Goal: Task Accomplishment & Management: Use online tool/utility

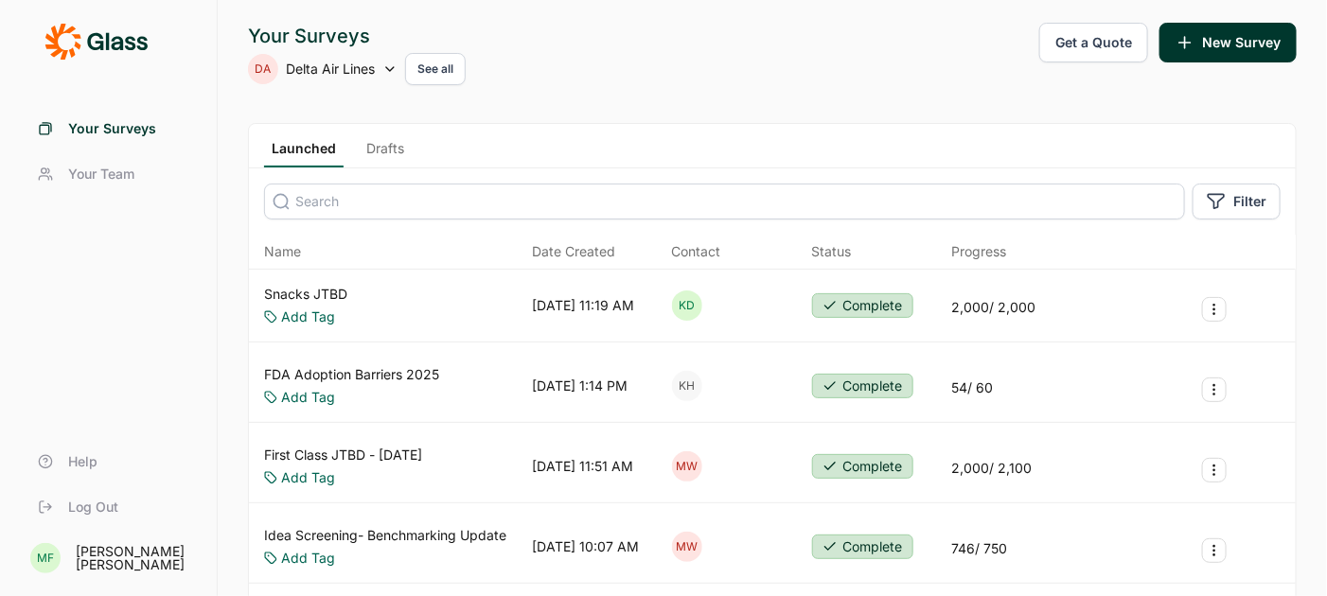
click at [389, 67] on icon at bounding box center [389, 69] width 15 height 15
type input "upstar"
click at [294, 160] on li "Upstart" at bounding box center [399, 164] width 303 height 42
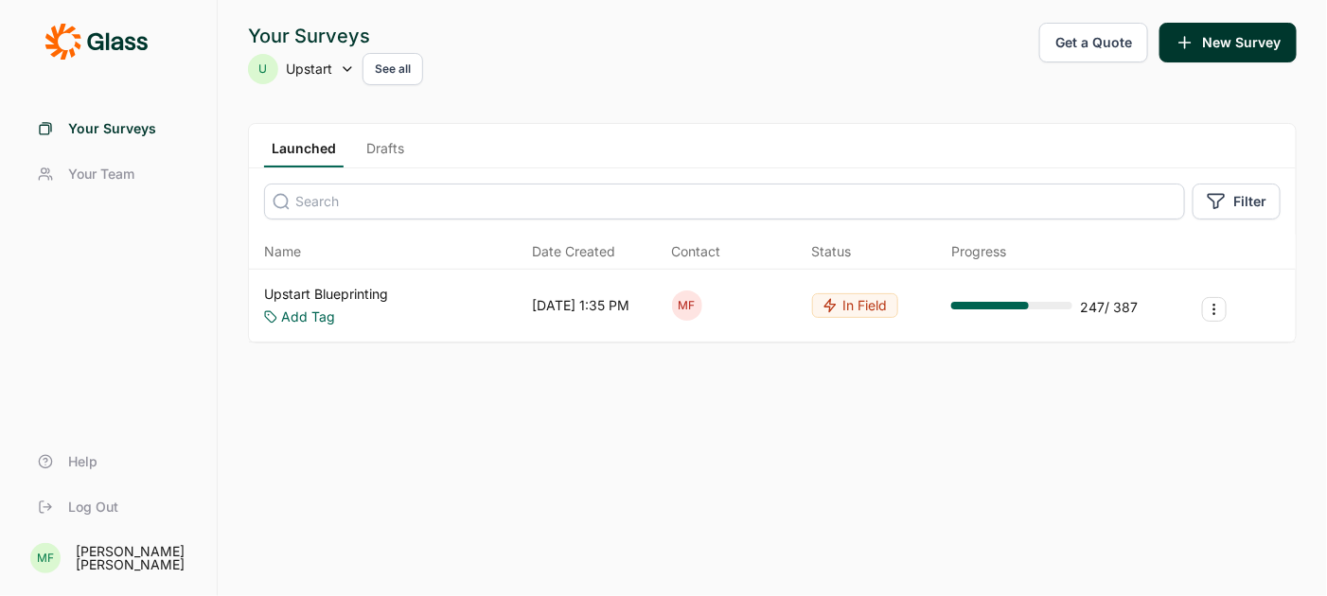
click at [332, 63] on div "U Upstart See all" at bounding box center [335, 69] width 175 height 32
type input "our place"
click at [290, 163] on li "Our Place" at bounding box center [399, 164] width 303 height 42
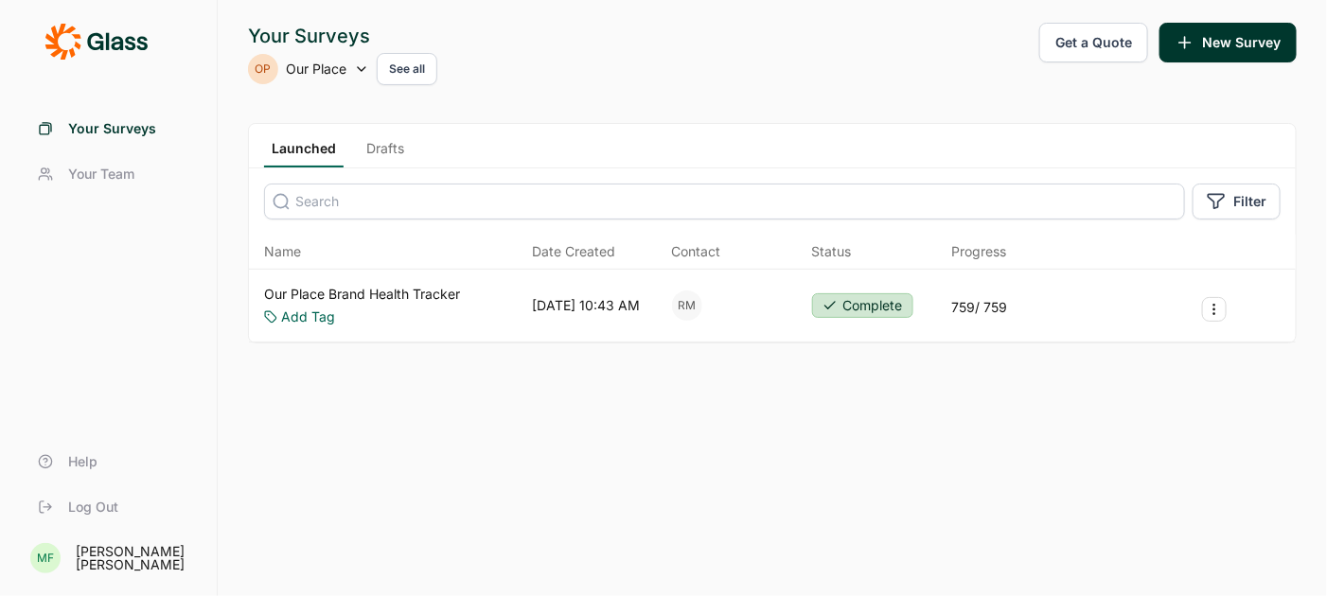
click at [398, 294] on link "Our Place Brand Health Tracker" at bounding box center [362, 294] width 196 height 19
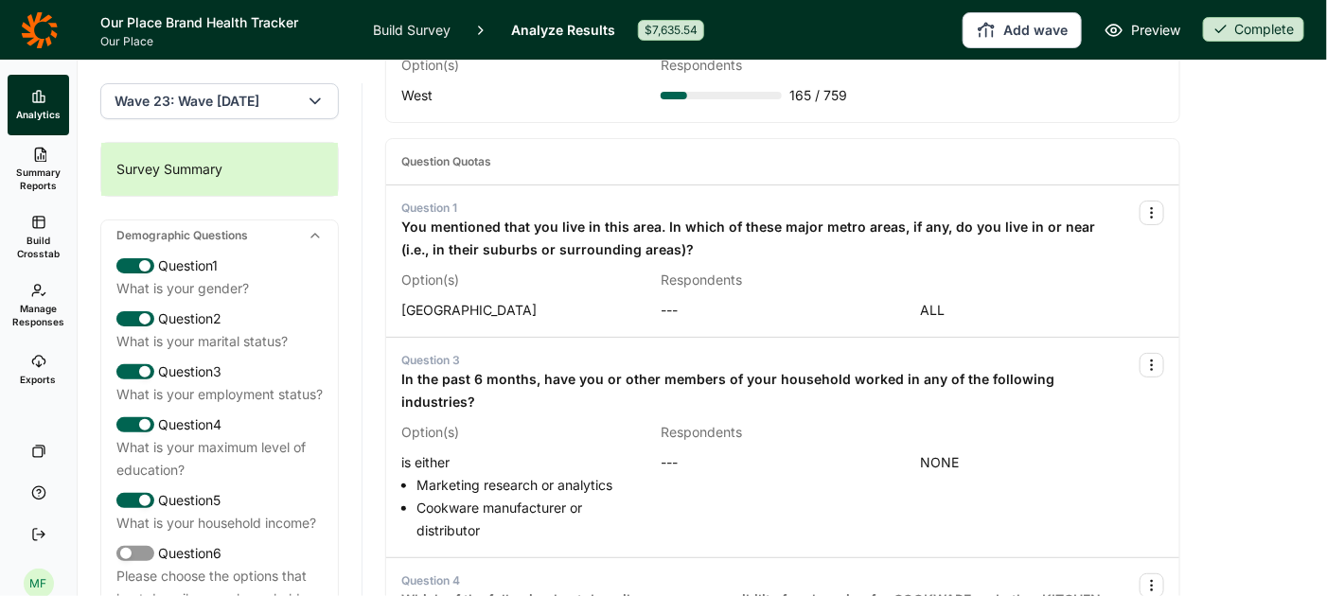
click at [318, 104] on icon "button" at bounding box center [315, 101] width 19 height 19
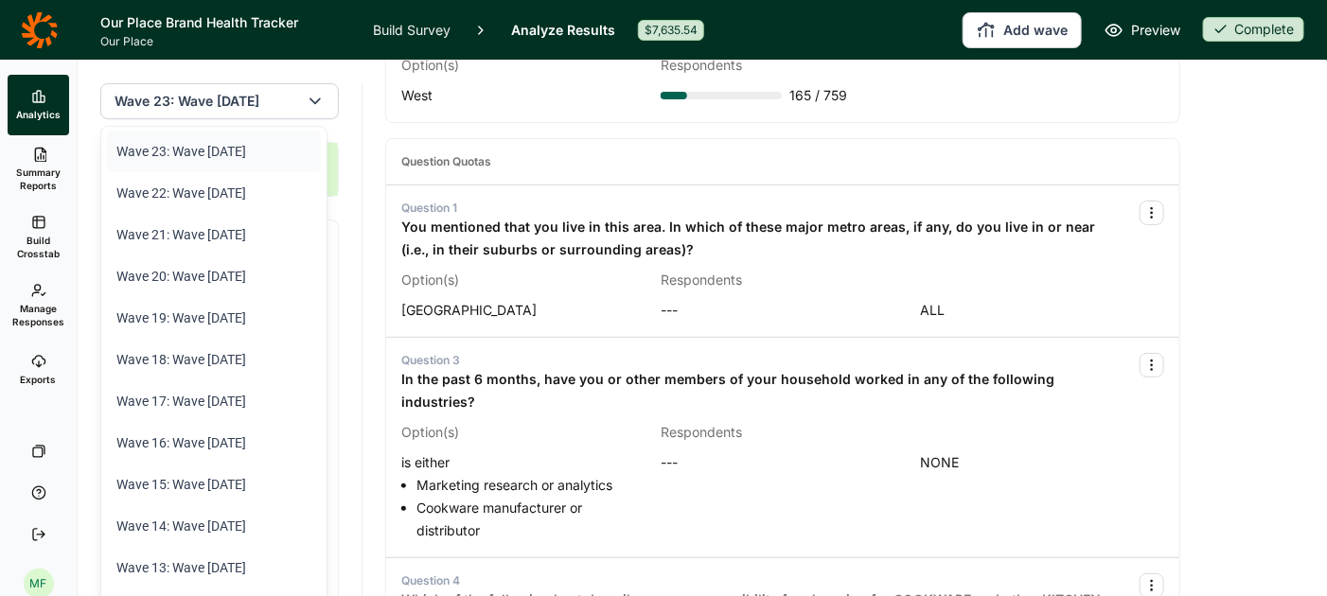
click at [247, 151] on li "Wave 23: Wave 23 September 2025" at bounding box center [214, 152] width 214 height 42
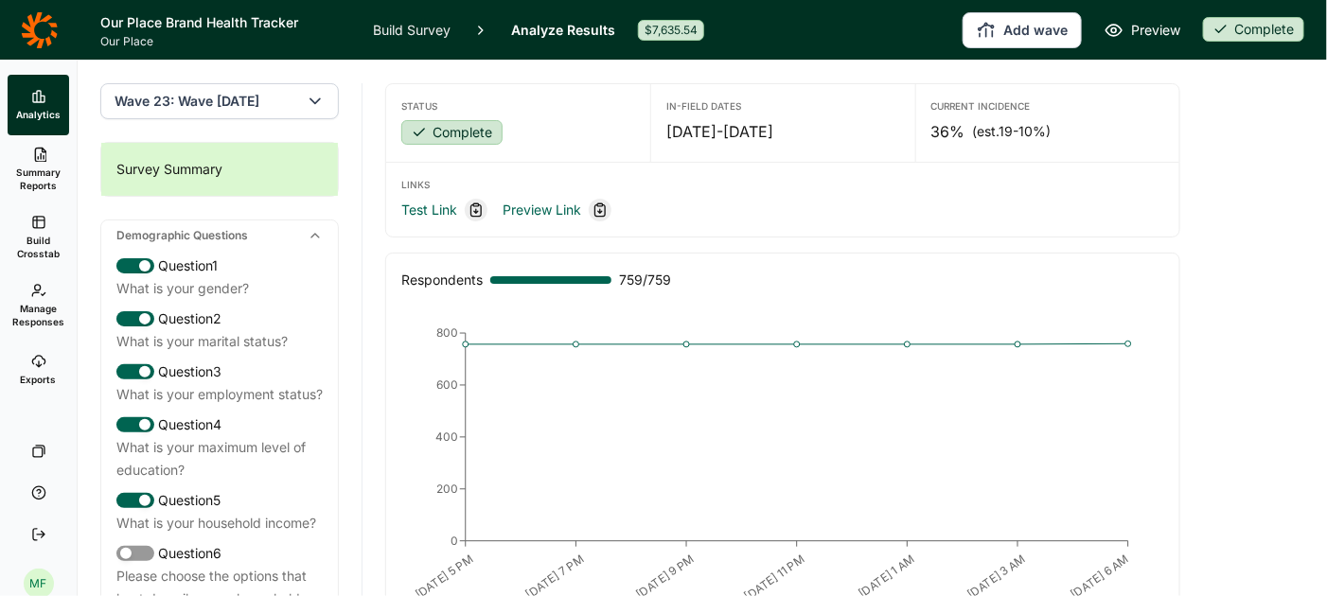
click at [417, 35] on link "Build Survey" at bounding box center [412, 30] width 78 height 60
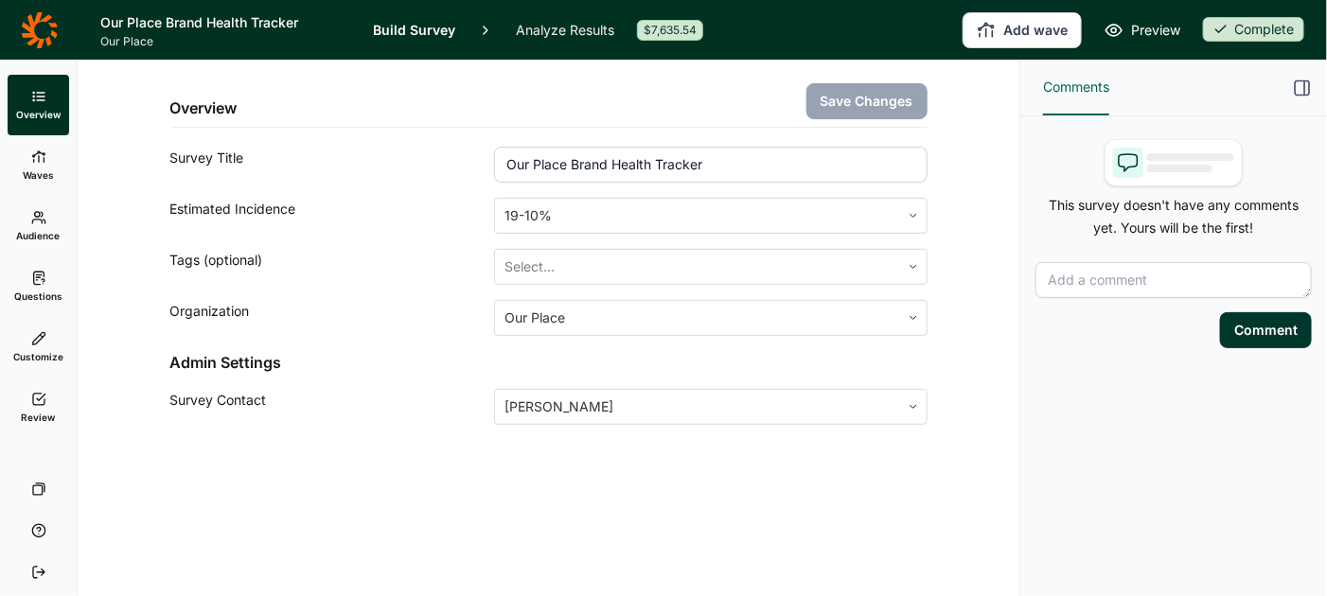
click at [51, 160] on link "Waves" at bounding box center [39, 165] width 62 height 61
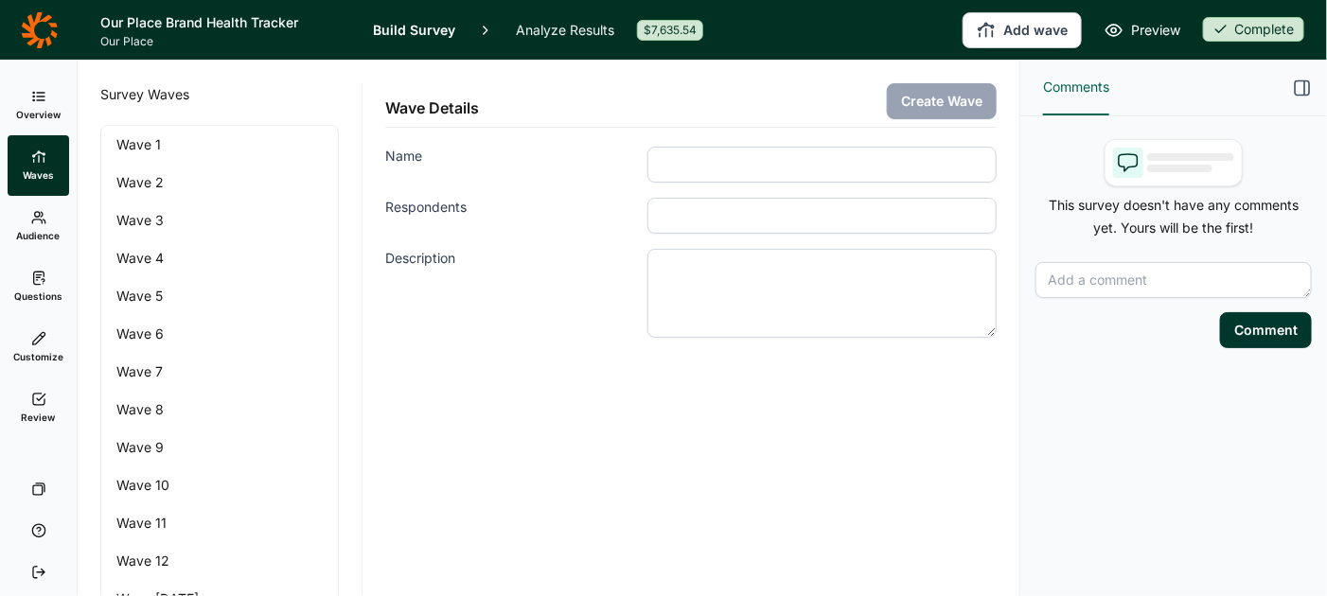
click at [43, 213] on icon at bounding box center [38, 217] width 15 height 15
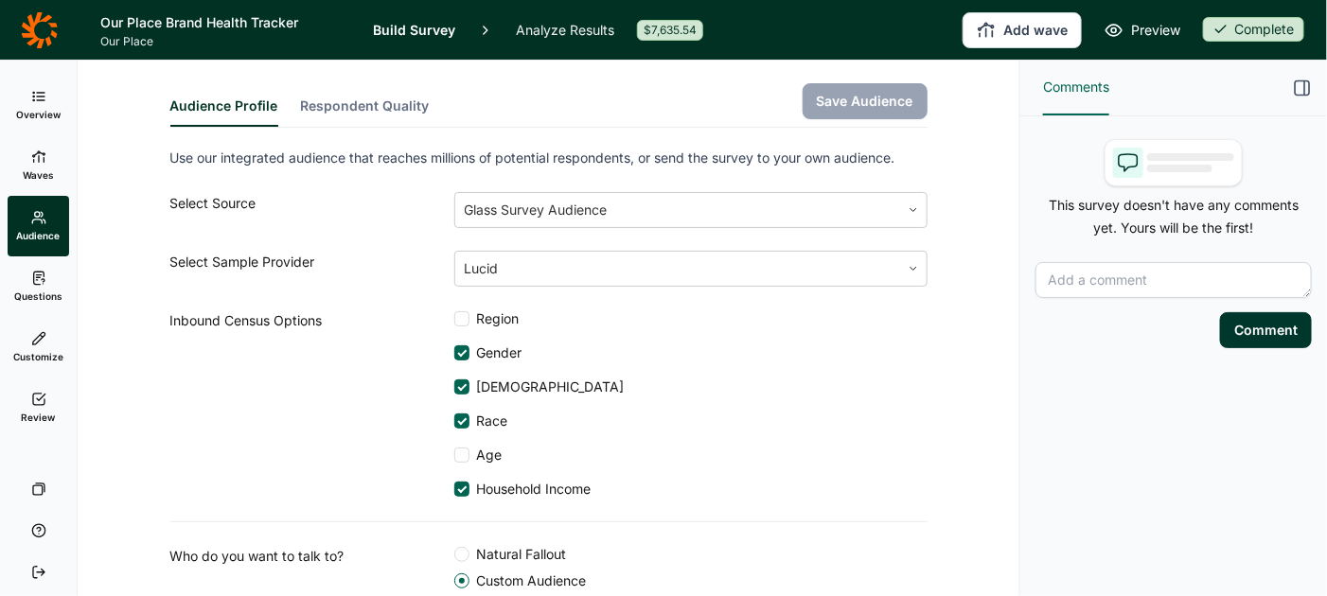
click at [36, 294] on span "Questions" at bounding box center [38, 296] width 48 height 13
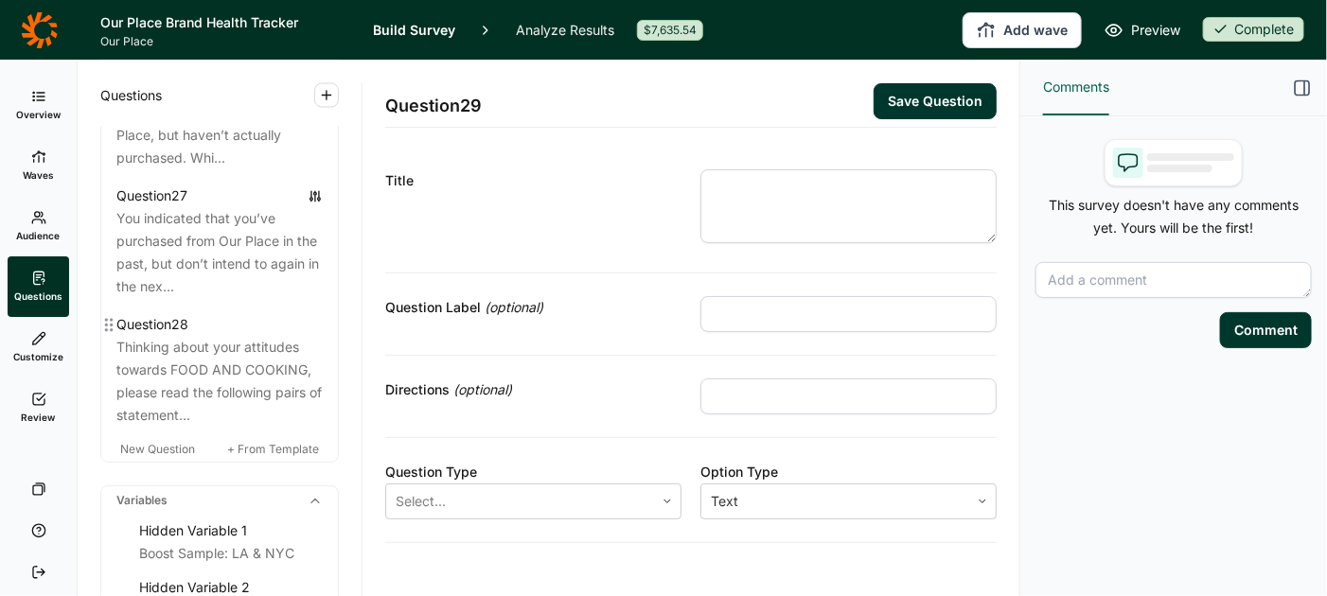
scroll to position [3913, 0]
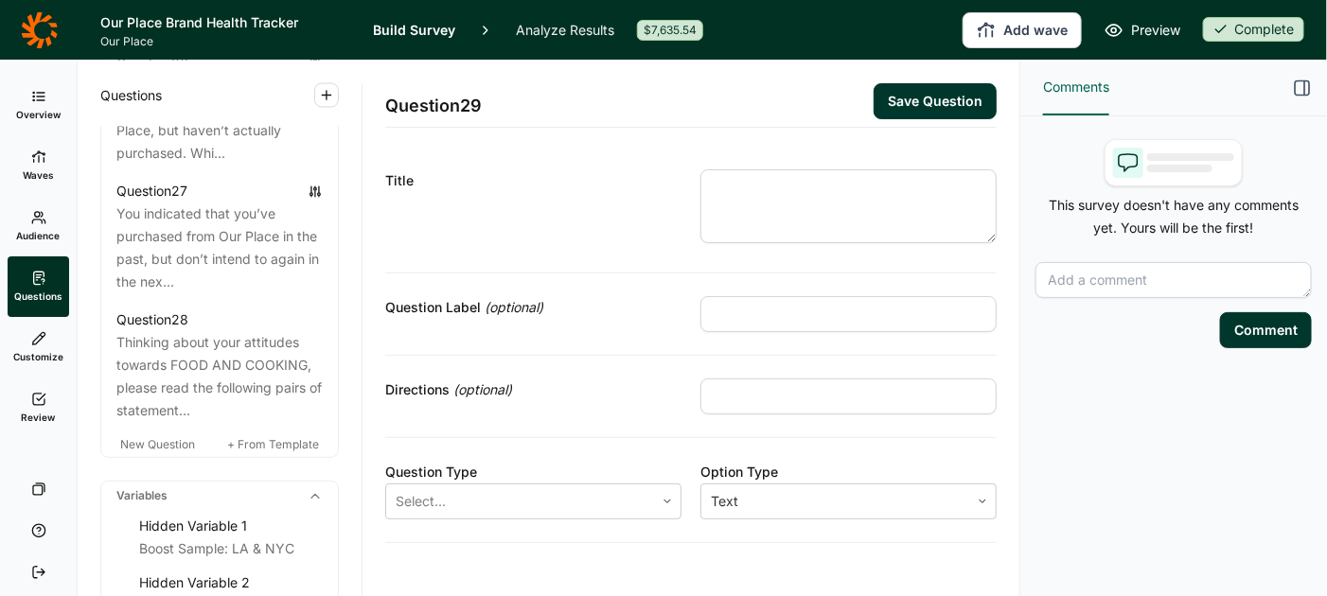
click at [560, 27] on link "Analyze Results" at bounding box center [565, 30] width 98 height 60
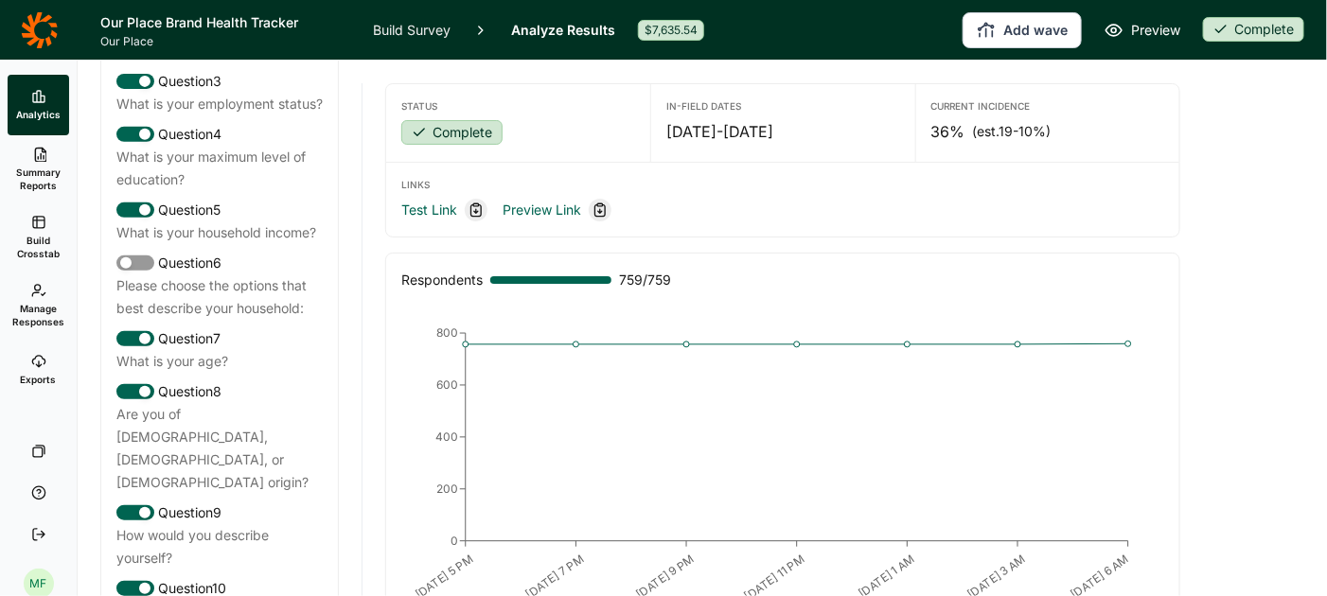
scroll to position [292, 0]
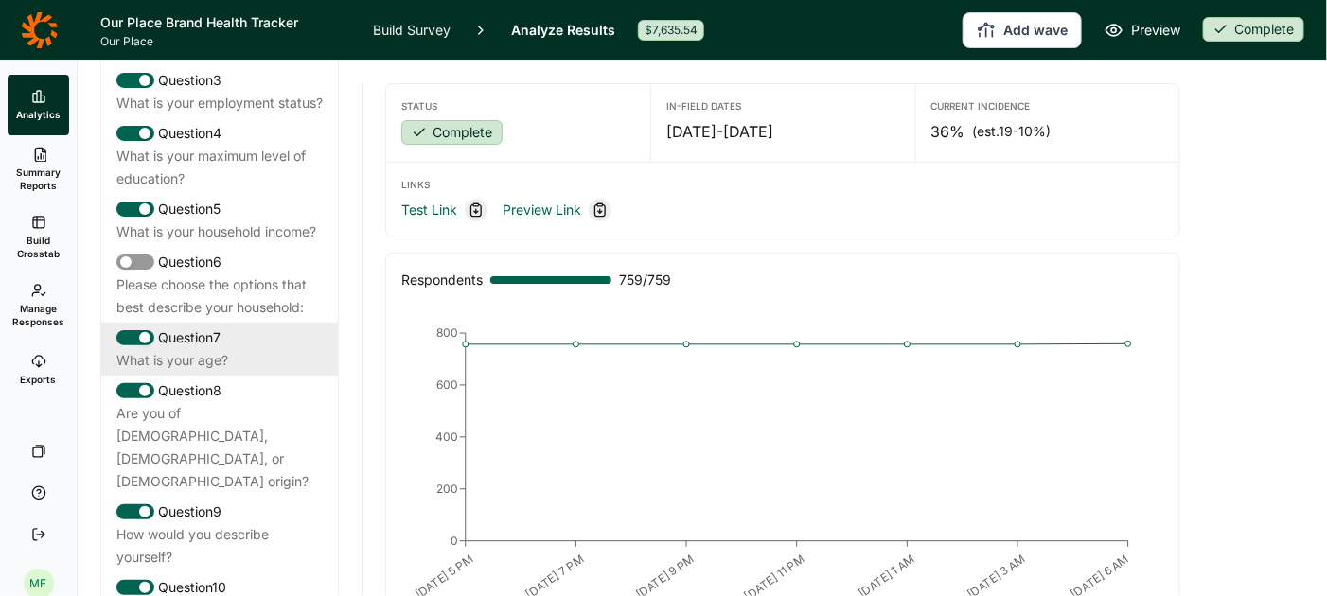
click at [203, 370] on div "What is your age?" at bounding box center [219, 360] width 206 height 23
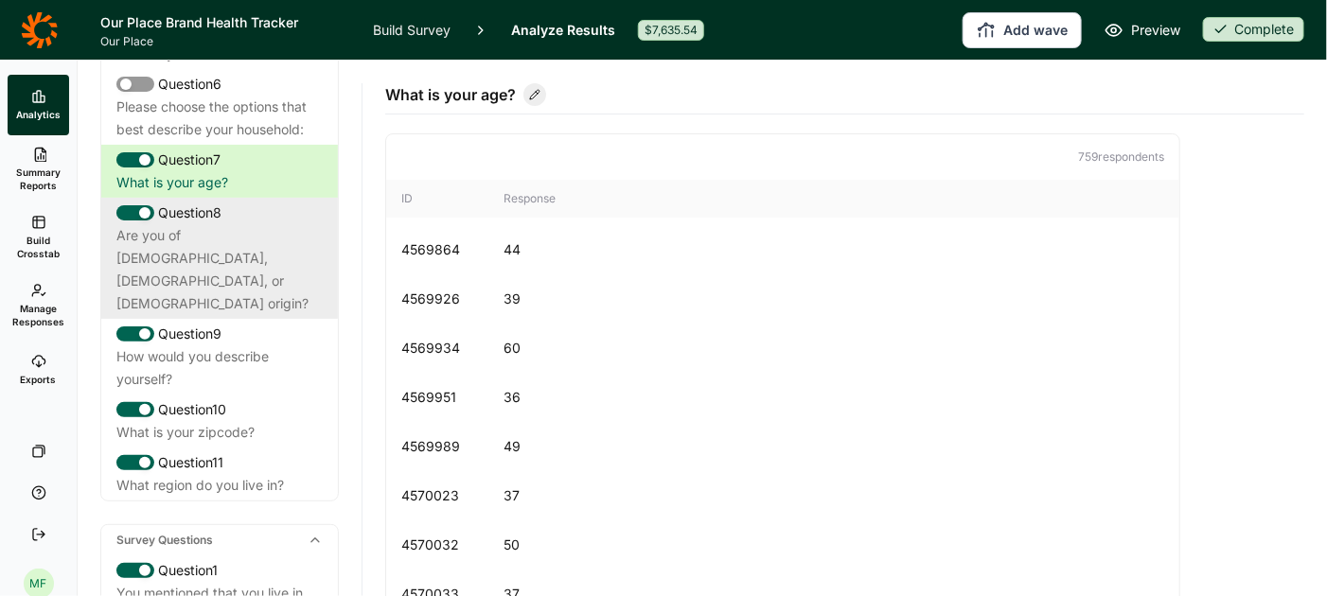
scroll to position [478, 0]
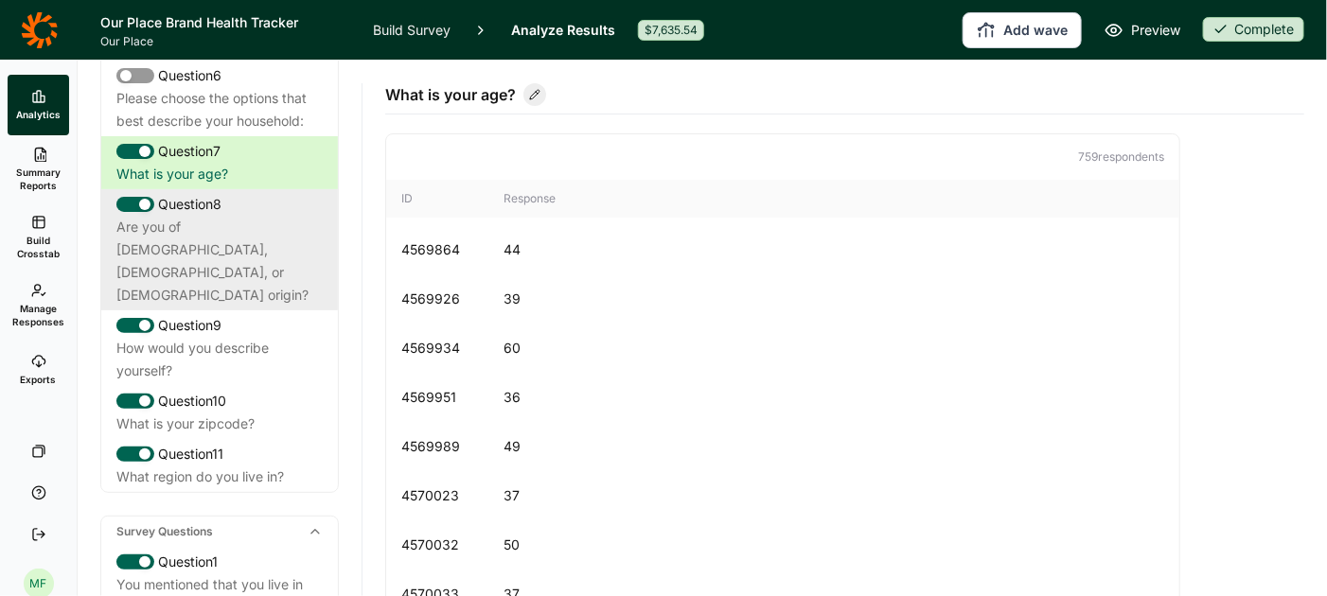
click at [197, 466] on div "What region do you live in?" at bounding box center [219, 477] width 206 height 23
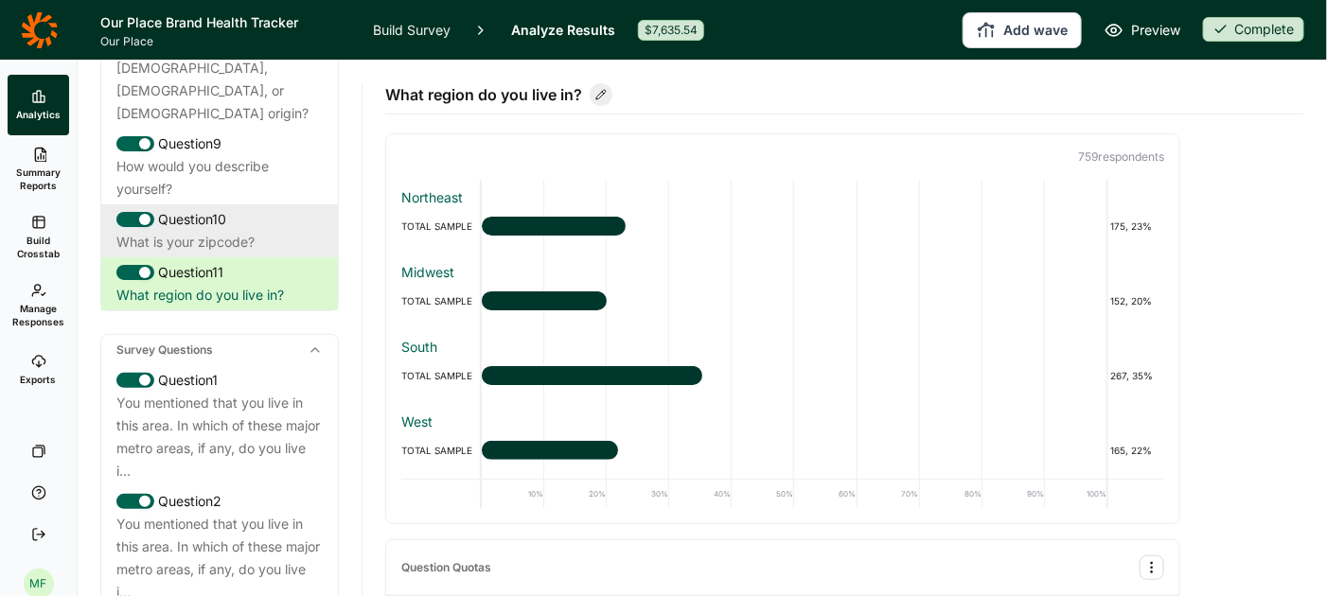
scroll to position [659, 0]
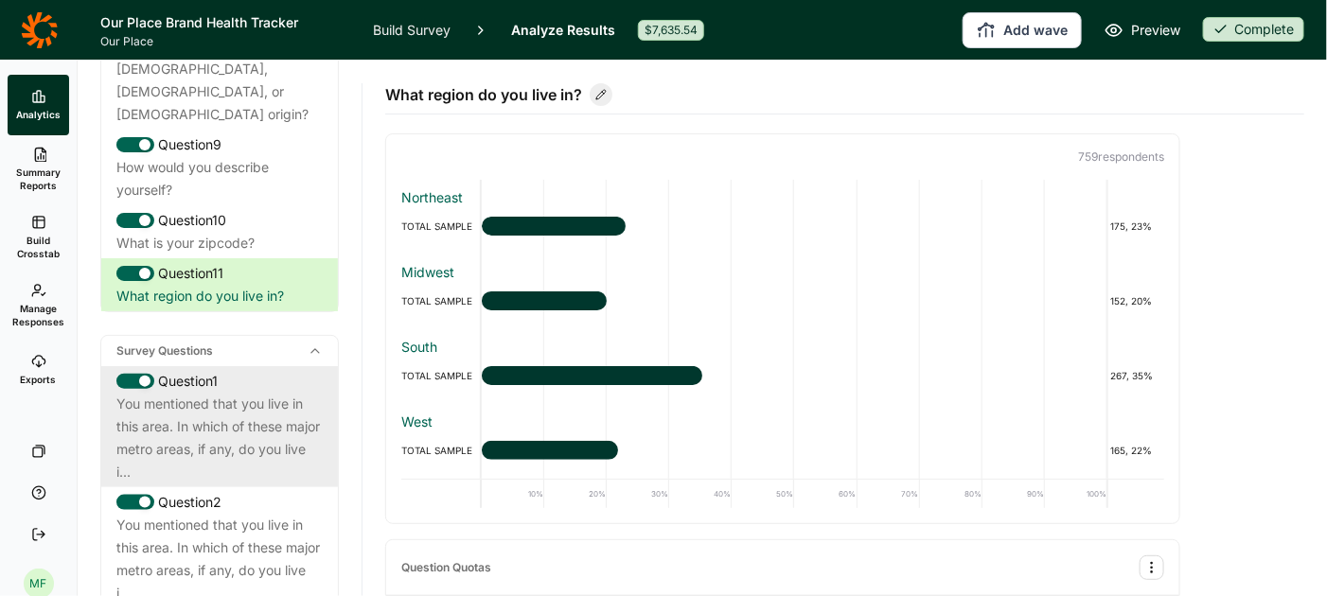
click at [249, 402] on div "You mentioned that you live in this area. In which of these major metro areas, …" at bounding box center [219, 438] width 206 height 91
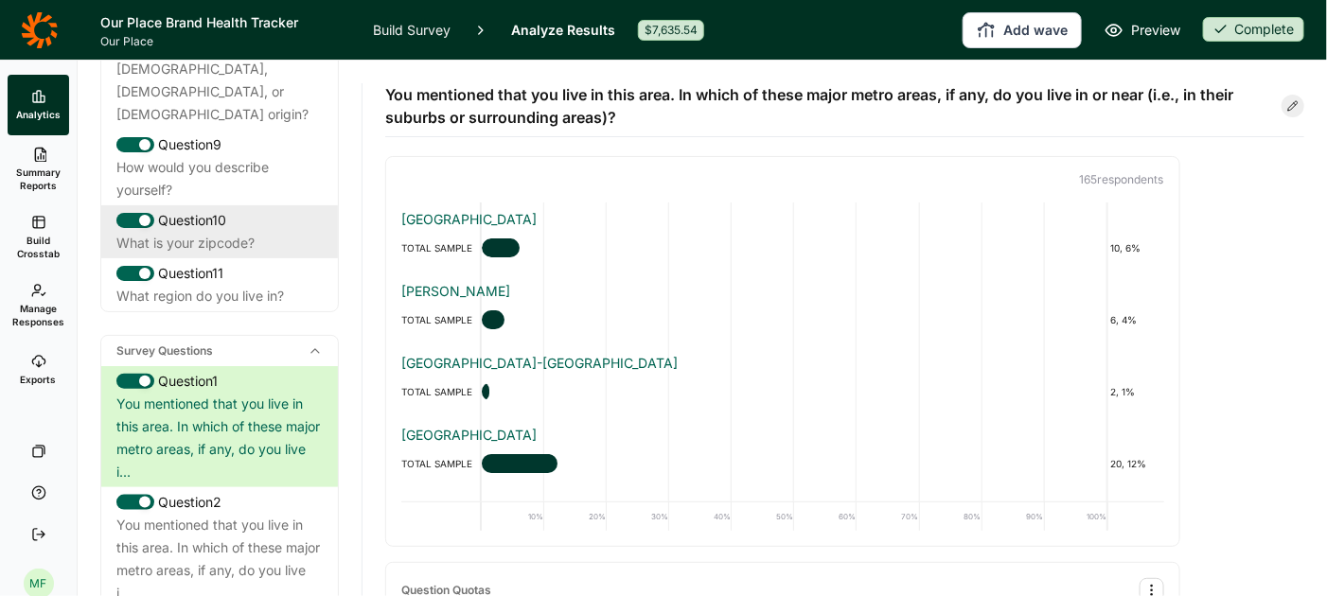
scroll to position [0, 0]
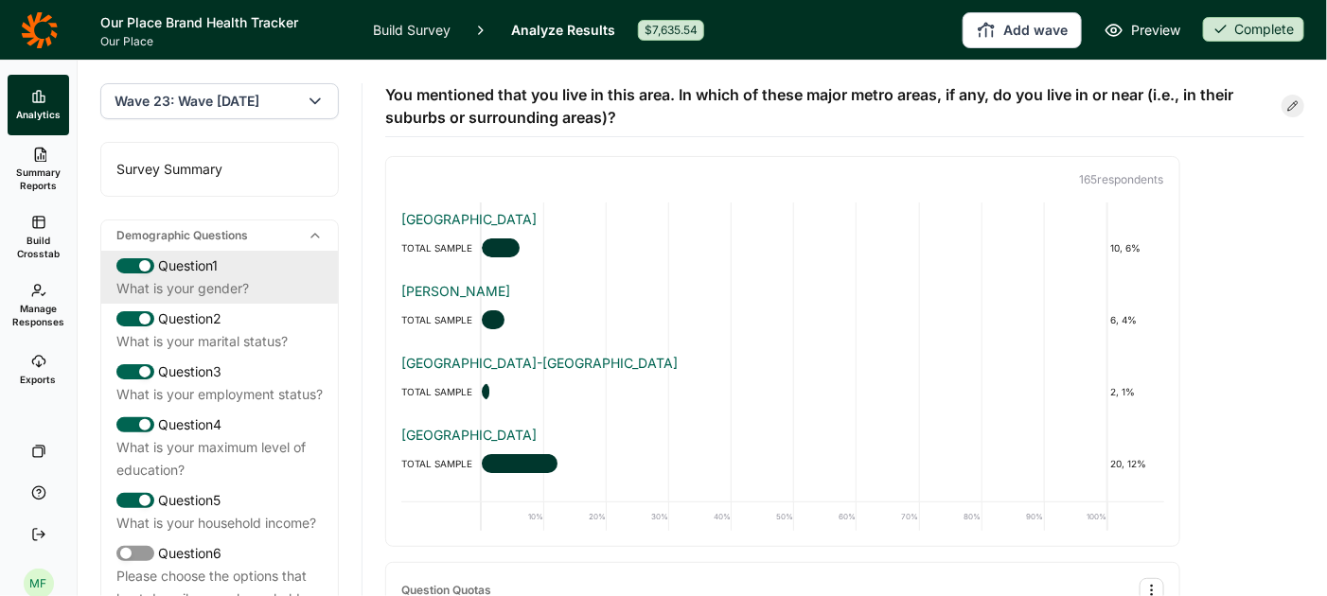
click at [210, 277] on div "What is your gender?" at bounding box center [219, 288] width 206 height 23
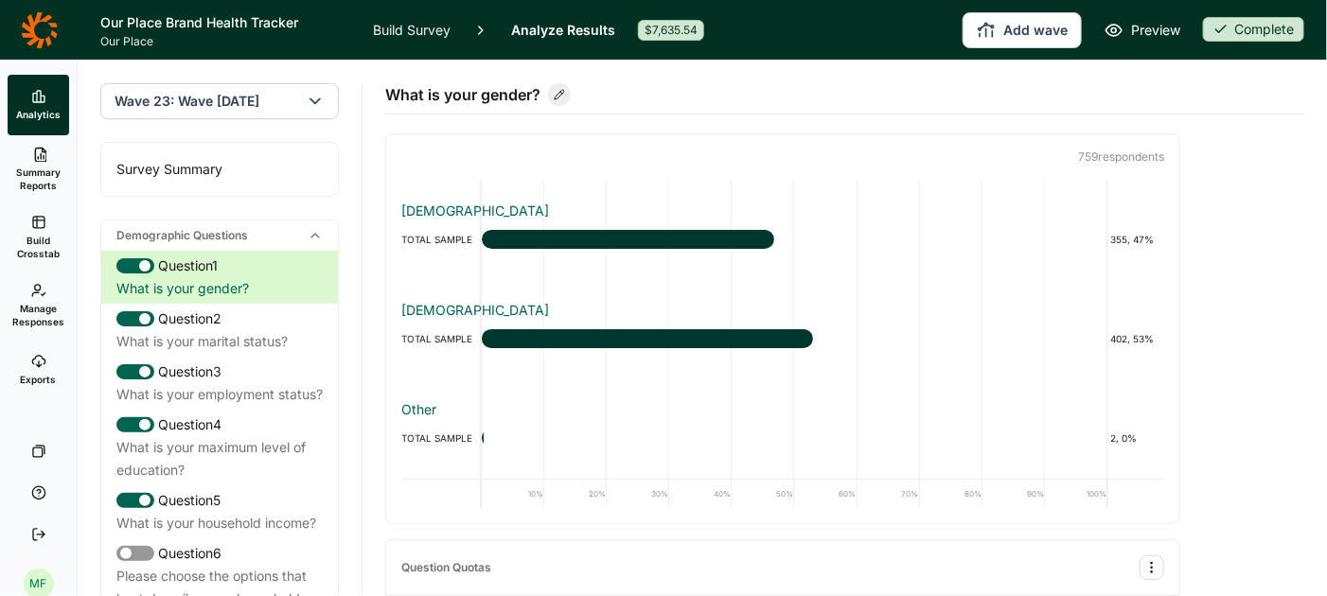
click at [162, 169] on div "Survey Summary" at bounding box center [219, 169] width 237 height 53
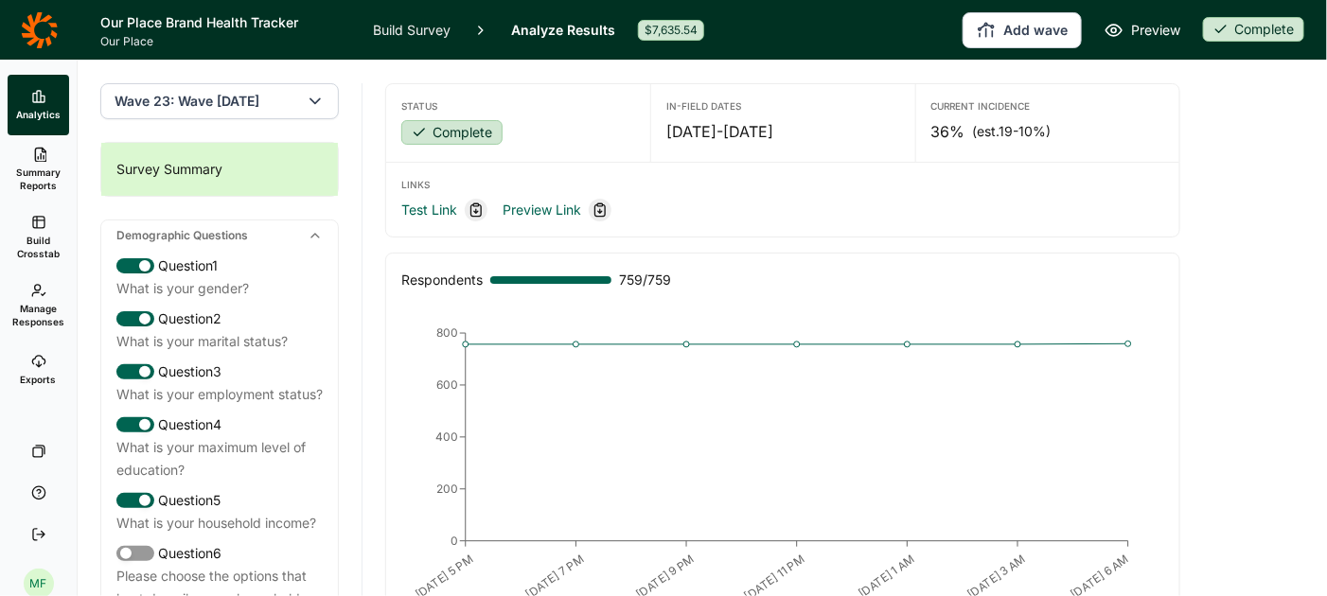
click at [310, 100] on icon "button" at bounding box center [315, 101] width 19 height 19
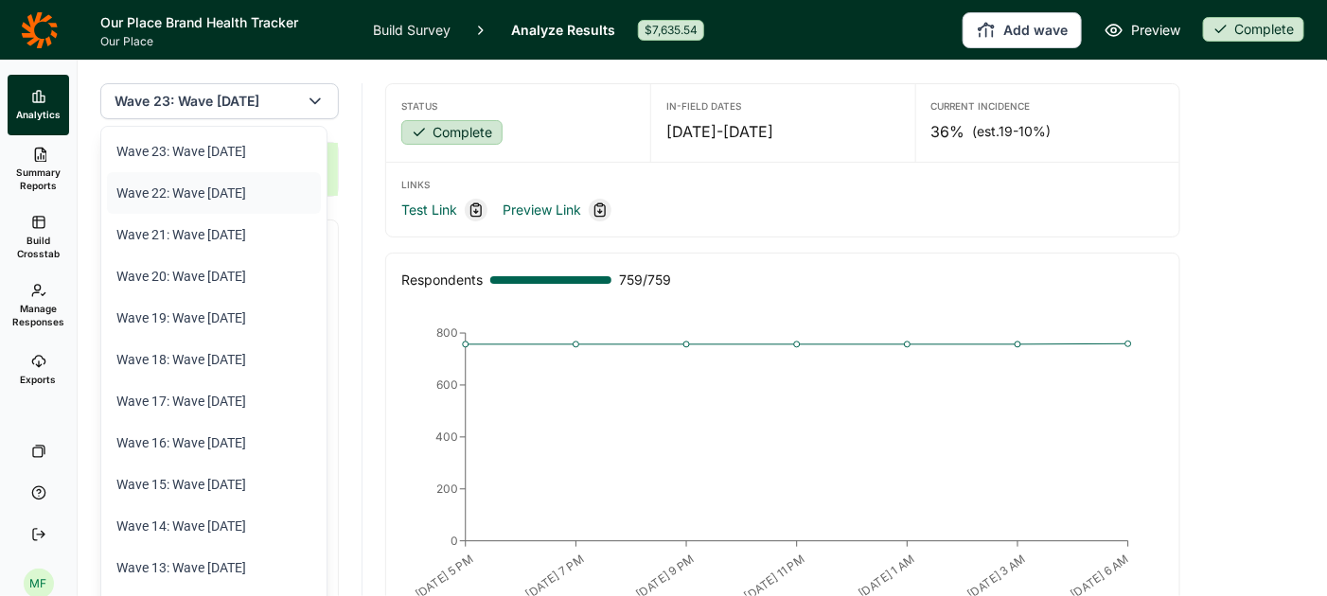
click at [279, 183] on li "Wave 22: Wave 22 August 2025" at bounding box center [214, 193] width 214 height 42
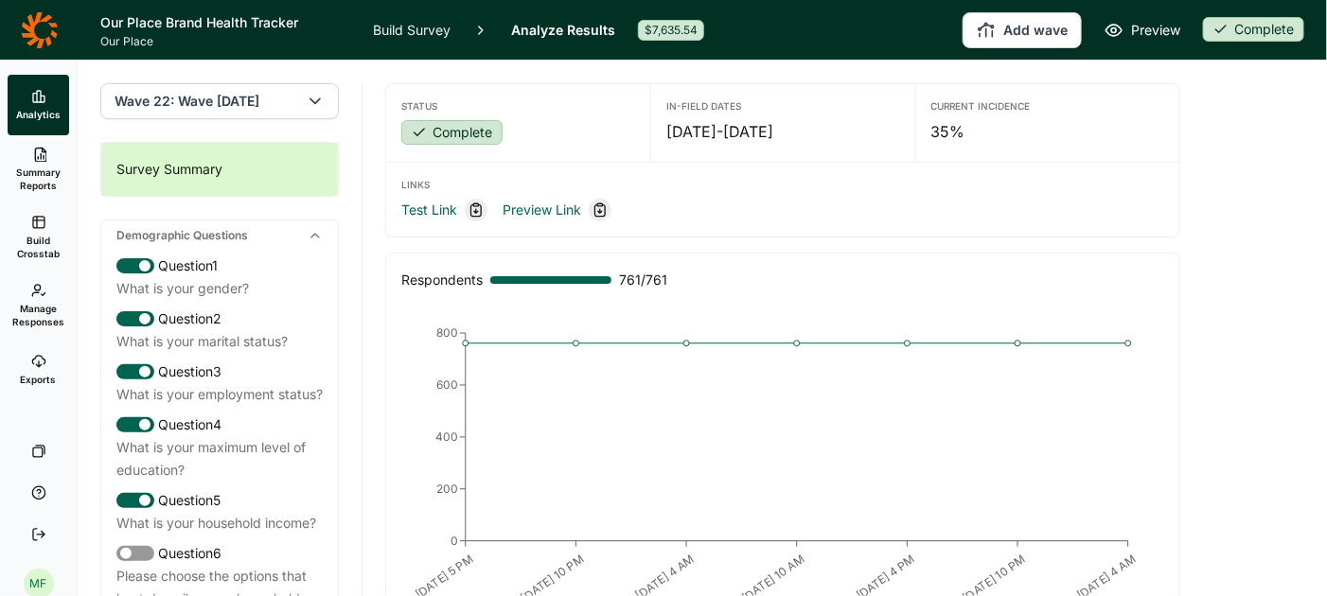
click at [318, 110] on button "Wave 22: Wave 22 August 2025" at bounding box center [219, 101] width 239 height 36
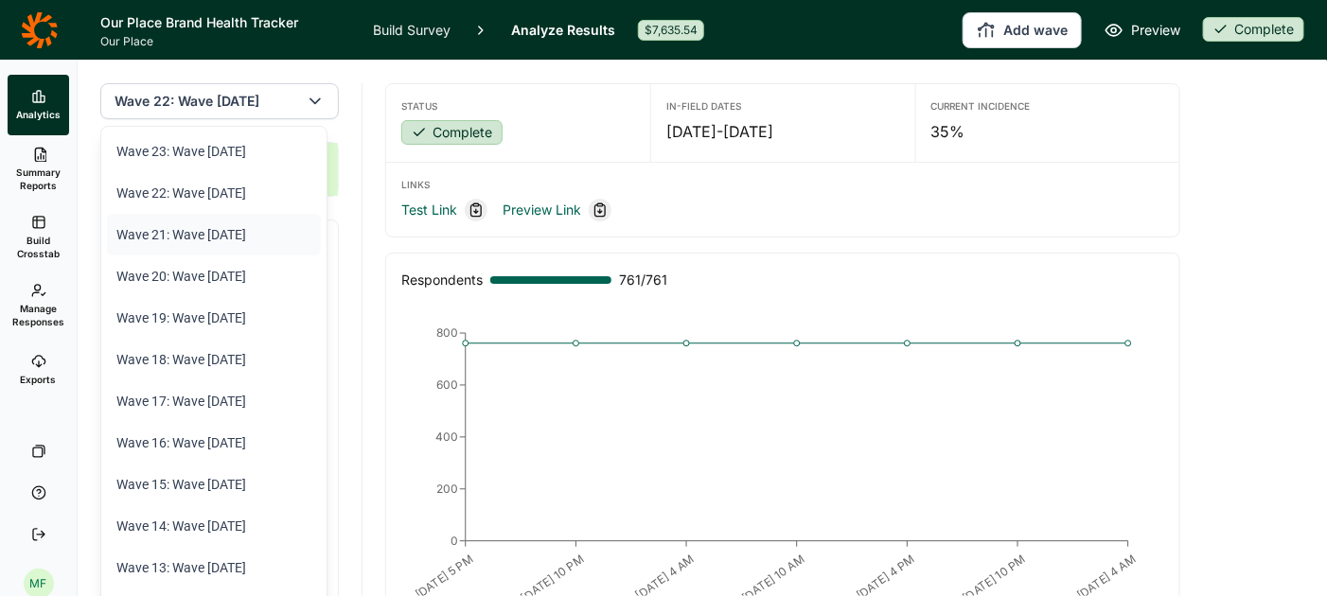
click at [267, 235] on li "Wave 21: Wave 21 July 2025" at bounding box center [214, 235] width 214 height 42
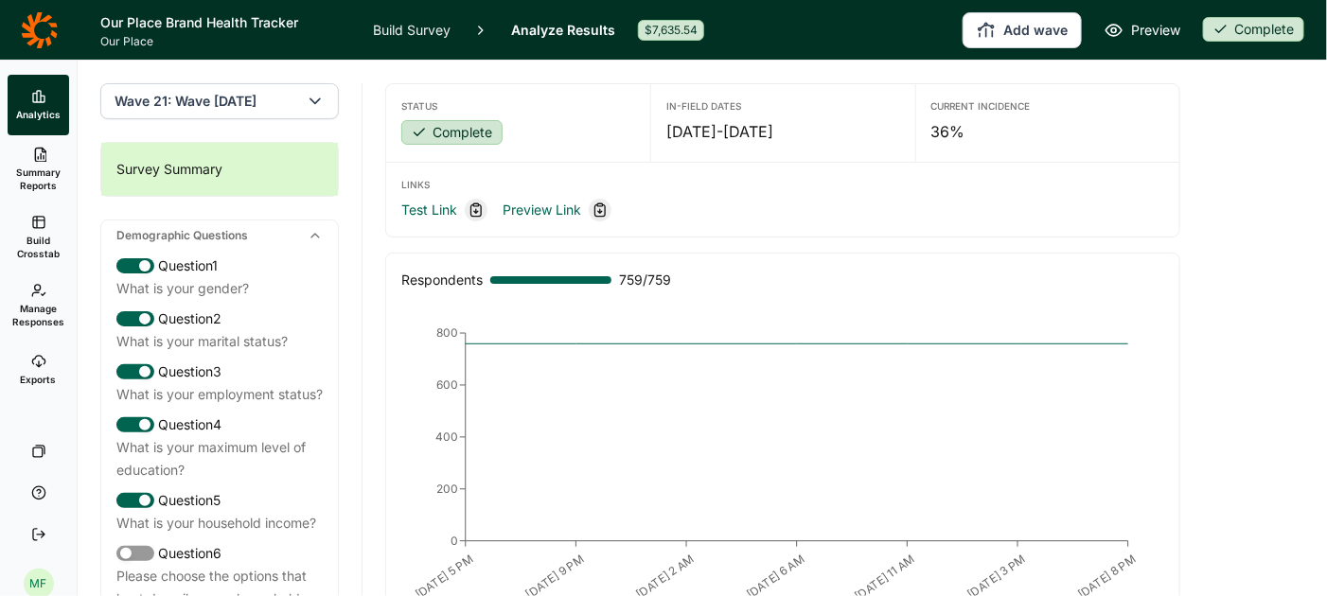
click at [318, 100] on use "button" at bounding box center [314, 101] width 9 height 5
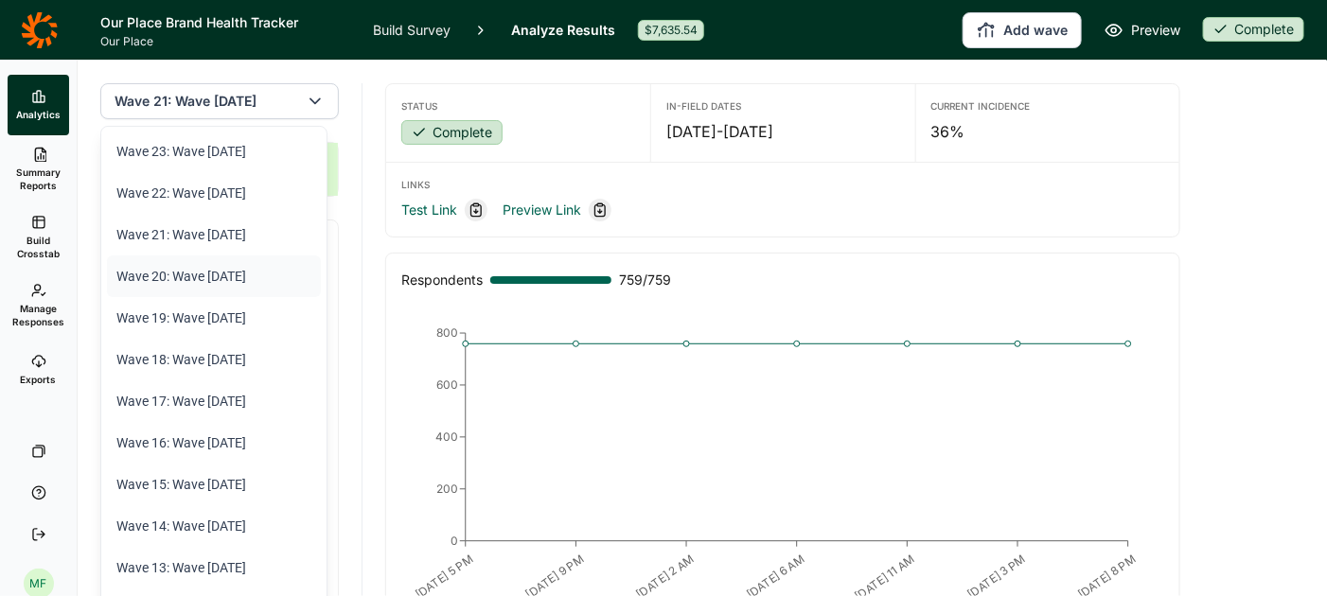
click at [258, 282] on li "Wave 20: Wave 20 June 2025" at bounding box center [214, 277] width 214 height 42
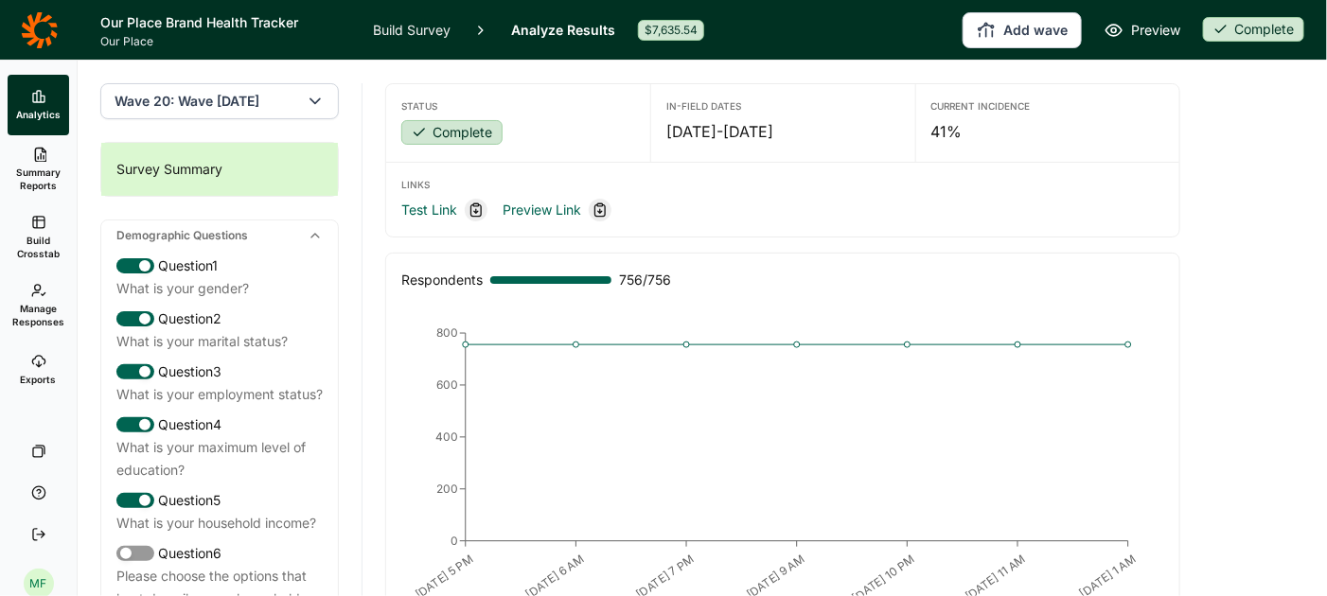
click at [326, 104] on button "Wave 20: Wave 20 June 2025" at bounding box center [219, 101] width 239 height 36
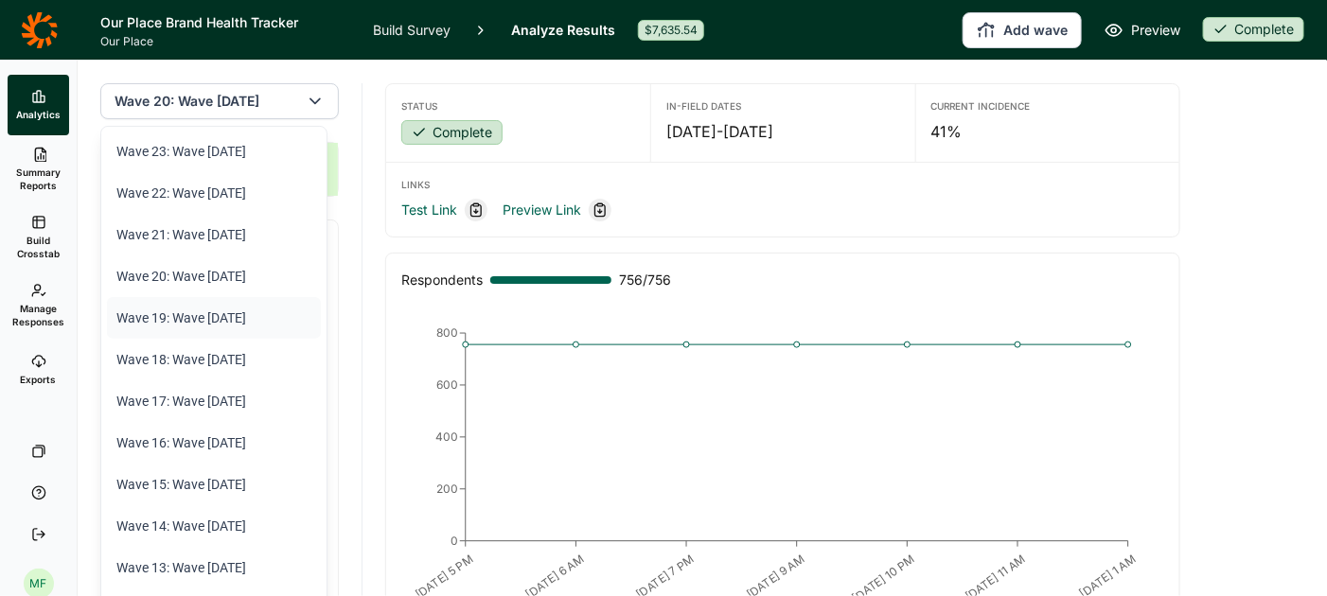
click at [282, 320] on li "Wave 19: Wave 19 May 2025" at bounding box center [214, 318] width 214 height 42
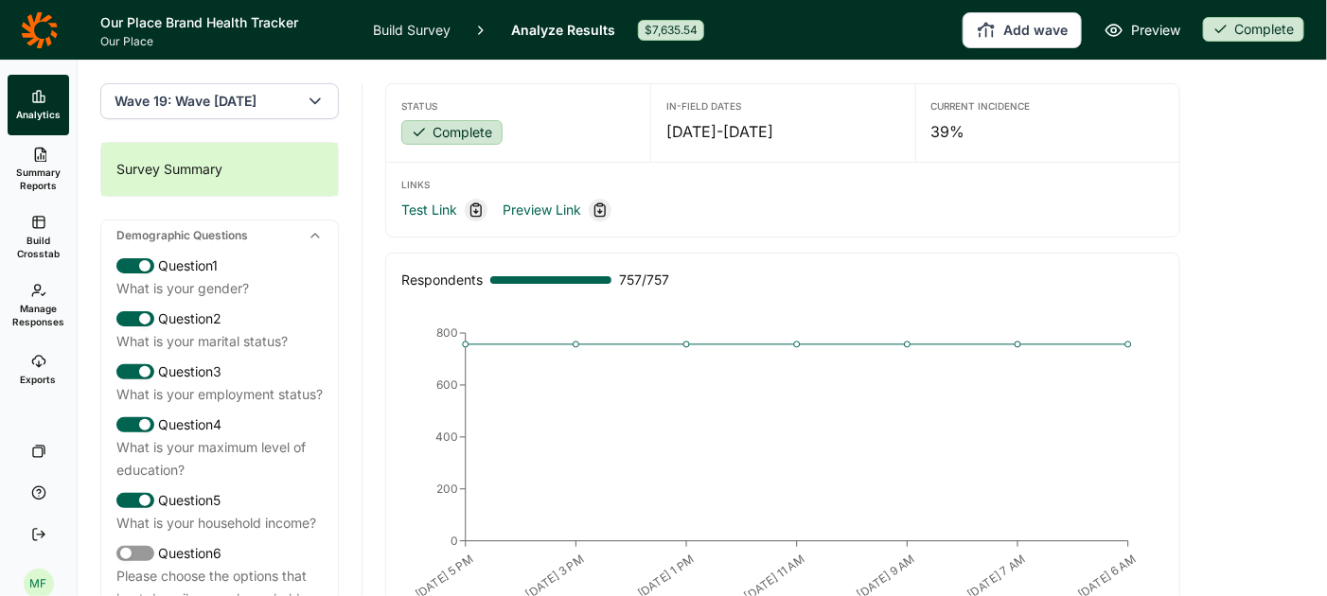
click at [303, 101] on button "Wave 19: Wave 19 May 2025" at bounding box center [219, 101] width 239 height 36
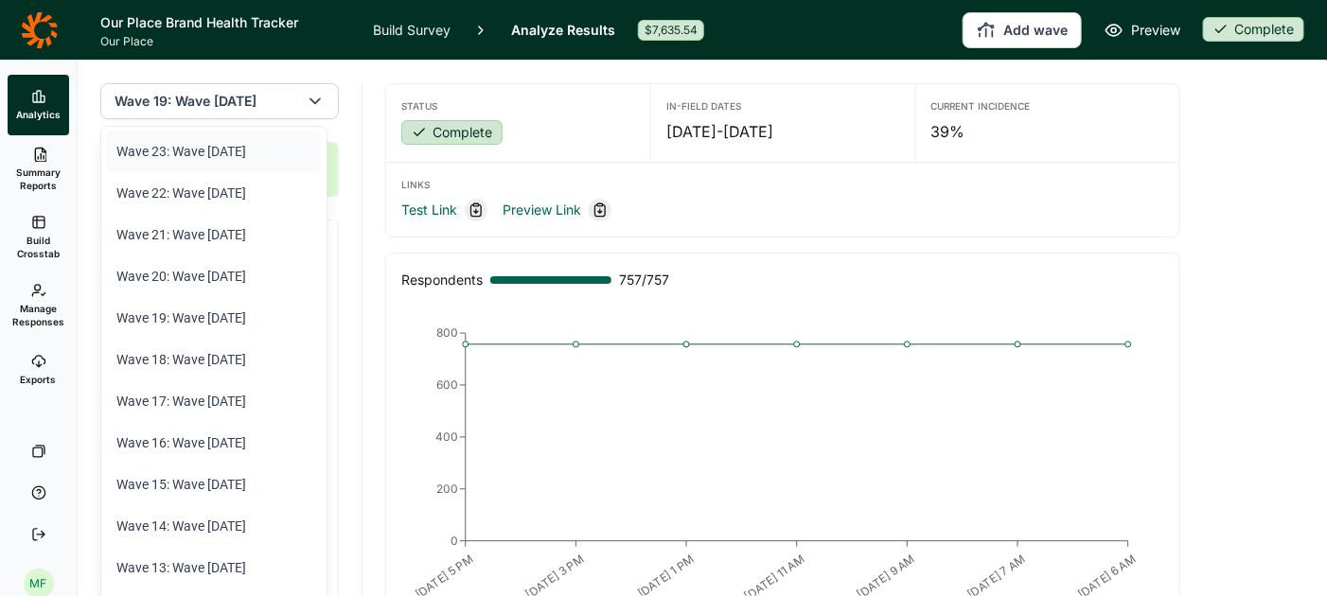
click at [286, 146] on li "Wave 23: Wave 23 September 2025" at bounding box center [214, 152] width 214 height 42
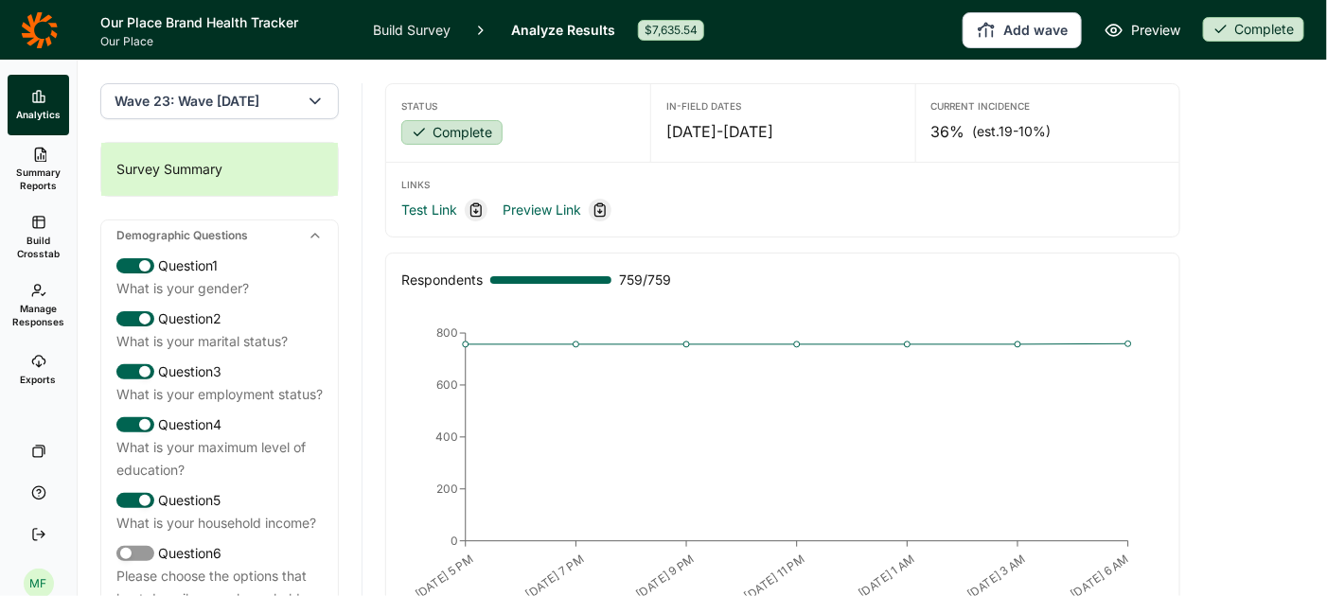
click at [421, 27] on link "Build Survey" at bounding box center [412, 30] width 78 height 60
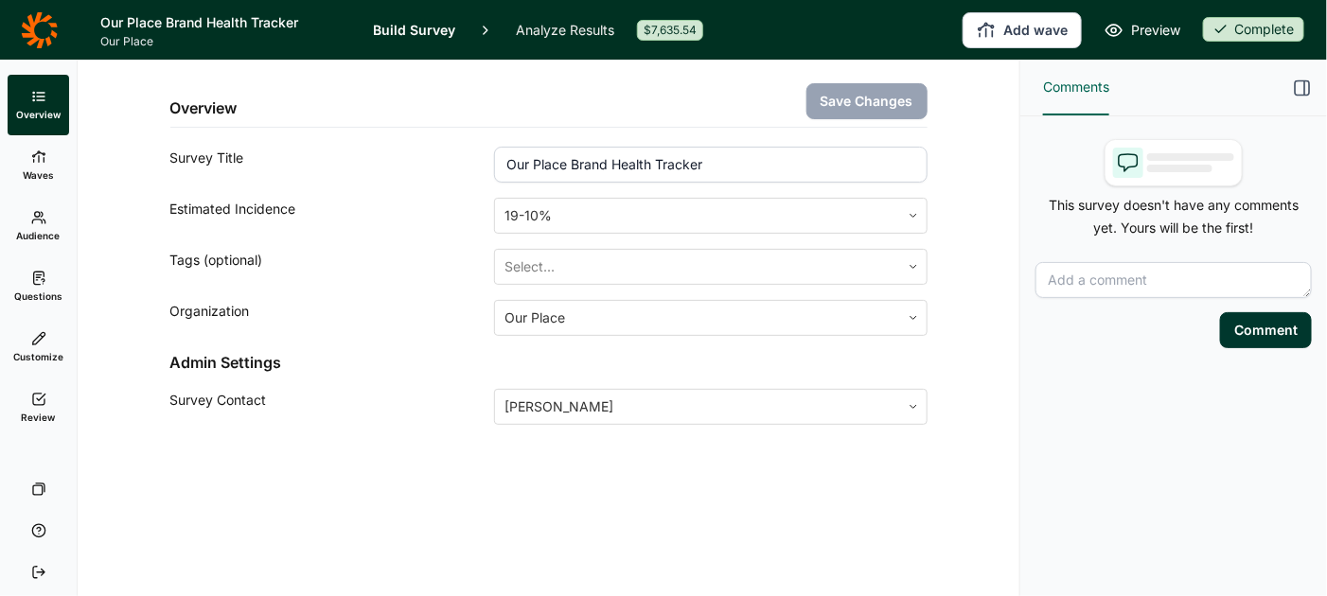
click at [51, 398] on link "Review" at bounding box center [39, 408] width 62 height 61
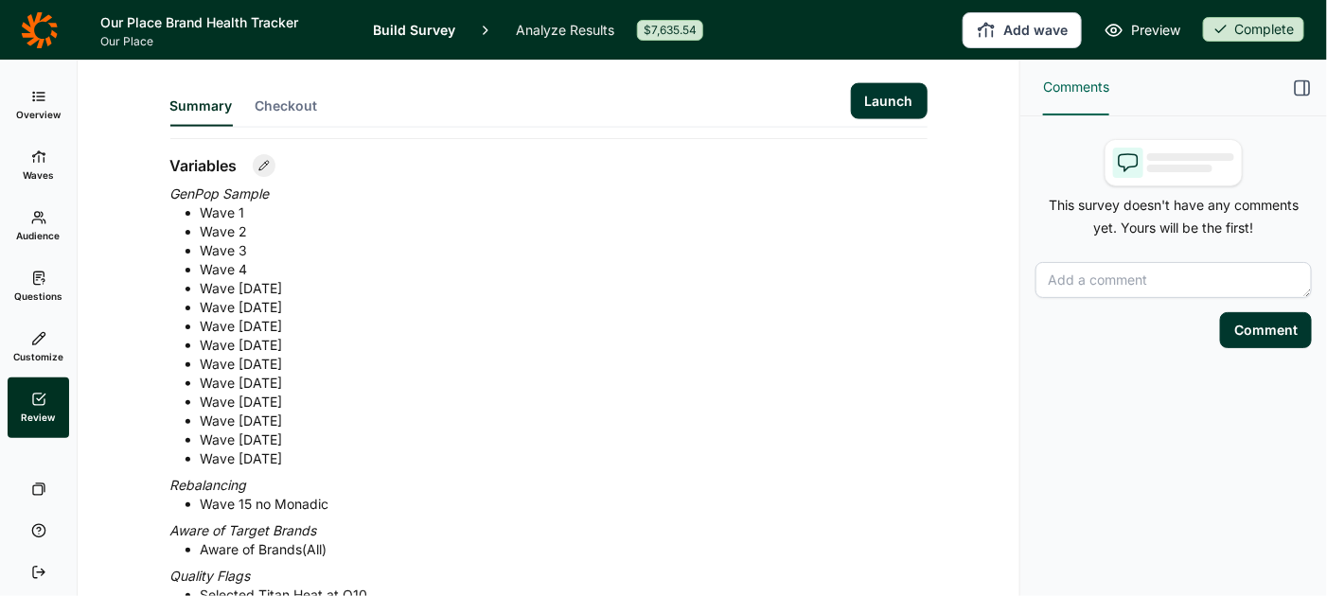
scroll to position [1037, 0]
click at [43, 296] on span "Questions" at bounding box center [38, 296] width 48 height 13
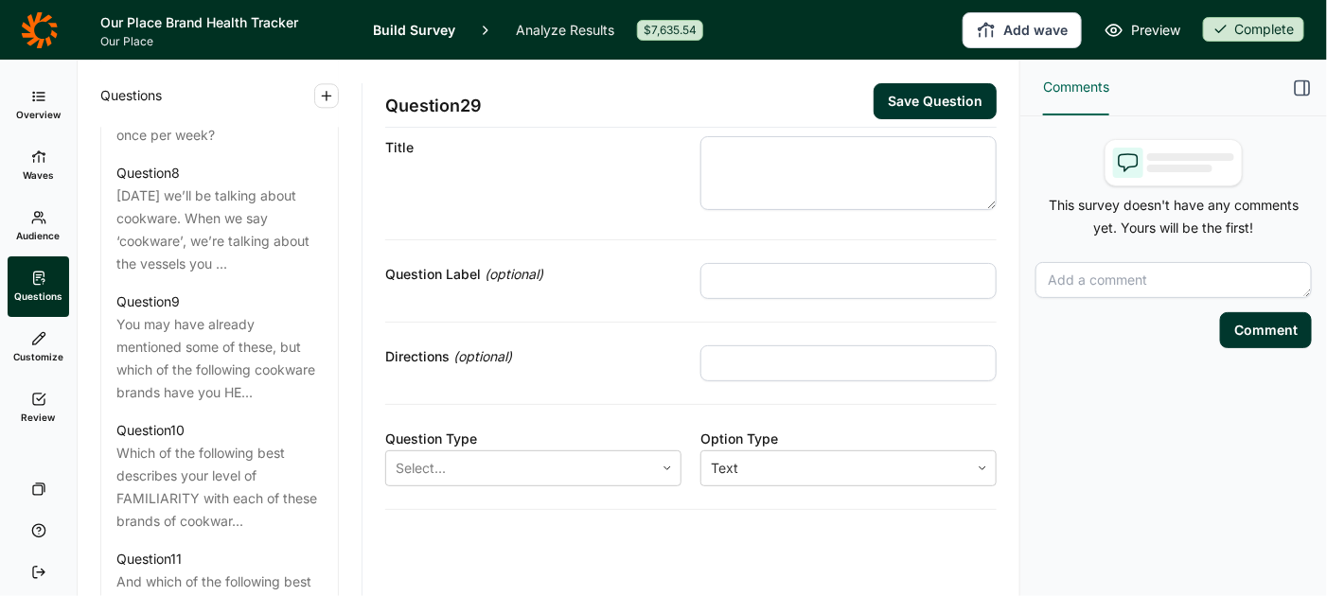
scroll to position [1693, 0]
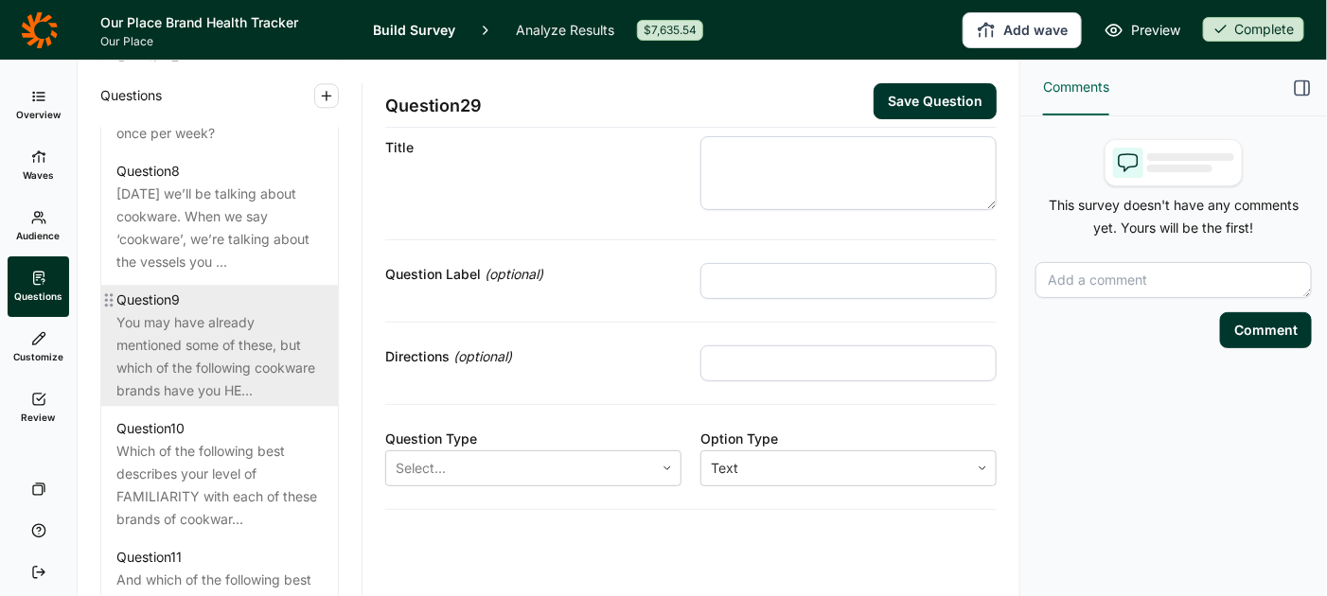
click at [222, 314] on div "You may have already mentioned some of these, but which of the following cookwa…" at bounding box center [219, 356] width 206 height 91
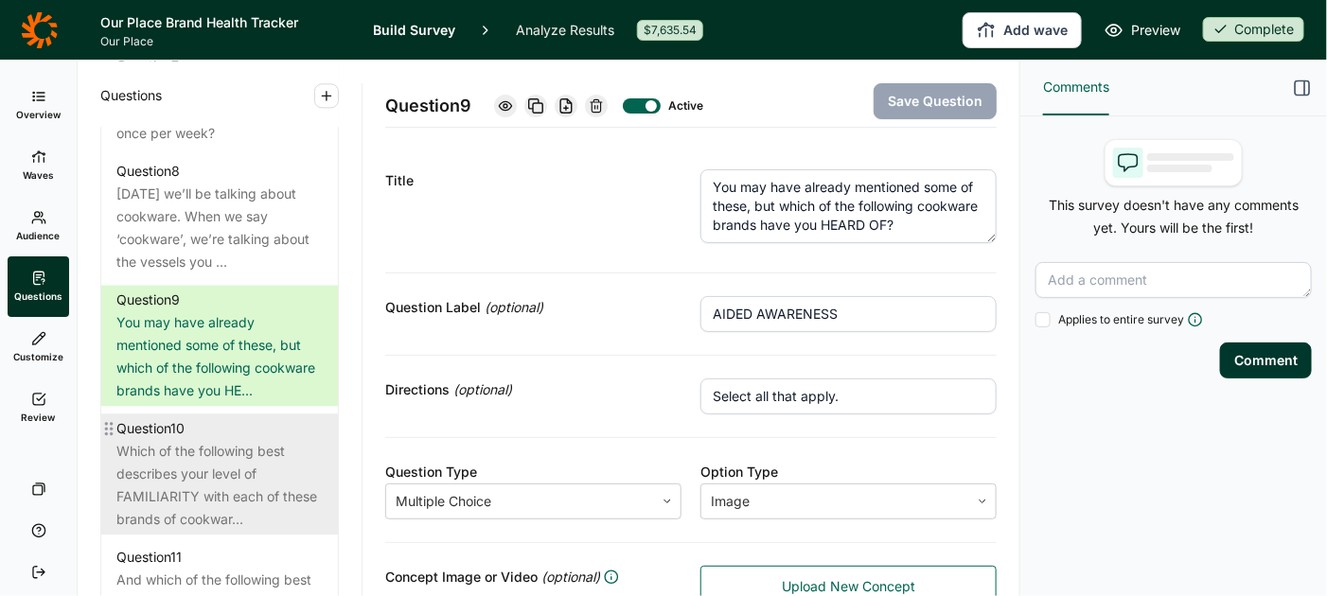
click at [216, 470] on div "Which of the following best describes your level of FAMILIARITY with each of th…" at bounding box center [219, 485] width 206 height 91
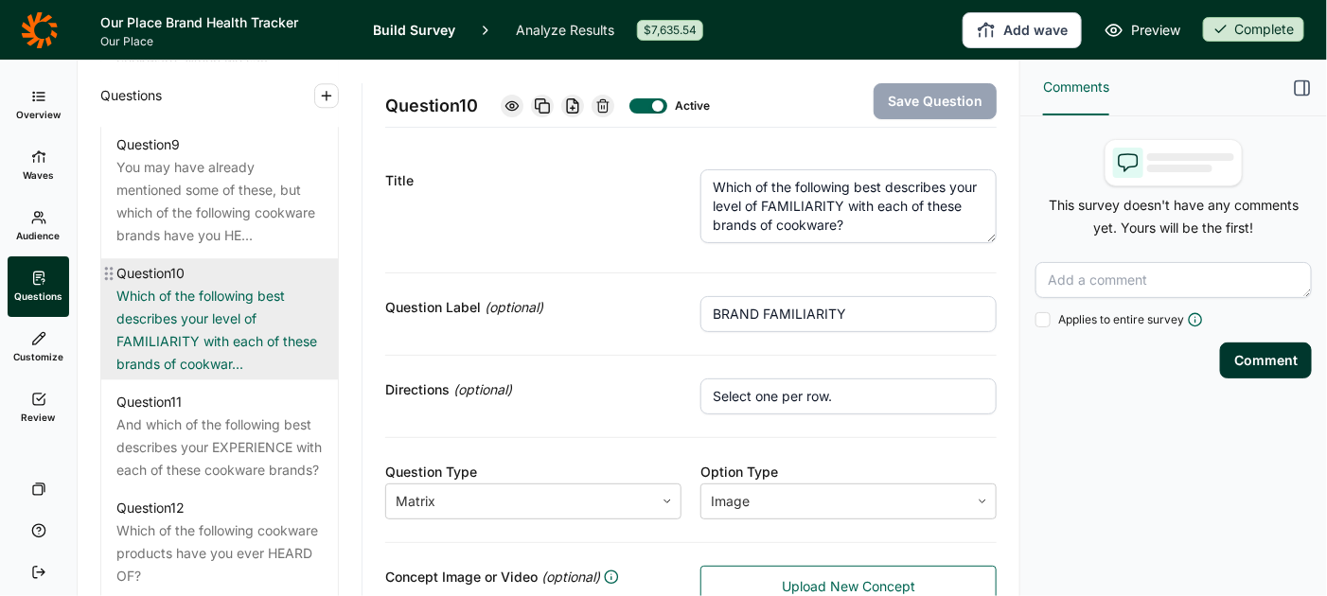
scroll to position [1849, 0]
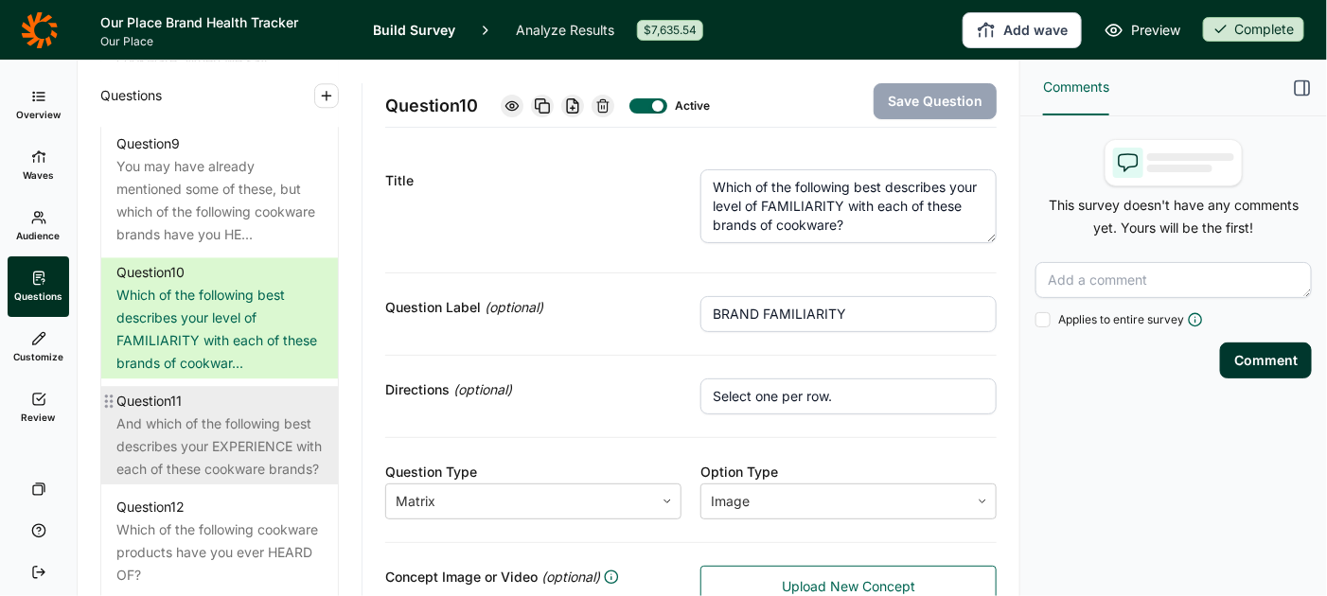
click at [219, 451] on div "And which of the following best describes your EXPERIENCE with each of these co…" at bounding box center [219, 447] width 206 height 68
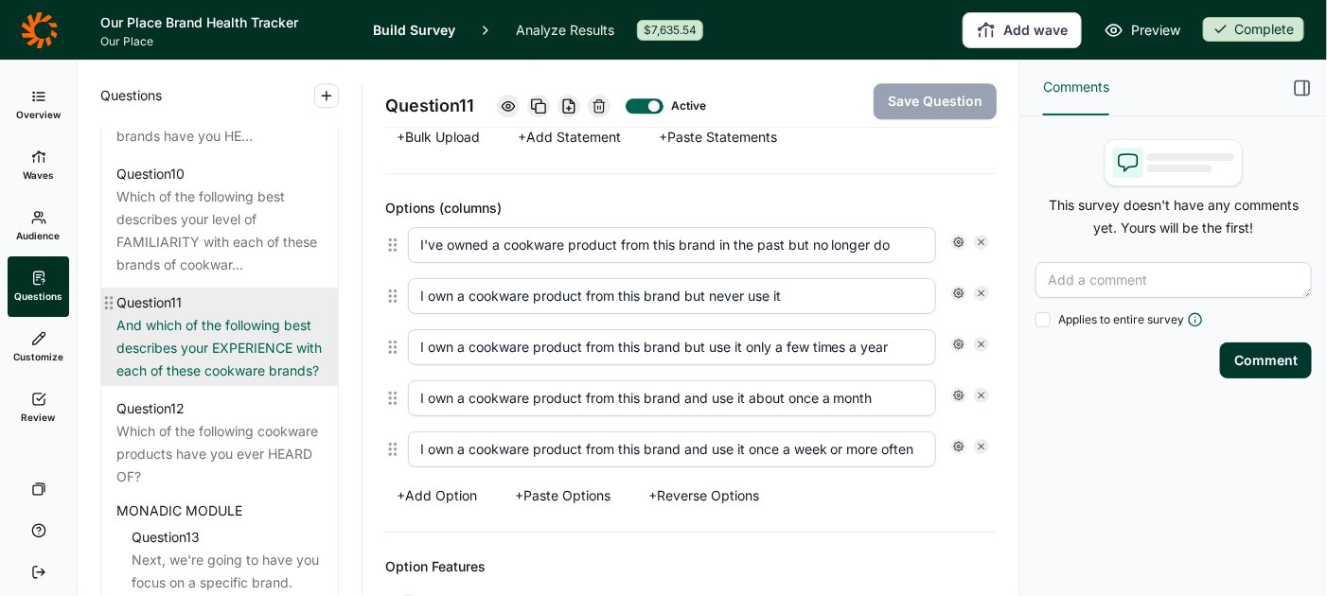
scroll to position [1970, 0]
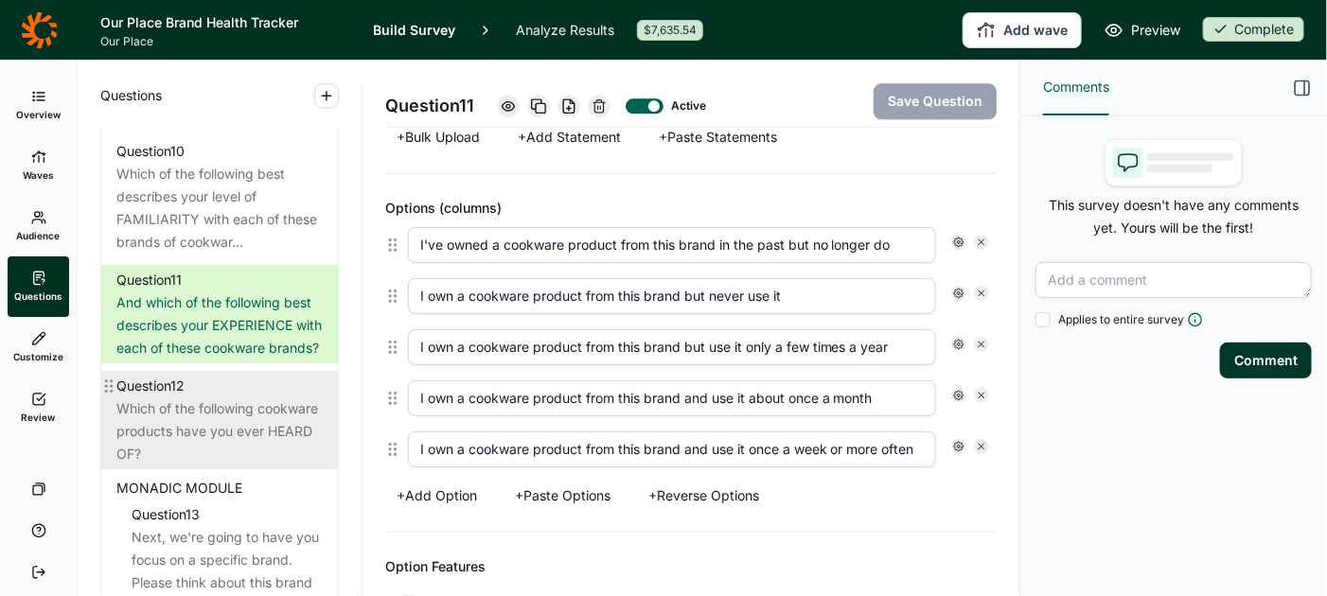
click at [256, 417] on div "Which of the following cookware products have you ever HEARD OF?" at bounding box center [219, 432] width 206 height 68
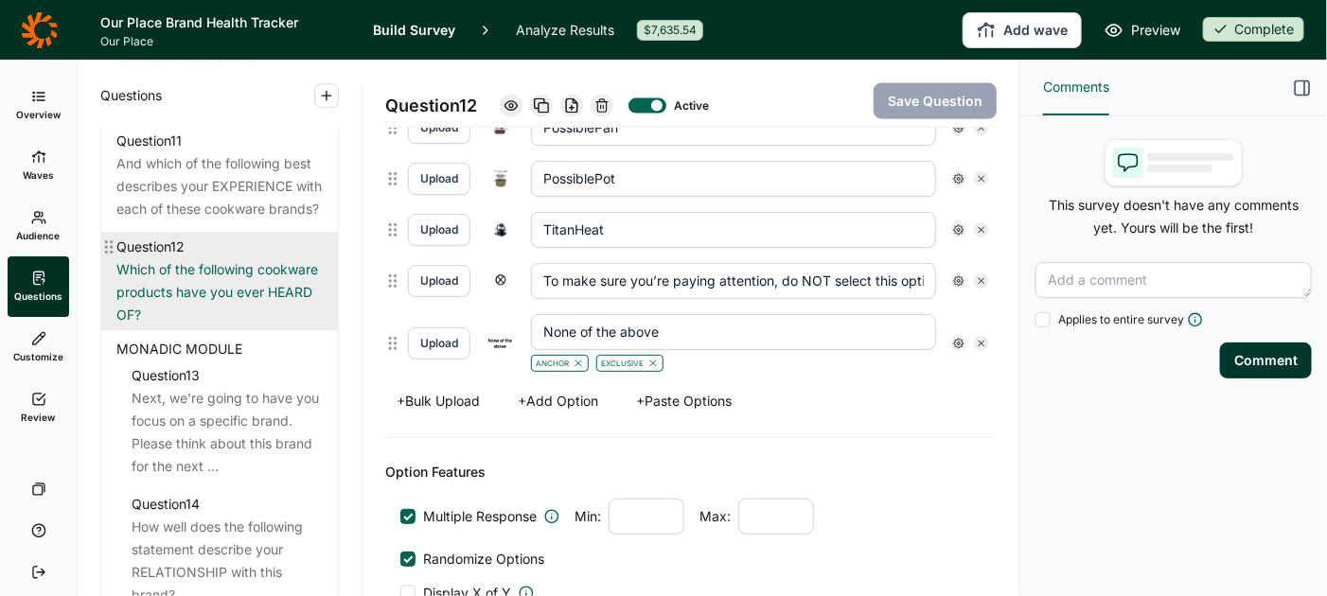
scroll to position [2114, 0]
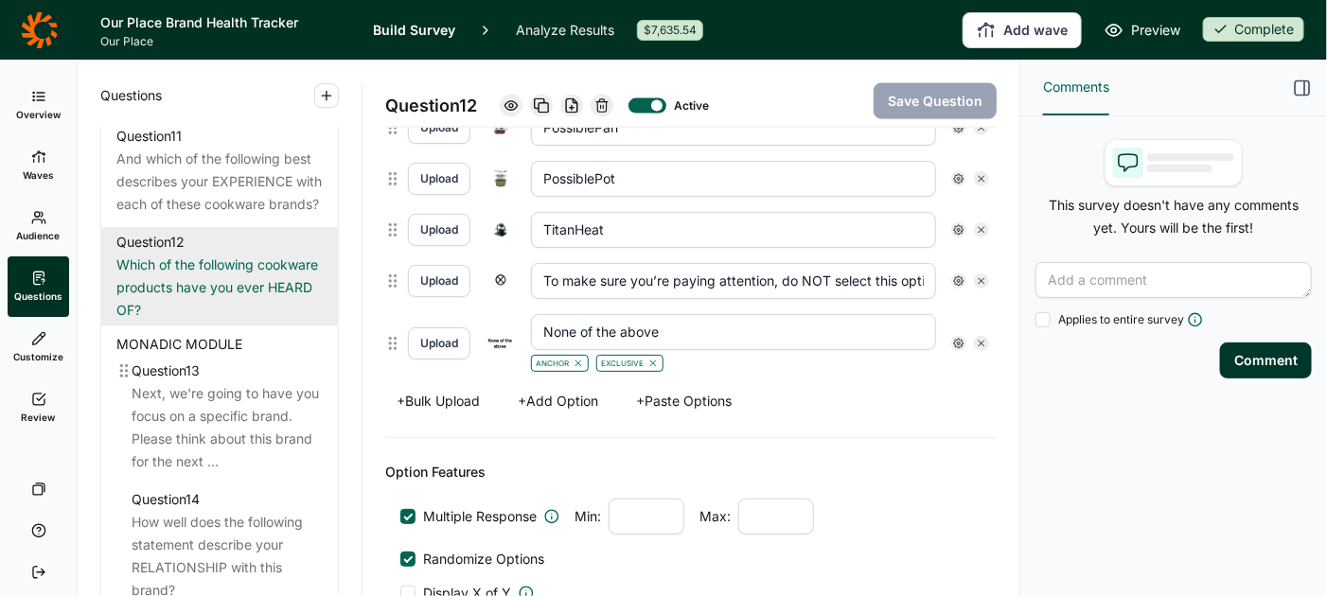
click at [232, 404] on div "Next, we're going to have you focus on a specific brand. Please think about thi…" at bounding box center [227, 427] width 191 height 91
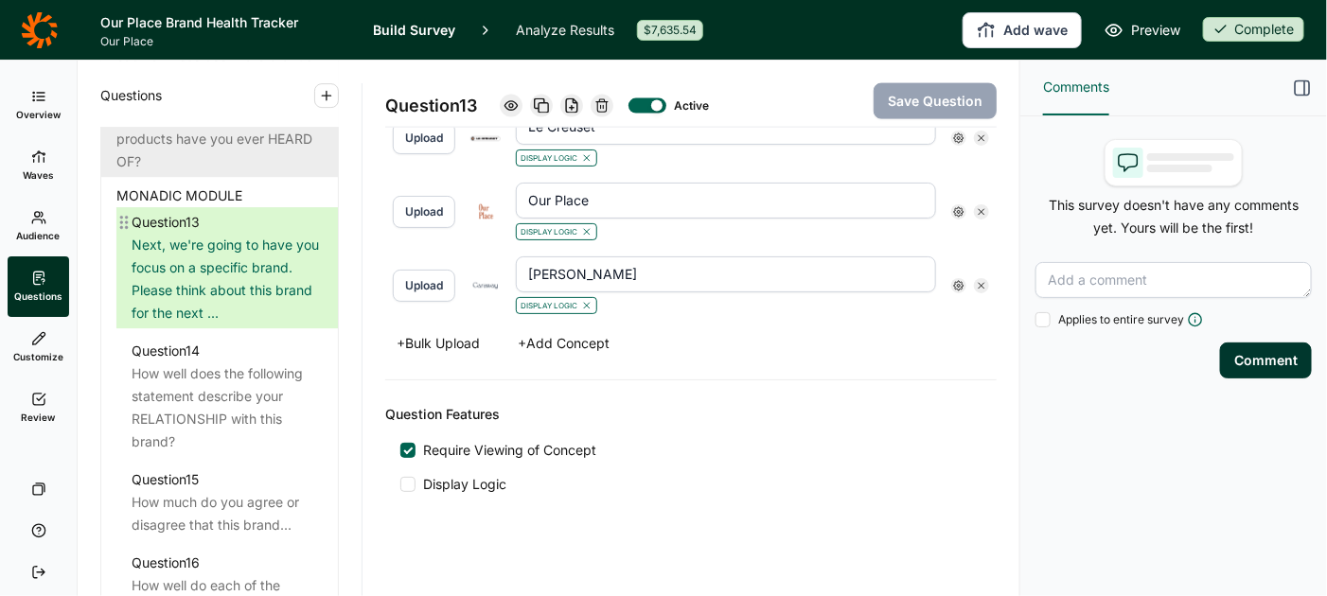
scroll to position [2265, 0]
click at [232, 404] on div "How well does the following statement describe your RELATIONSHIP with this bran…" at bounding box center [227, 405] width 191 height 91
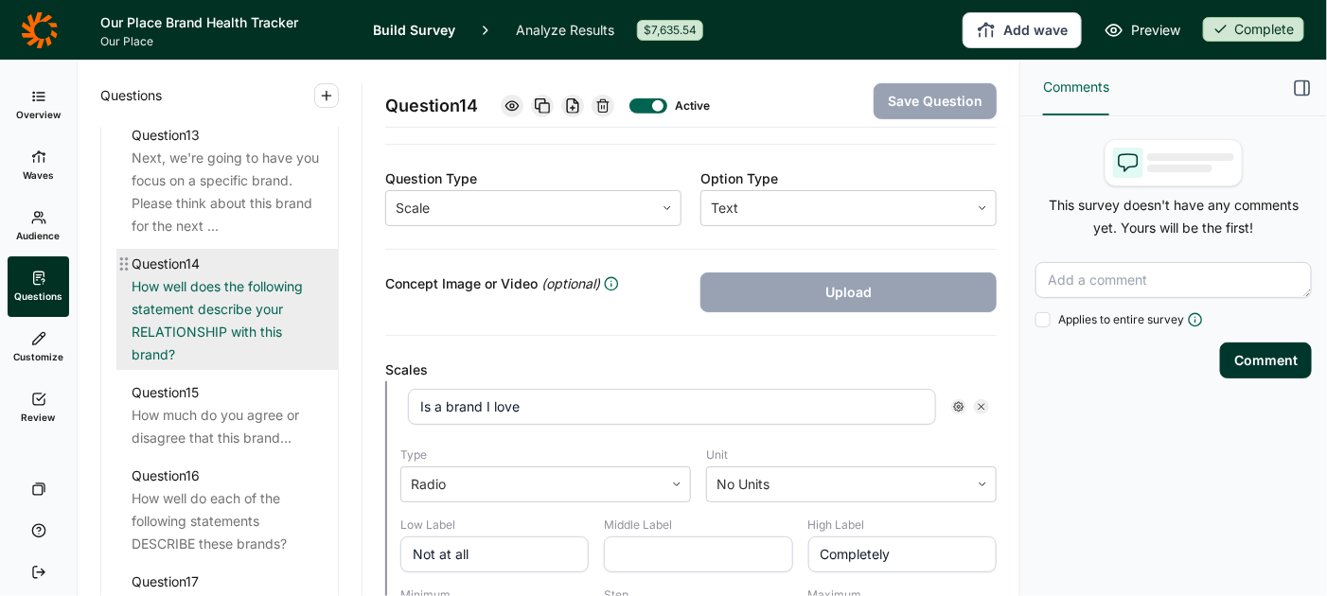
scroll to position [2355, 0]
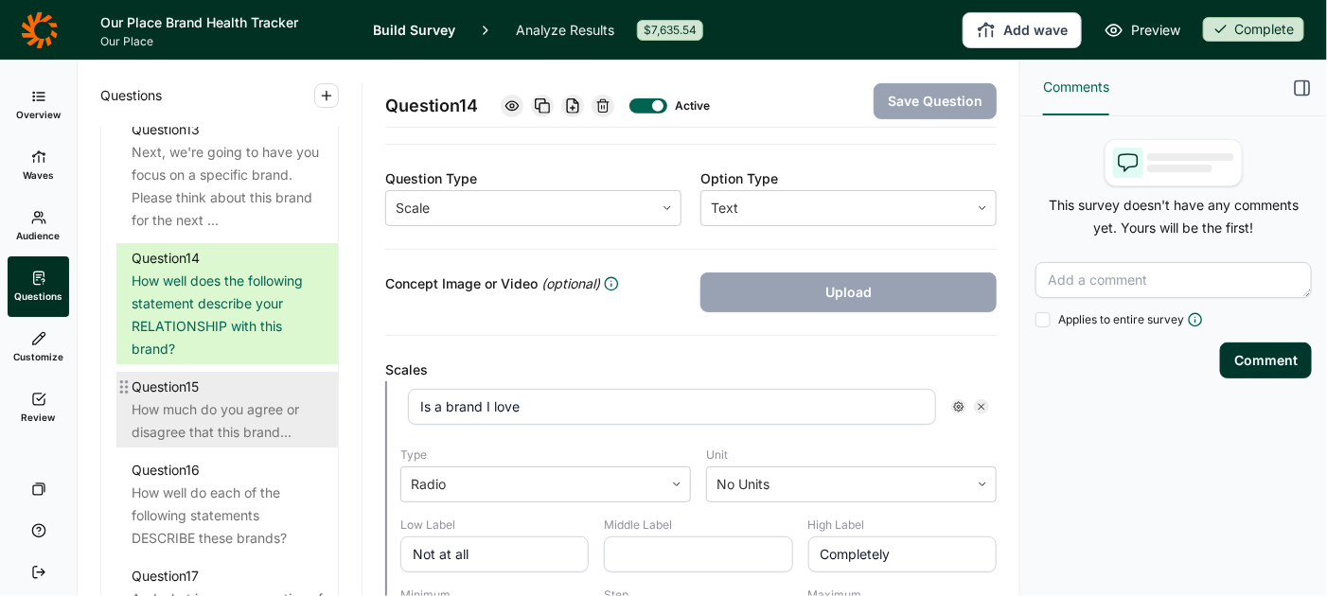
click at [241, 406] on div "How much do you agree or disagree that this brand..." at bounding box center [227, 421] width 191 height 45
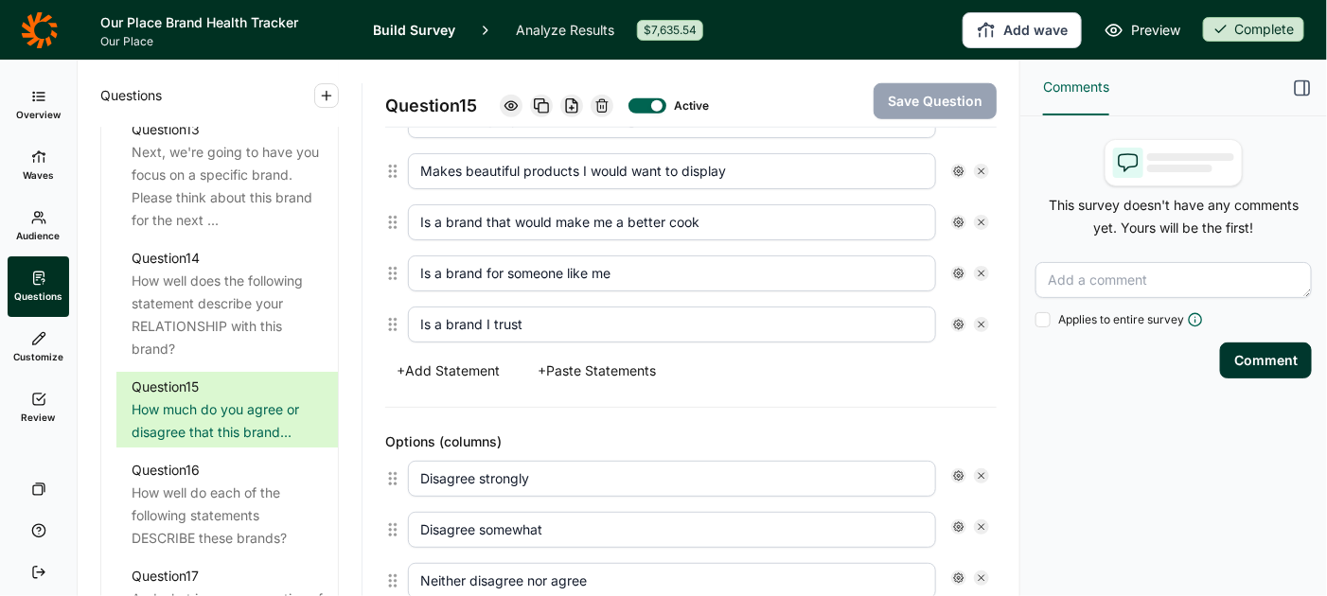
scroll to position [639, 0]
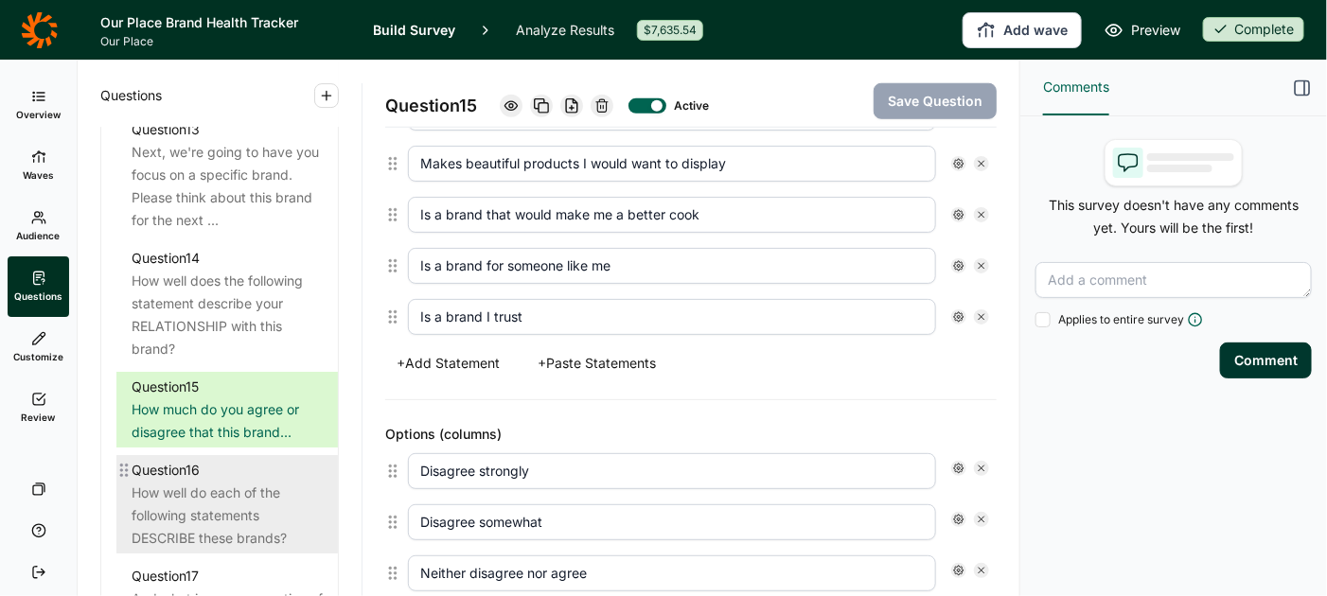
click at [225, 495] on div "How well do each of the following statements DESCRIBE these brands?" at bounding box center [227, 516] width 191 height 68
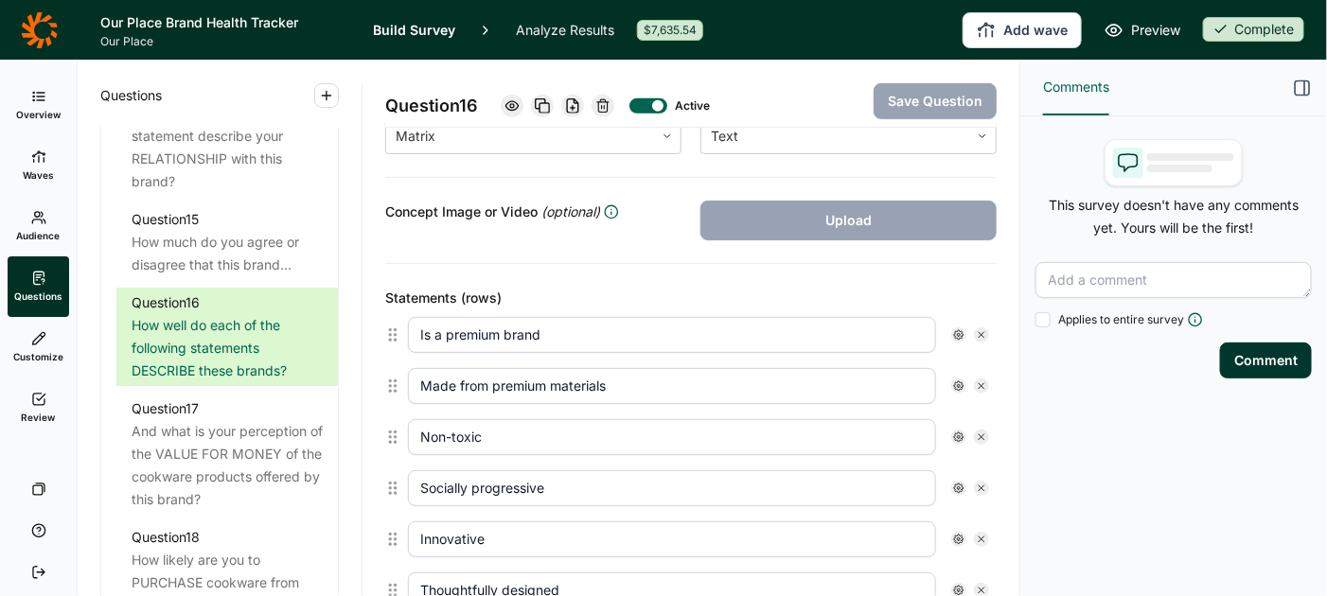
scroll to position [2526, 0]
click at [226, 448] on div "And what is your perception of the VALUE FOR MONEY of the cookware products off…" at bounding box center [227, 462] width 191 height 91
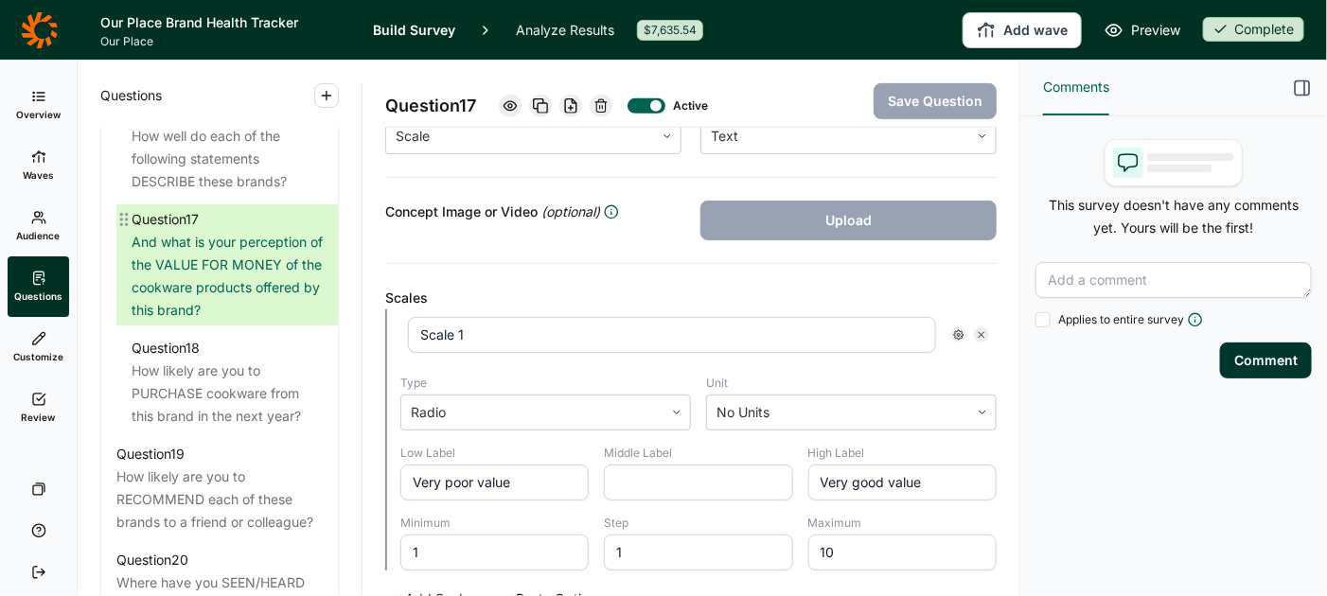
scroll to position [2713, 0]
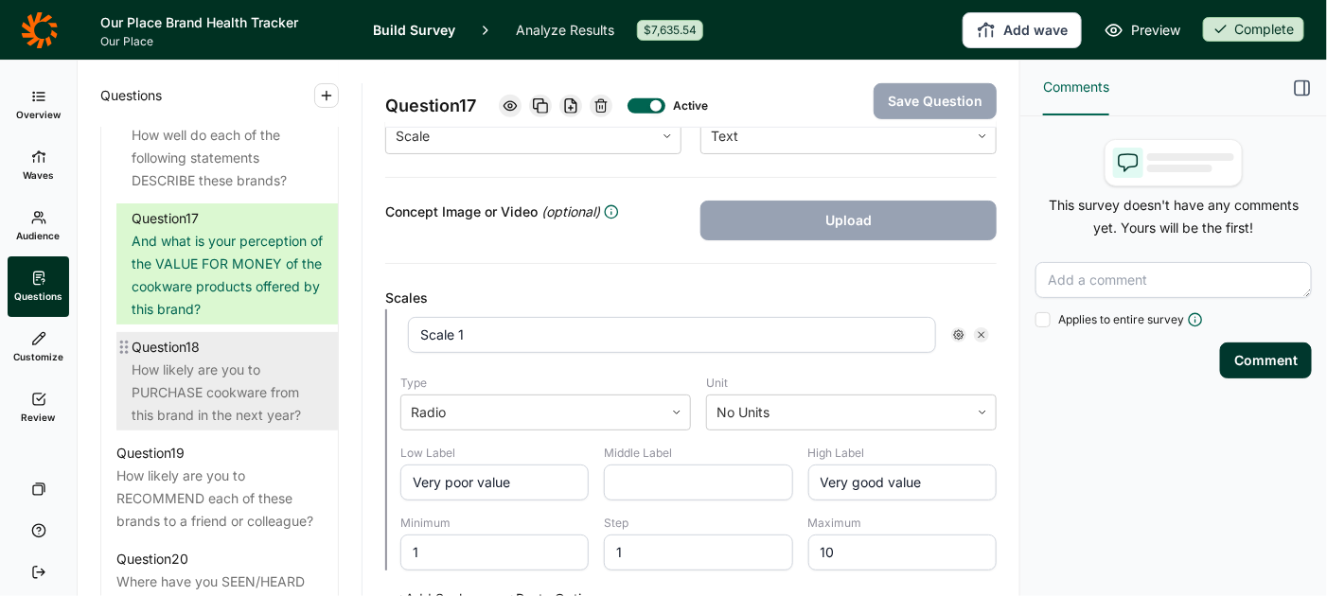
click at [226, 393] on div "How likely are you to PURCHASE cookware from this brand in the next year?" at bounding box center [227, 393] width 191 height 68
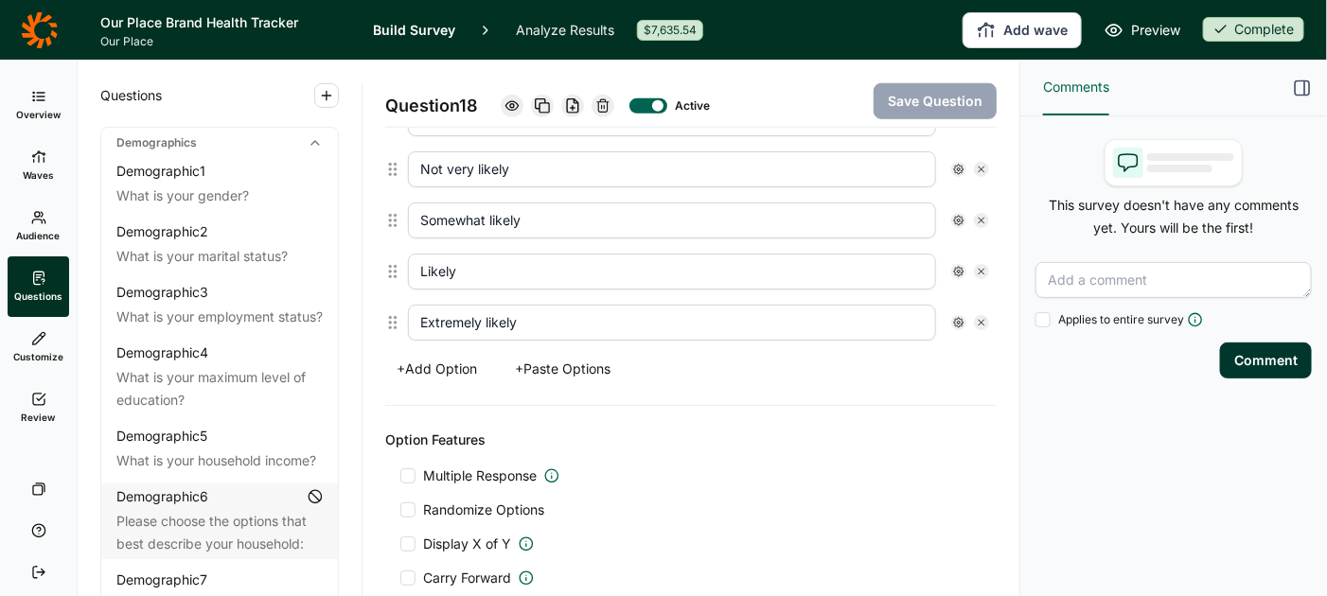
click at [34, 416] on span "Review" at bounding box center [39, 417] width 34 height 13
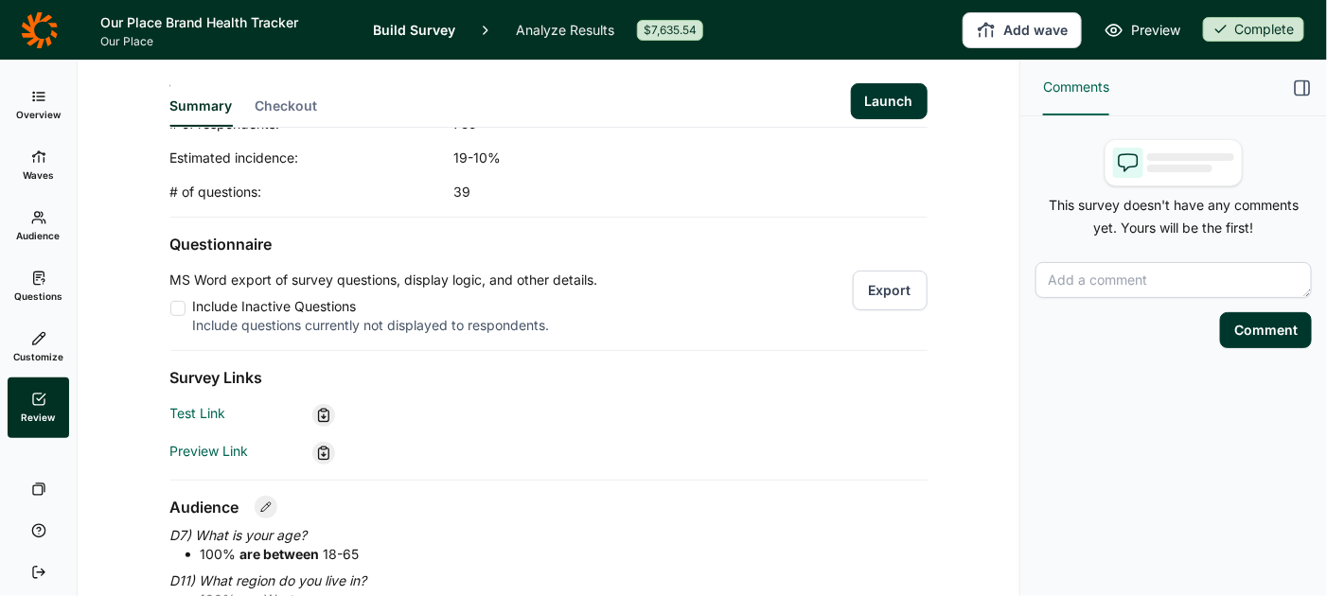
scroll to position [102, 0]
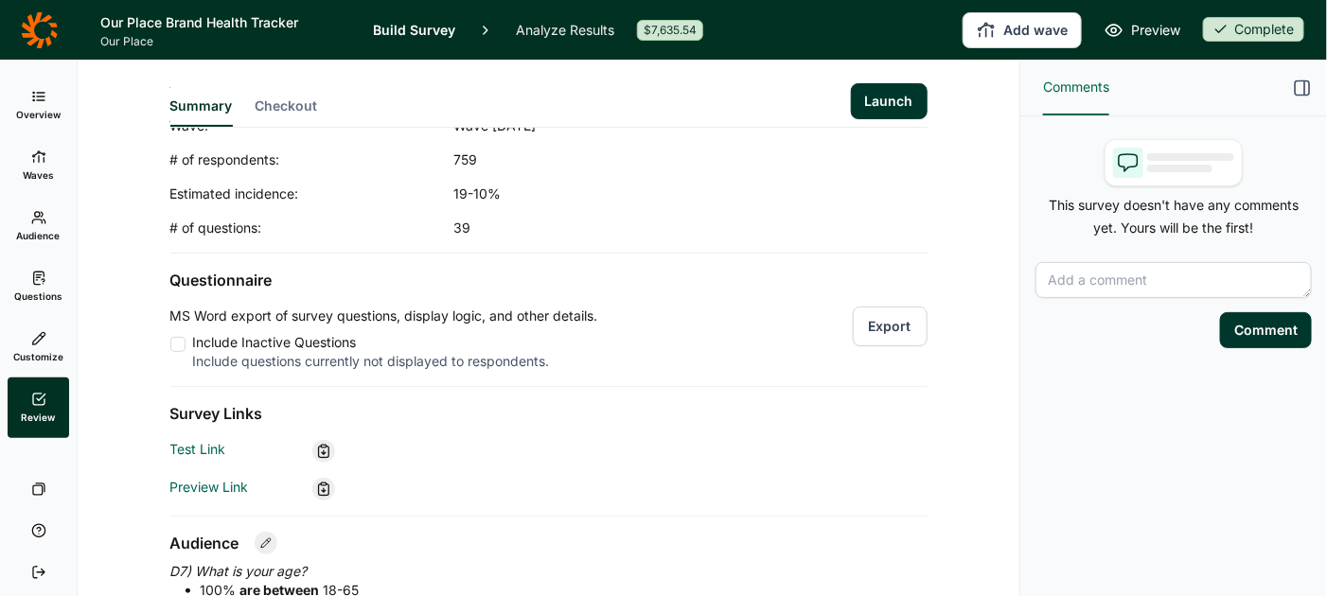
click at [905, 332] on button "Export" at bounding box center [890, 327] width 75 height 40
click at [575, 25] on link "Analyze Results" at bounding box center [565, 30] width 98 height 60
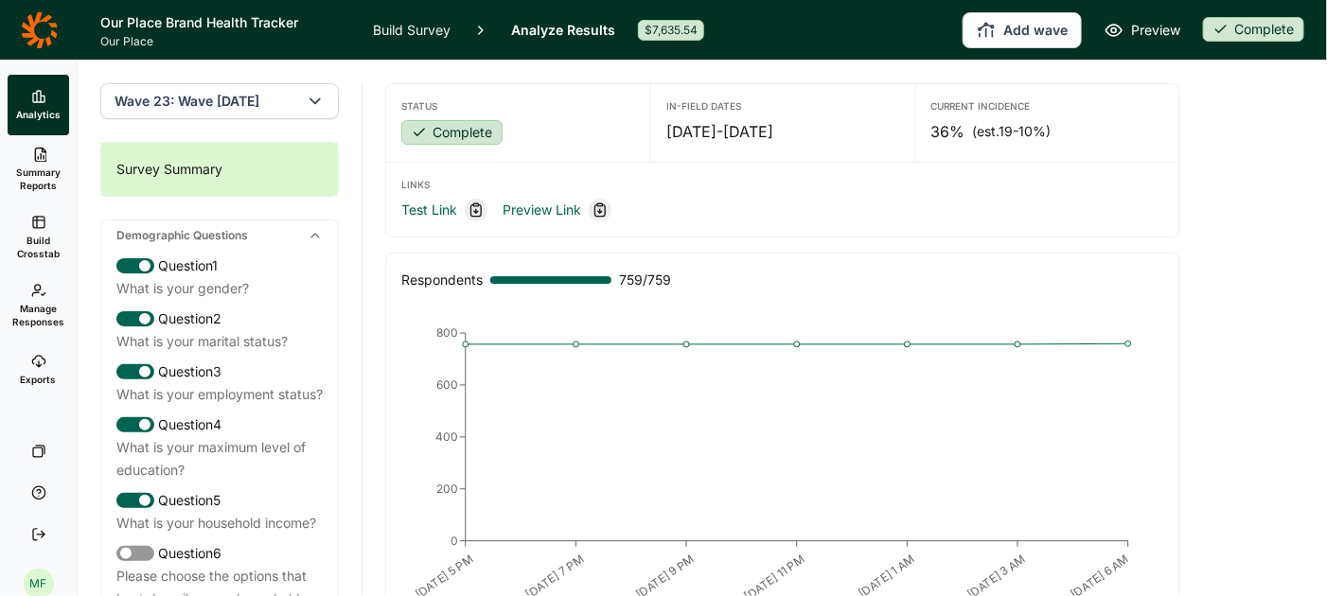
click at [50, 239] on span "Build Crosstab" at bounding box center [38, 247] width 46 height 27
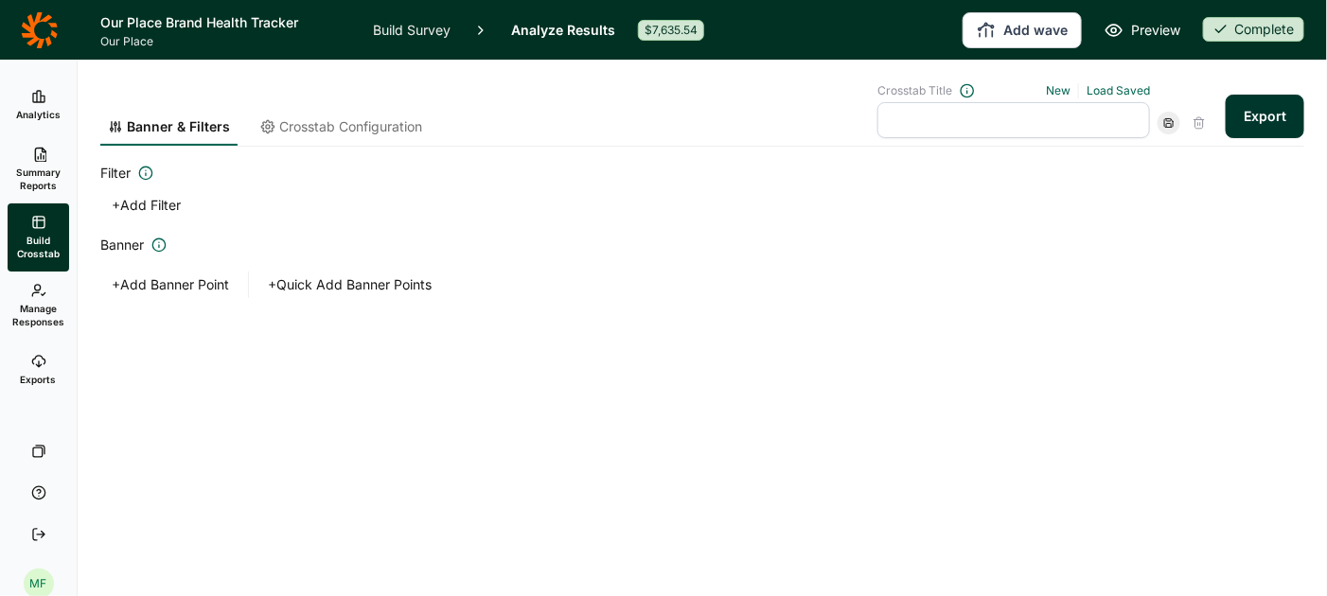
click at [34, 364] on icon at bounding box center [38, 361] width 15 height 15
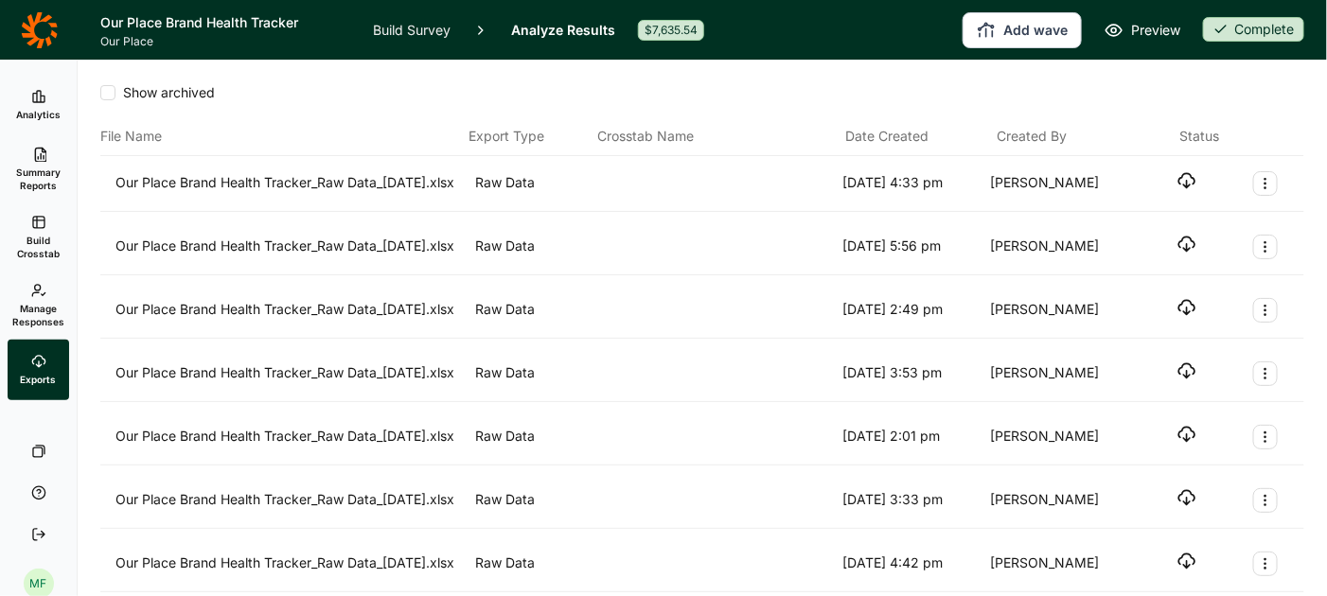
click at [41, 245] on span "Build Crosstab" at bounding box center [38, 247] width 46 height 27
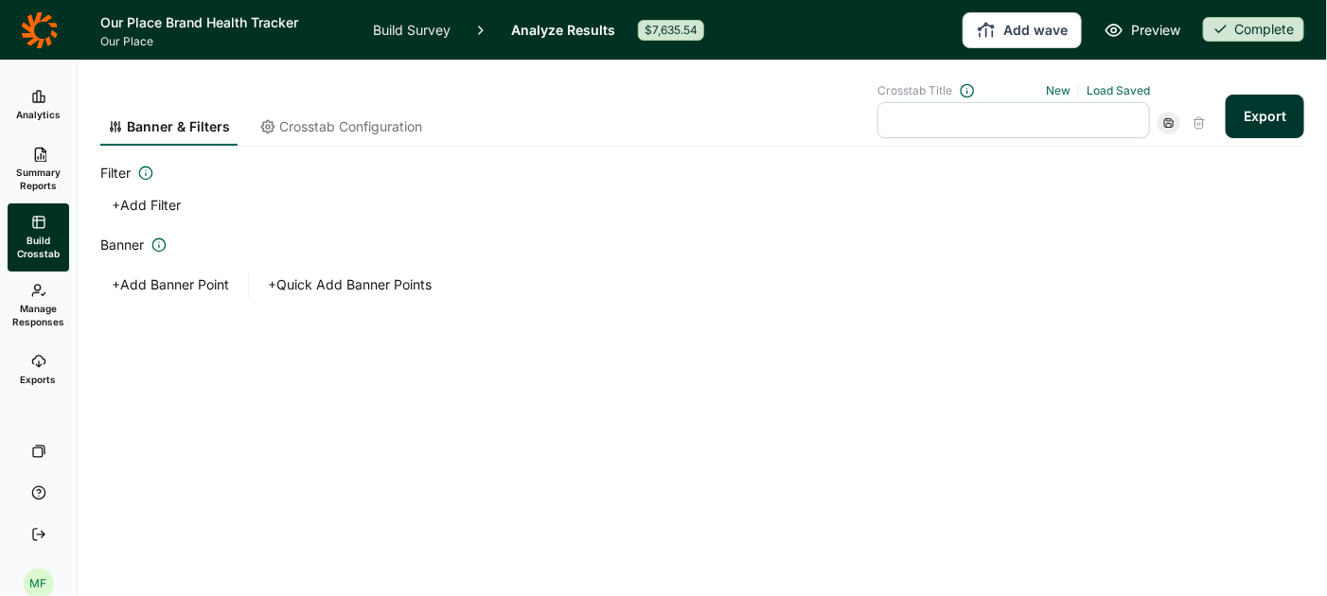
click at [165, 284] on button "+ Add Banner Point" at bounding box center [170, 285] width 140 height 27
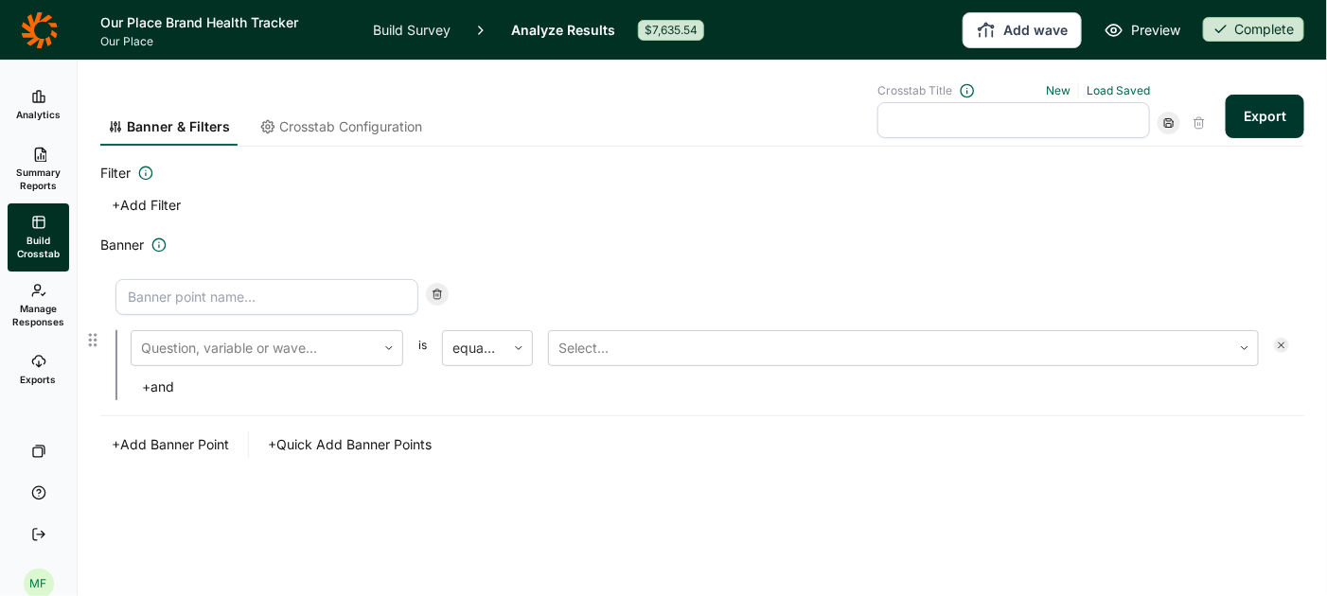
click at [358, 300] on input at bounding box center [266, 297] width 303 height 36
type input "w"
click at [330, 344] on div at bounding box center [253, 348] width 225 height 27
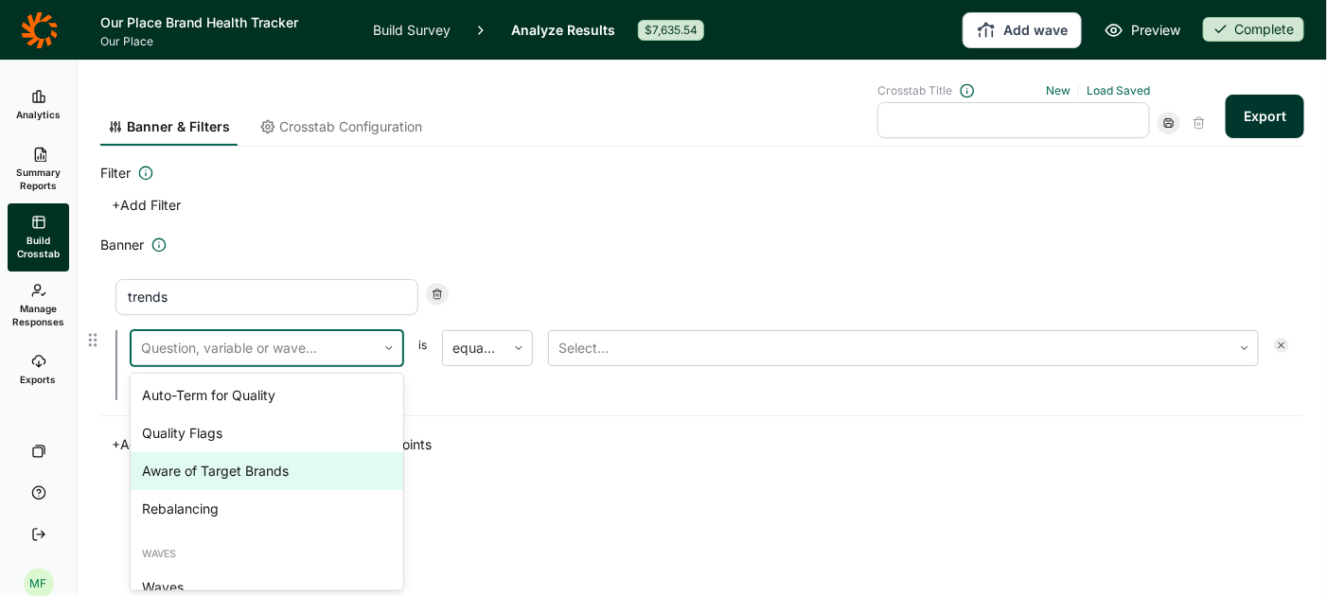
scroll to position [3579, 0]
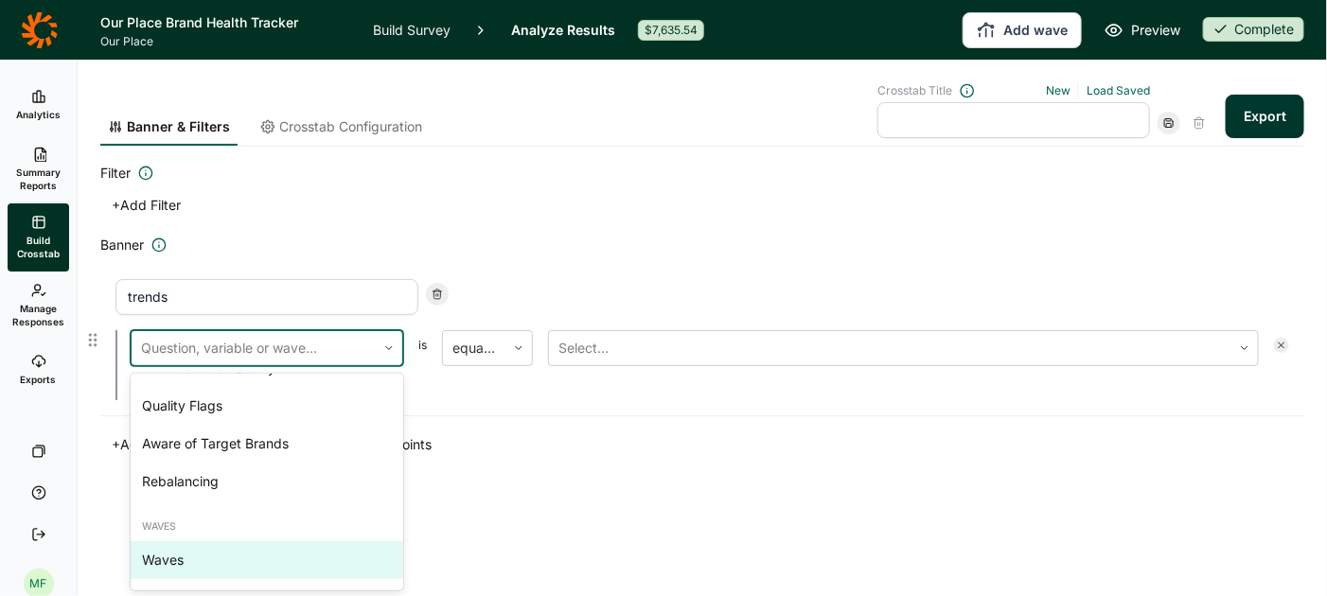
click at [184, 560] on div "Waves" at bounding box center [267, 560] width 273 height 38
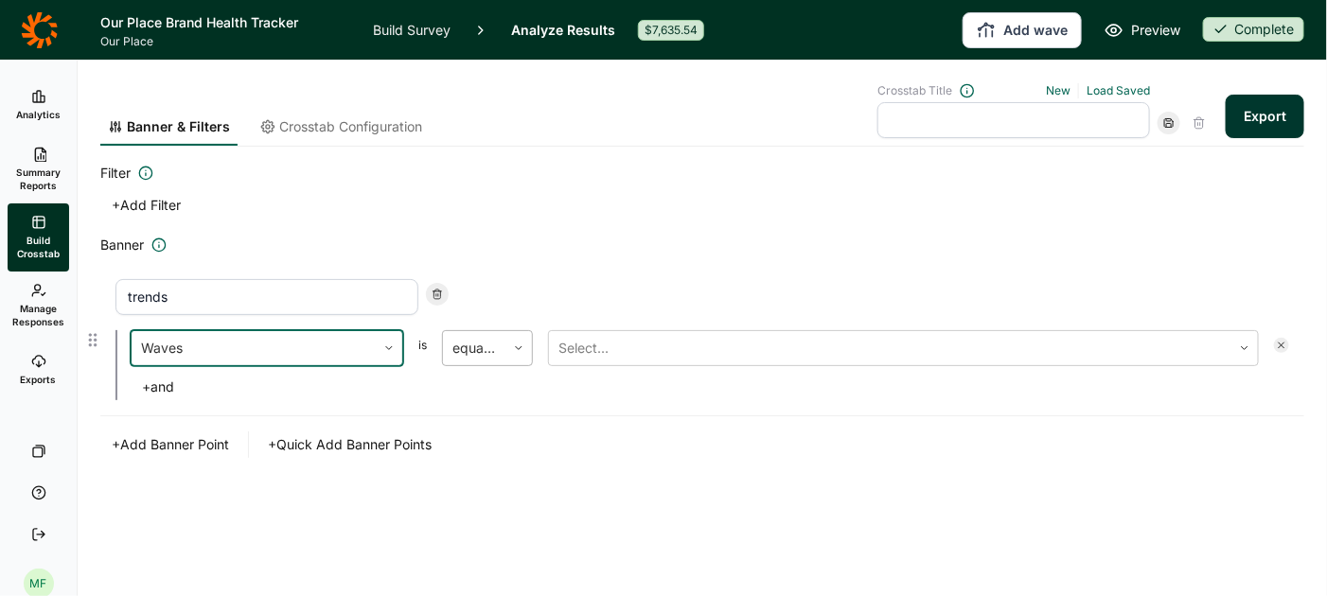
click at [501, 340] on div "equal to" at bounding box center [474, 348] width 62 height 34
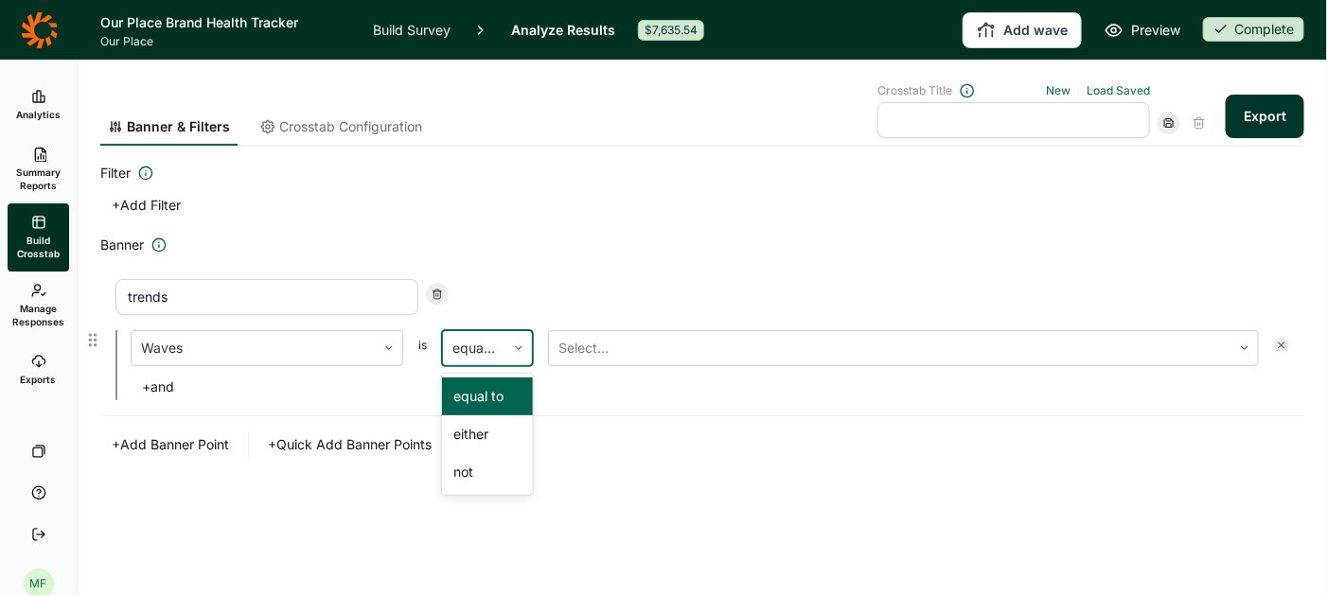
click at [502, 345] on div "equal to" at bounding box center [474, 348] width 62 height 34
click at [577, 343] on div at bounding box center [891, 348] width 664 height 27
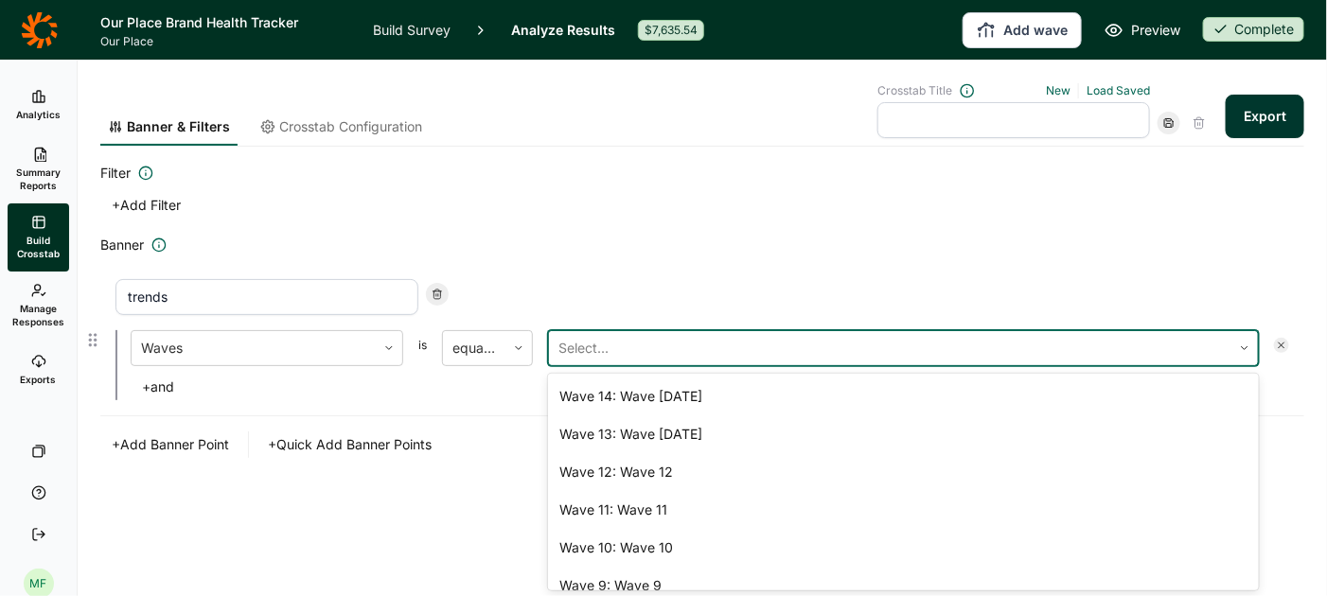
scroll to position [352, 0]
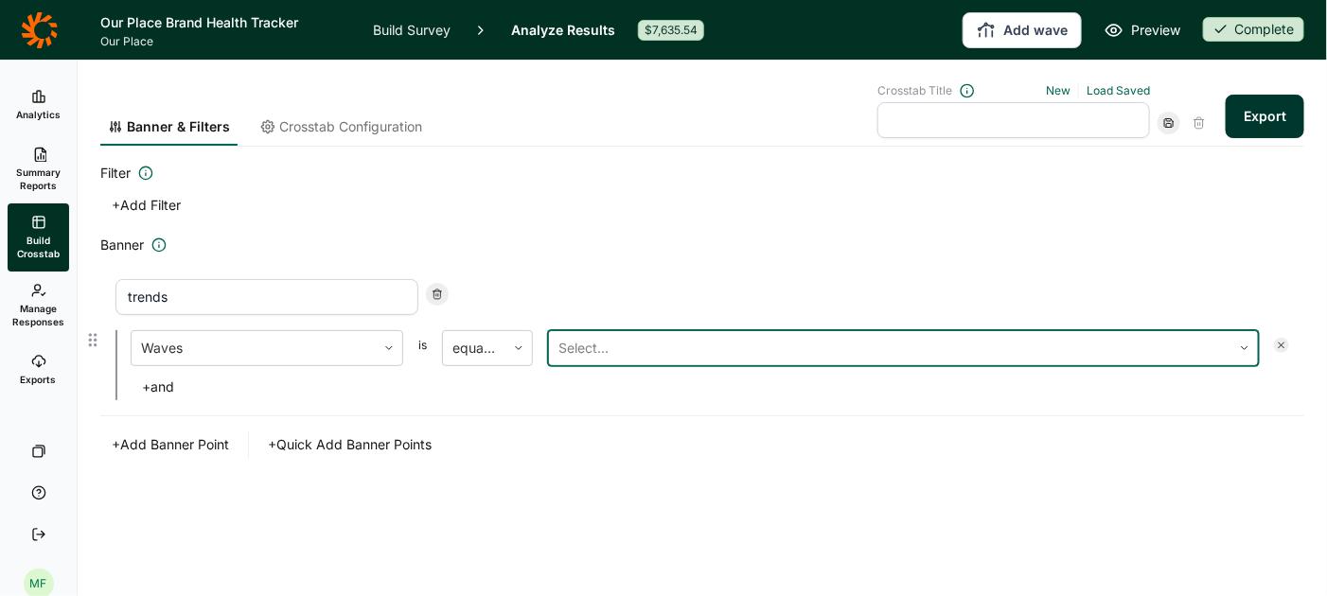
click at [579, 346] on div at bounding box center [891, 348] width 664 height 27
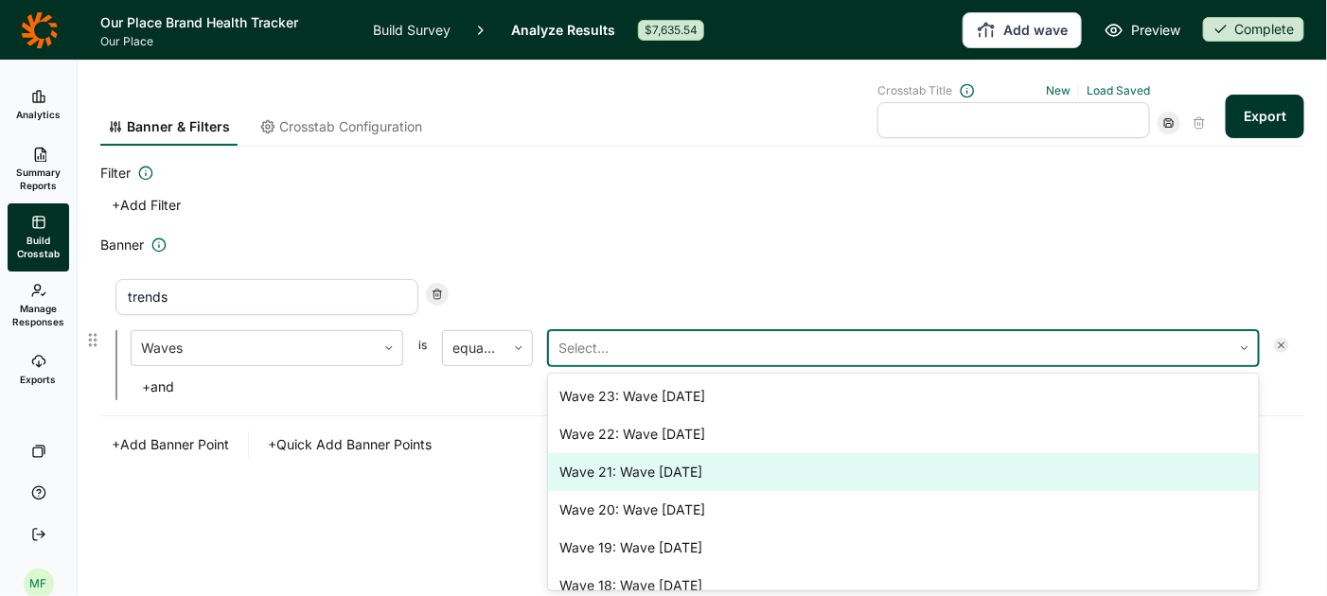
scroll to position [662, 0]
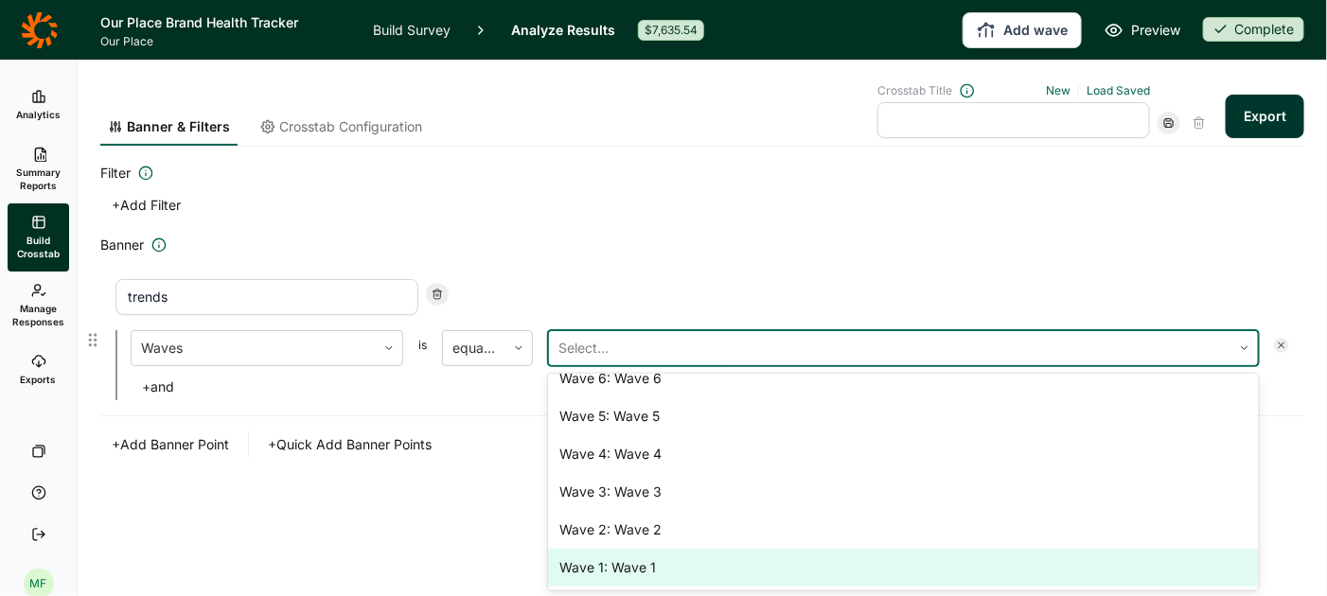
click at [630, 573] on div "Wave 1: Wave 1" at bounding box center [903, 568] width 711 height 38
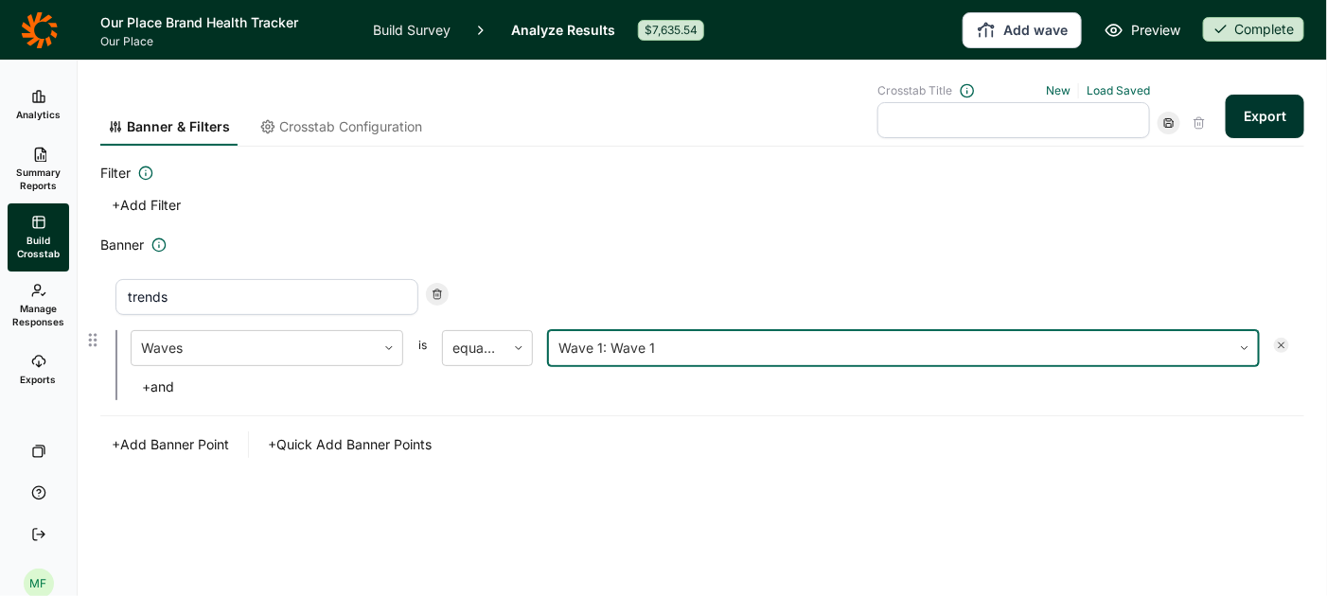
click at [195, 440] on button "+ Add Banner Point" at bounding box center [170, 445] width 140 height 27
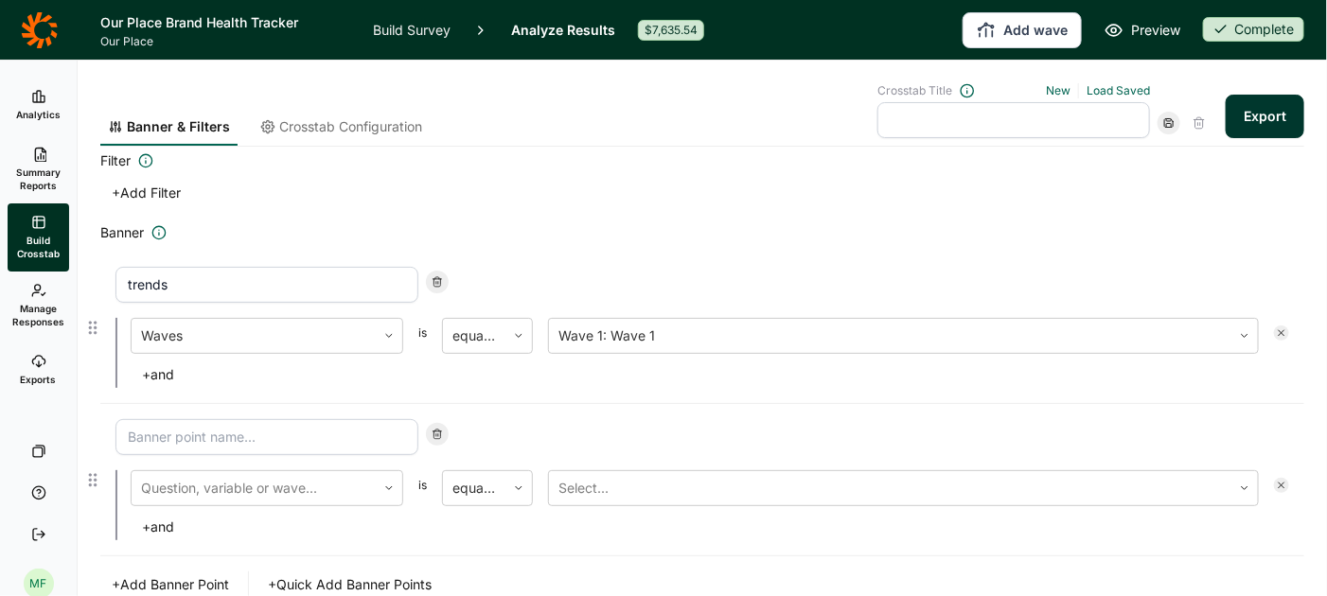
scroll to position [0, 0]
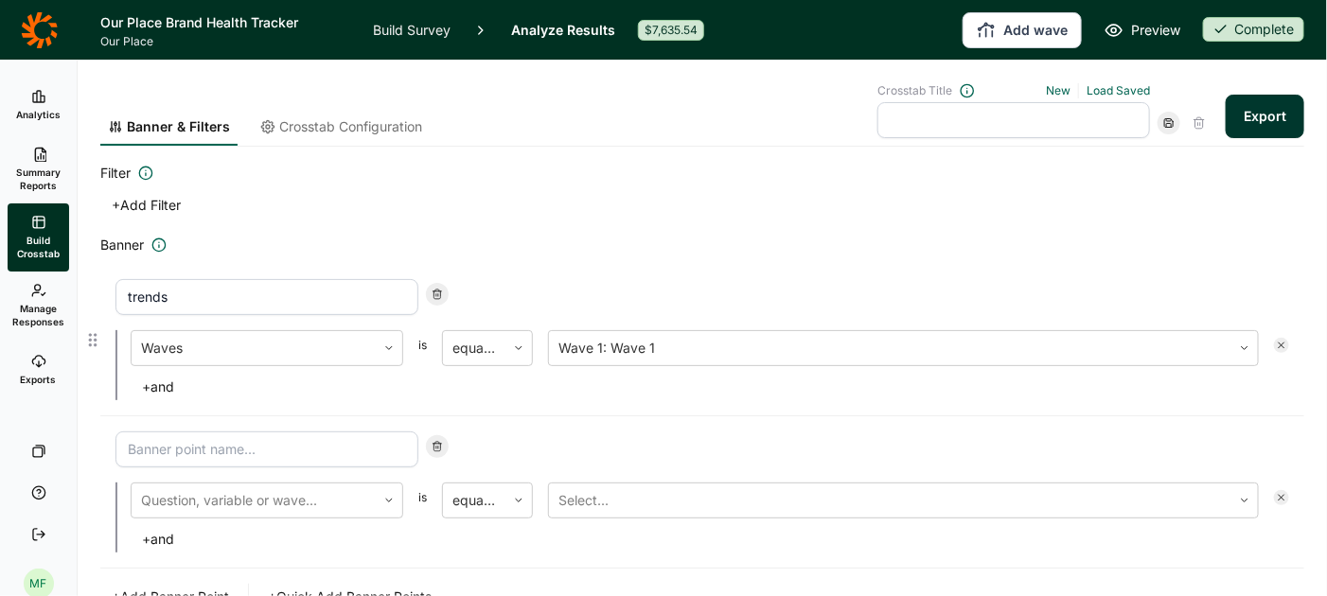
drag, startPoint x: 217, startPoint y: 306, endPoint x: 102, endPoint y: 260, distance: 123.2
click at [112, 292] on div "trends Waves is equal to Wave 1: Wave 1 + and" at bounding box center [702, 340] width 1204 height 152
type input "Wave 1"
click at [200, 452] on input at bounding box center [266, 450] width 303 height 36
type input "Wave"
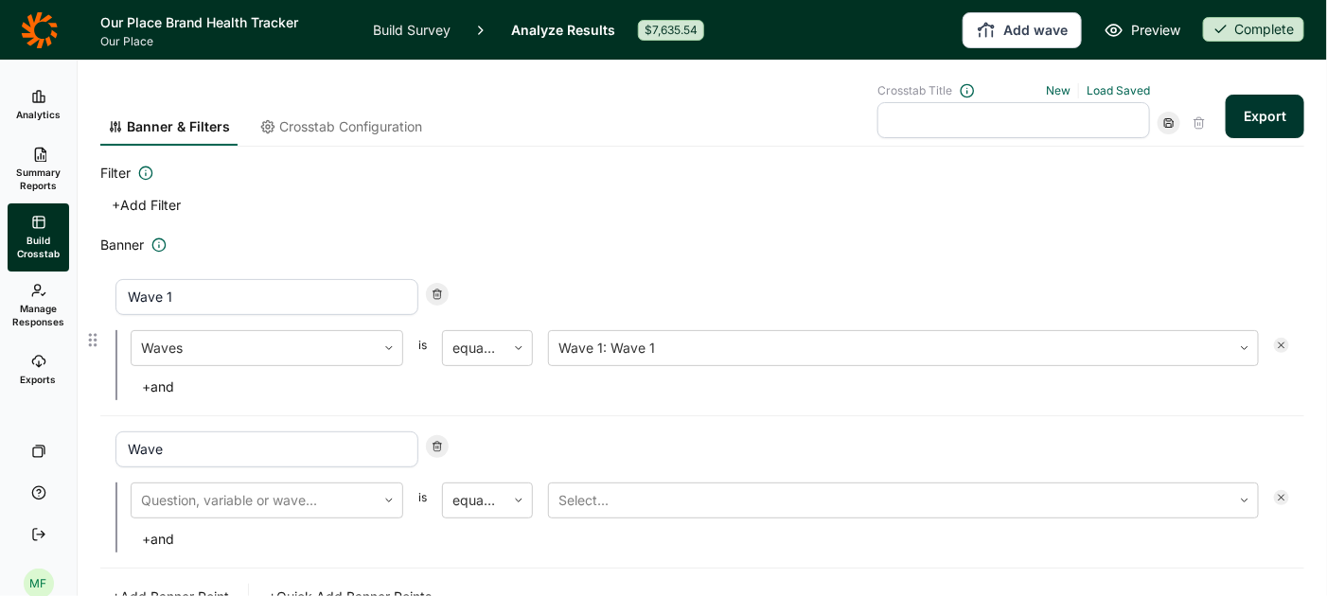
drag, startPoint x: 186, startPoint y: 298, endPoint x: 46, endPoint y: 297, distance: 140.1
click at [52, 298] on div "Analytics Summary Reports Build Crosstab Manage Responses Exports Your Surveys …" at bounding box center [663, 329] width 1327 height 536
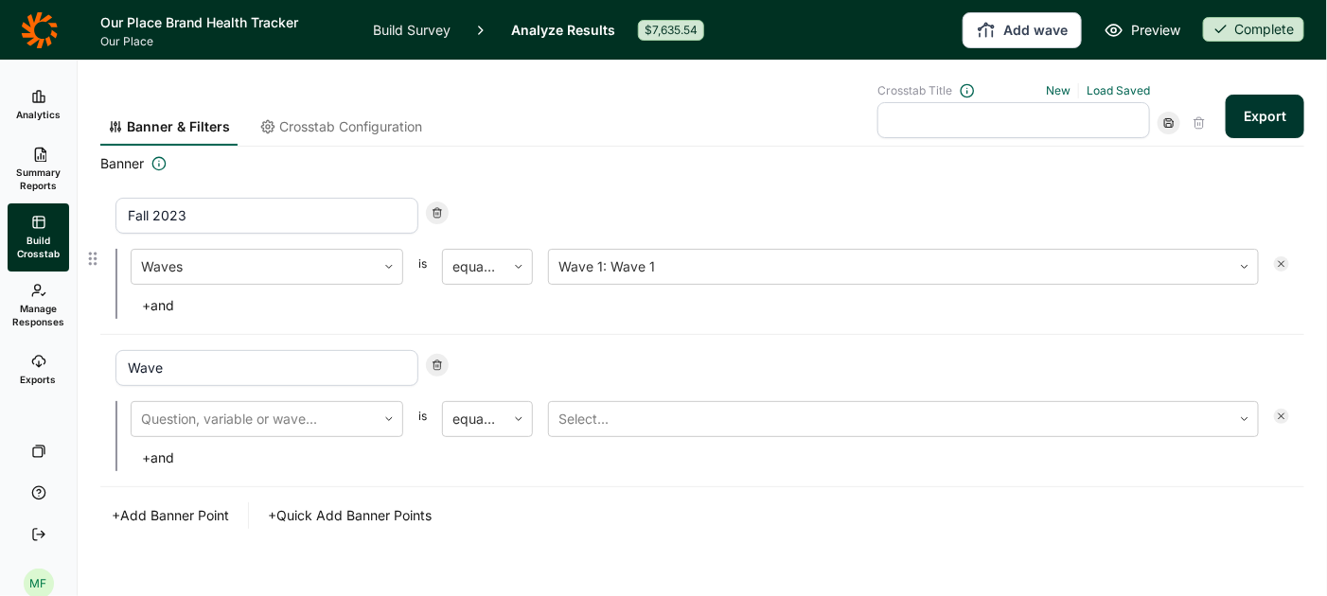
scroll to position [101, 0]
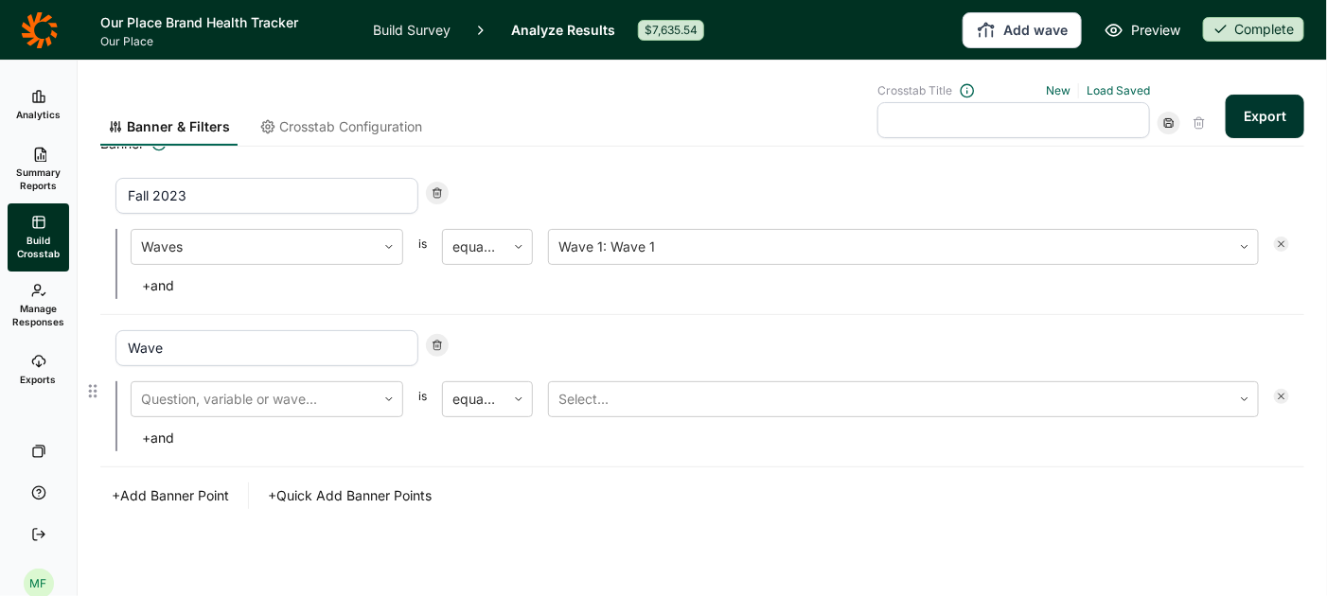
type input "Fall 2023"
drag, startPoint x: 173, startPoint y: 348, endPoint x: 50, endPoint y: 341, distance: 123.3
click at [50, 341] on div "Analytics Summary Reports Build Crosstab Manage Responses Exports Your Surveys …" at bounding box center [663, 329] width 1327 height 536
type input "A"
type input "Spring 2024"
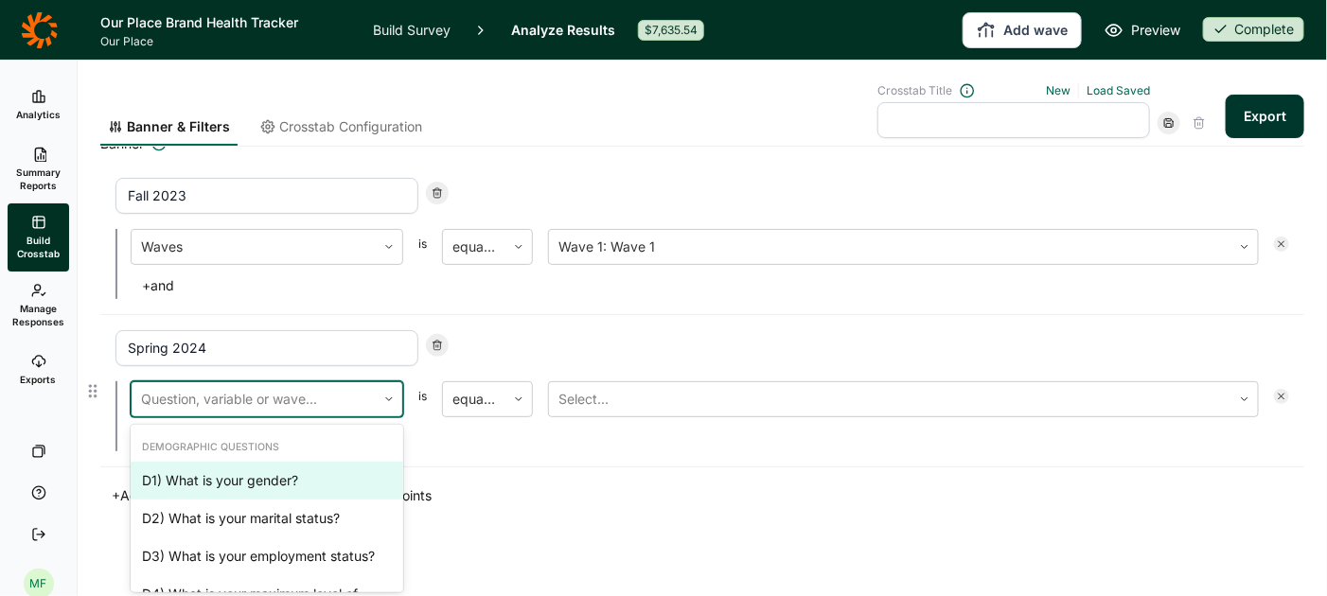
click at [193, 394] on div at bounding box center [253, 399] width 225 height 27
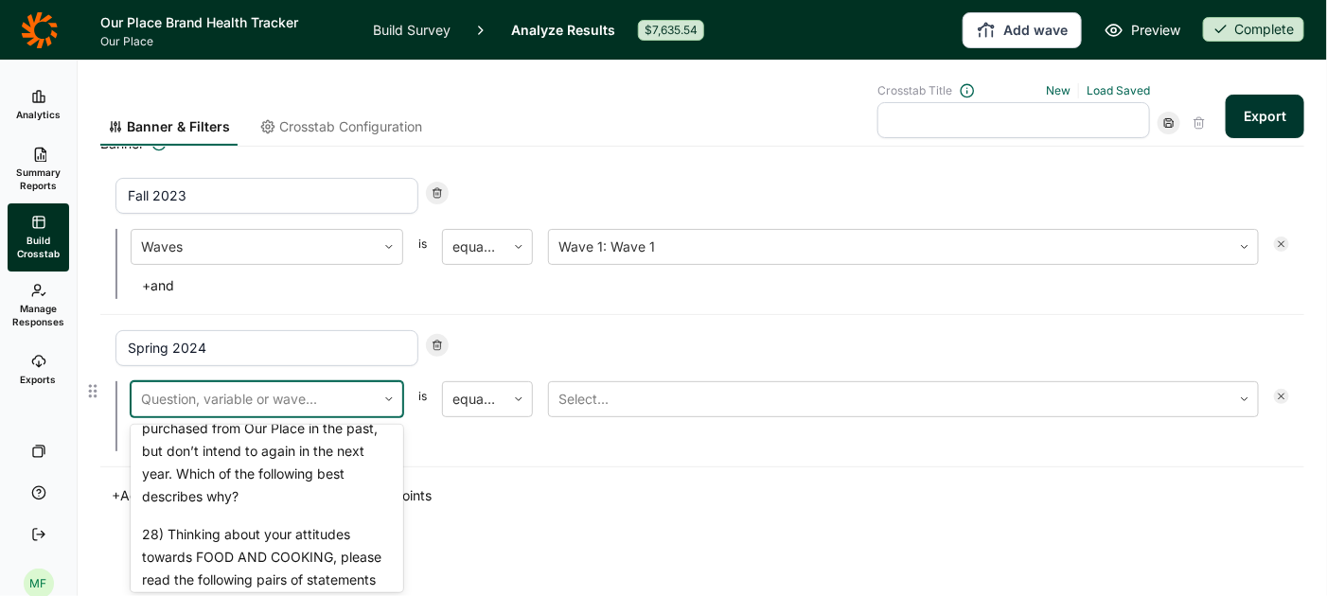
scroll to position [3628, 0]
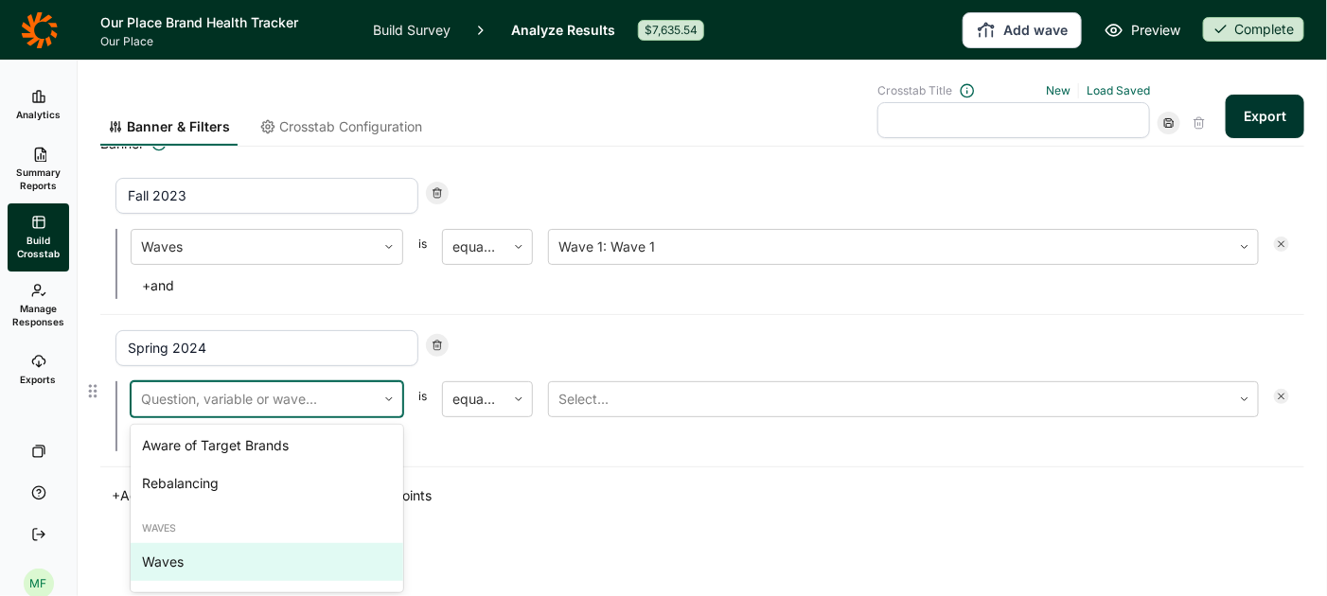
click at [179, 563] on div "Waves" at bounding box center [267, 562] width 273 height 38
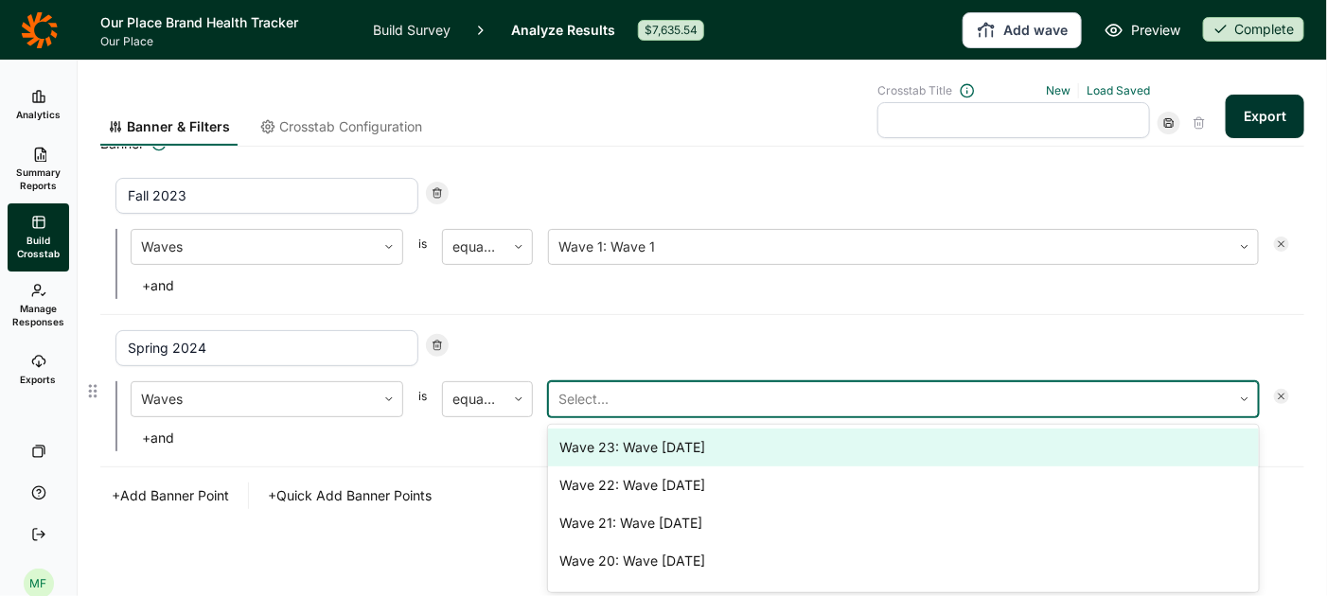
click at [608, 386] on div at bounding box center [891, 399] width 664 height 27
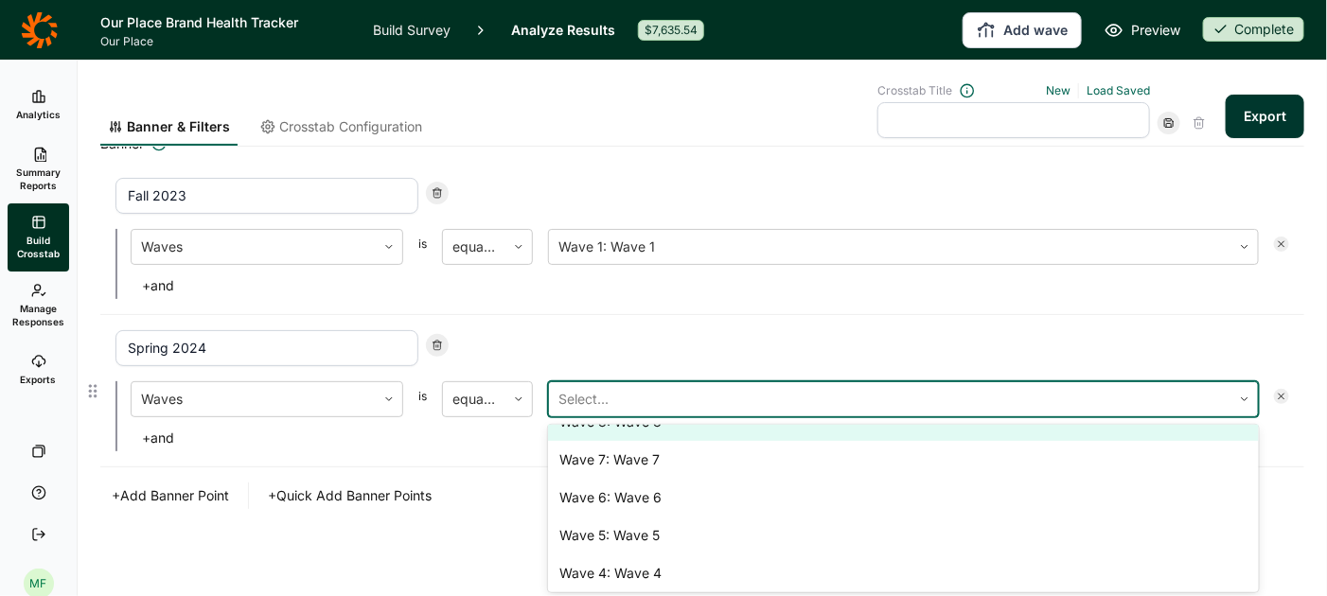
scroll to position [596, 0]
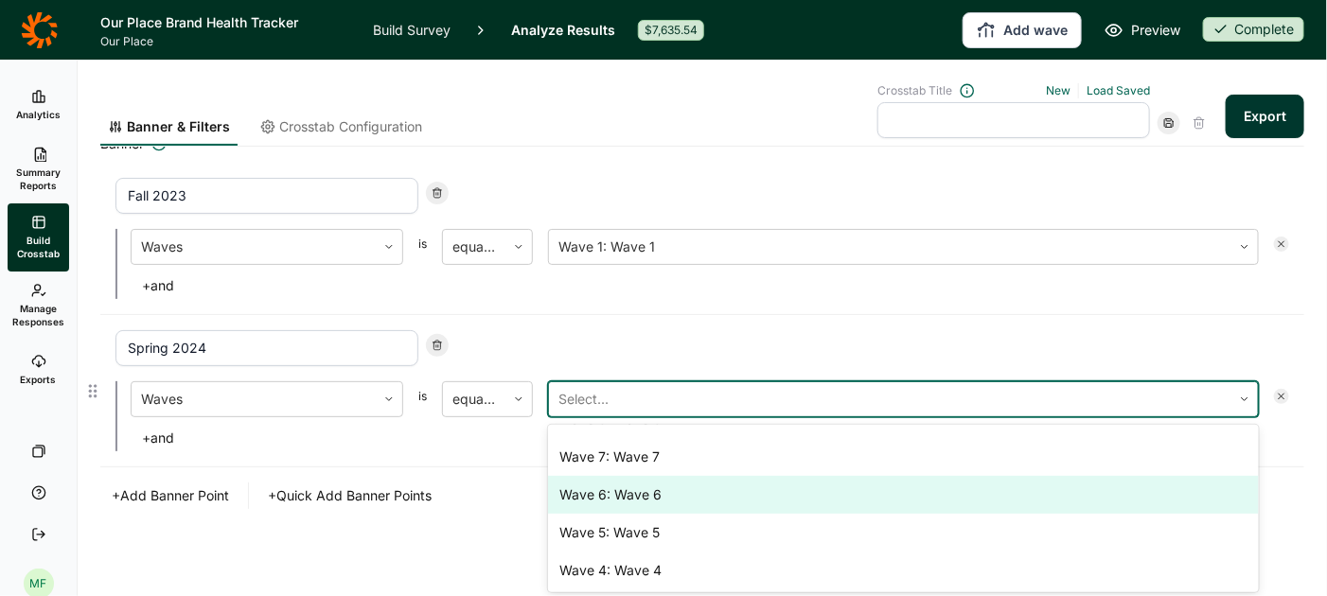
click at [616, 480] on div "Wave 6: Wave 6" at bounding box center [903, 495] width 711 height 38
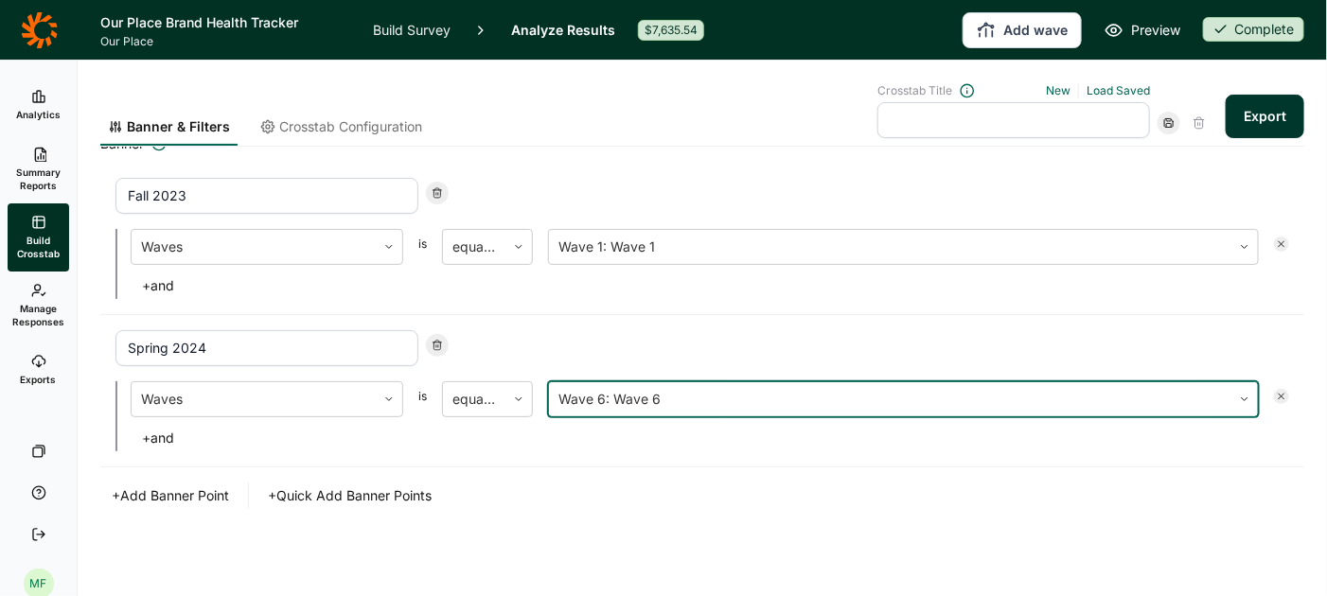
click at [181, 489] on button "+ Add Banner Point" at bounding box center [170, 496] width 140 height 27
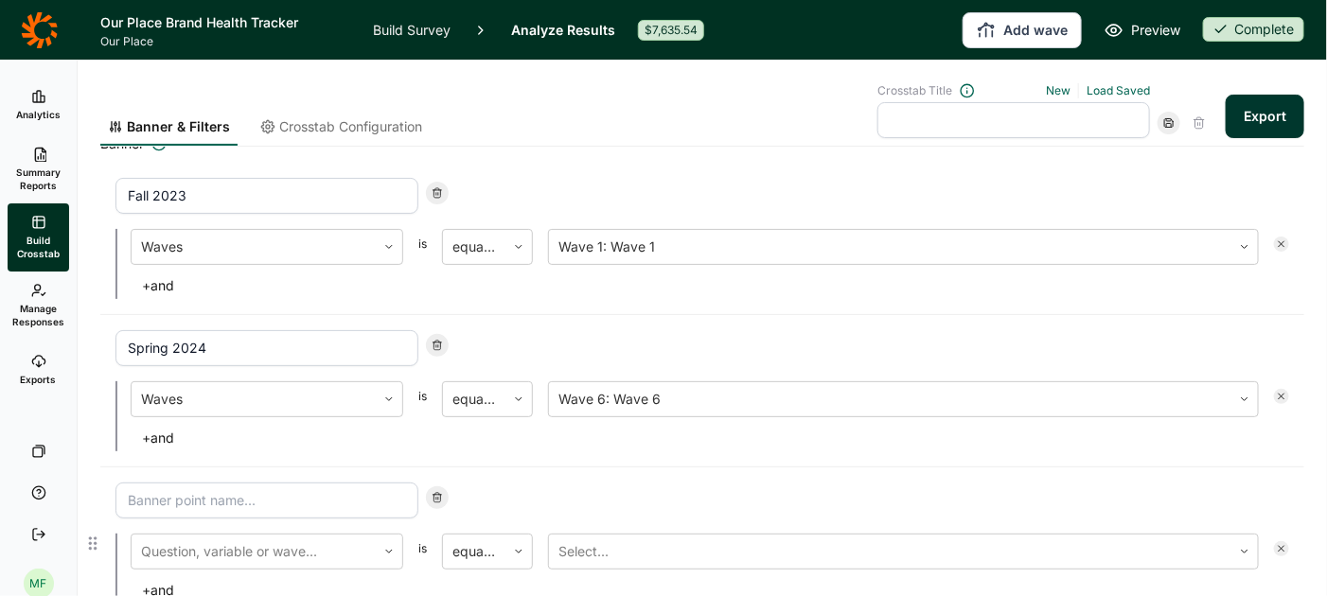
click at [193, 494] on input at bounding box center [266, 501] width 303 height 36
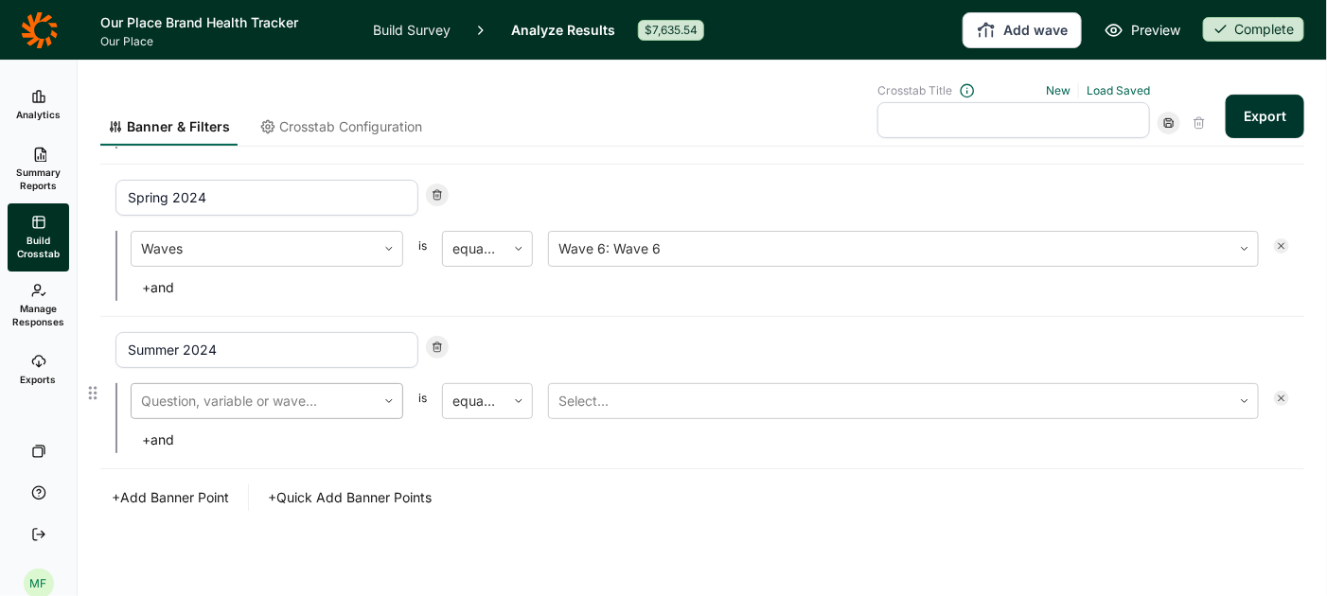
type input "Summer 2024"
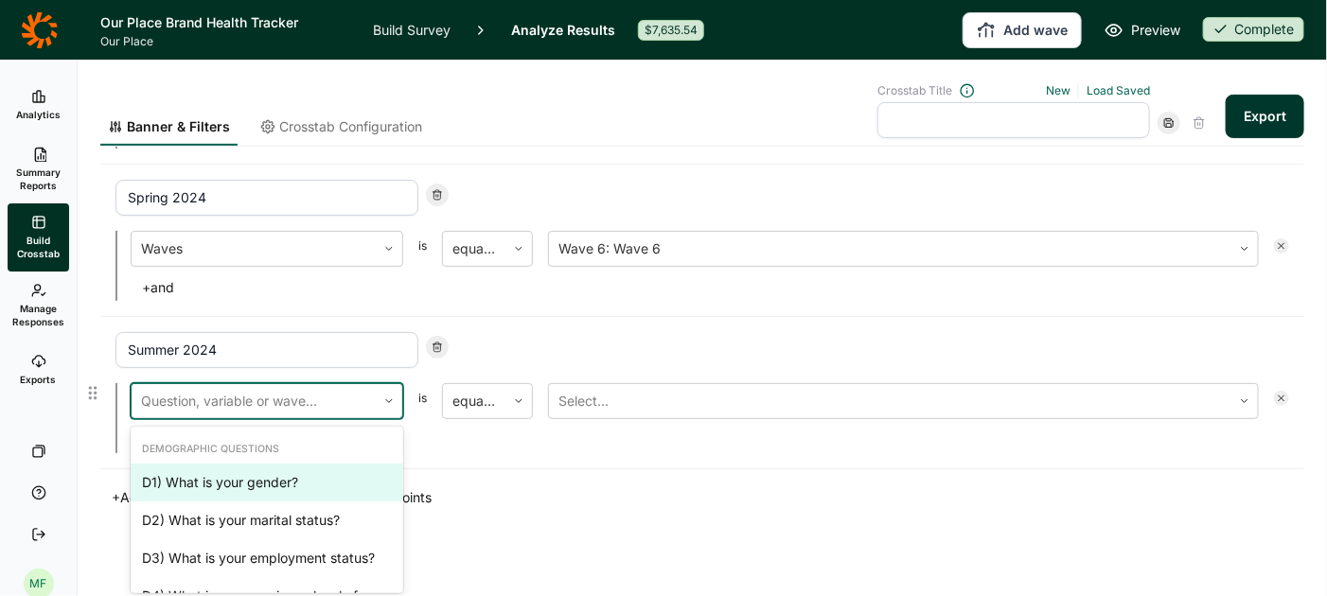
click at [260, 393] on div at bounding box center [253, 401] width 225 height 27
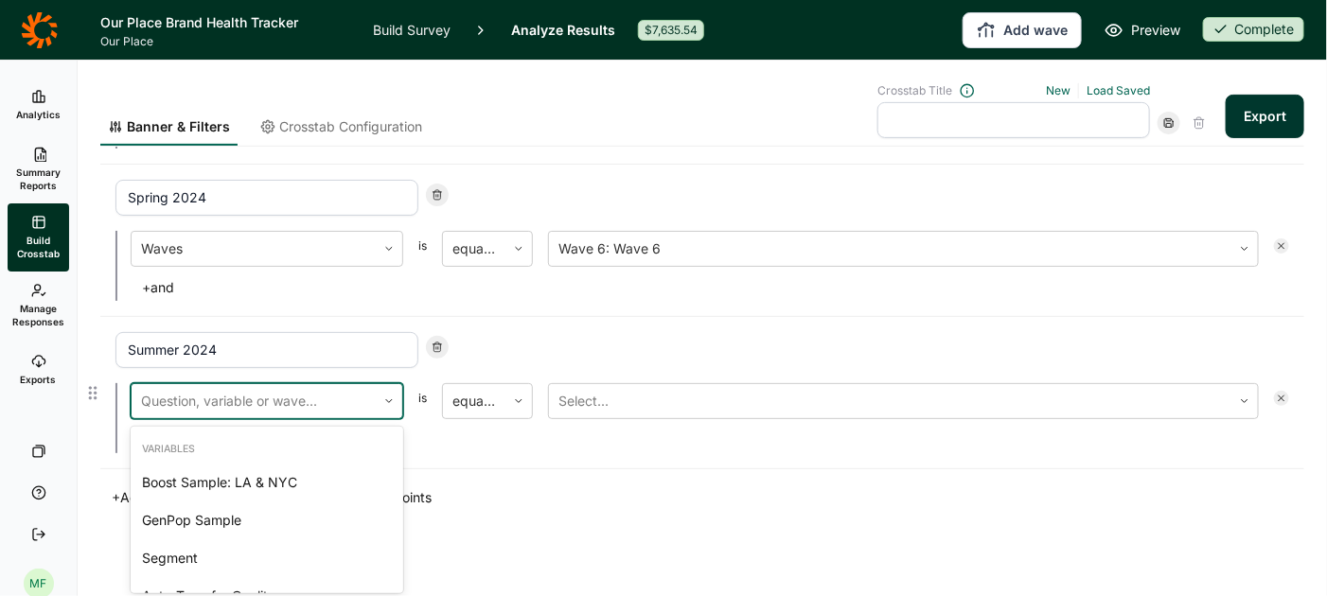
scroll to position [3629, 0]
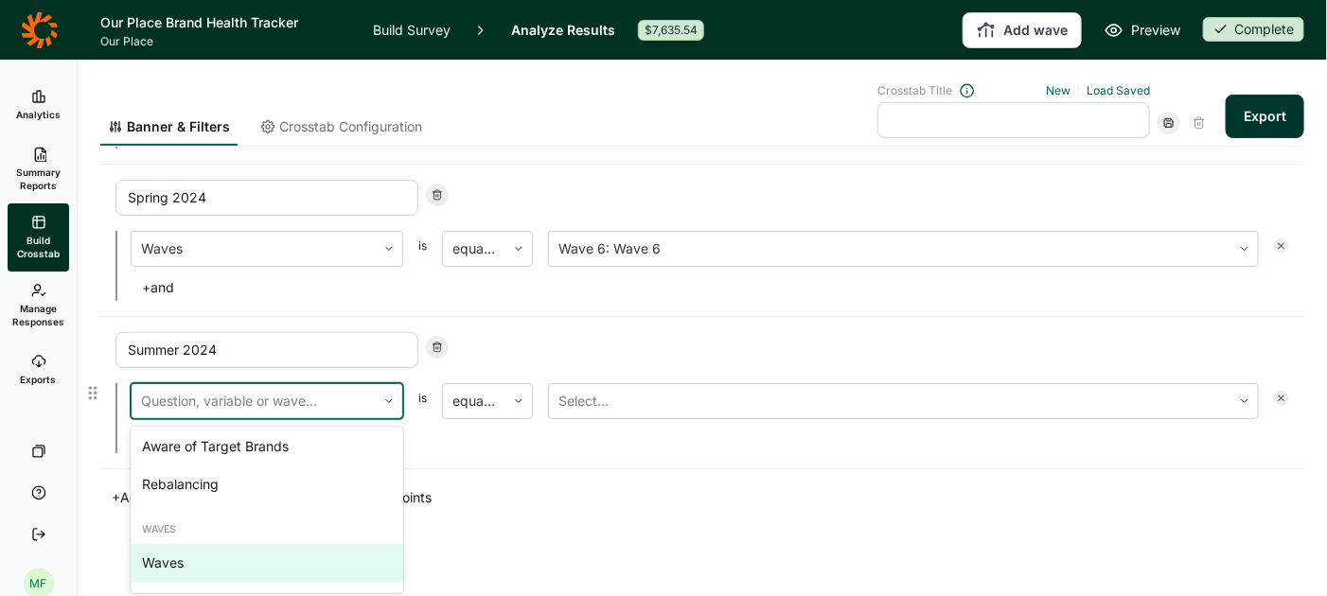
click at [186, 558] on div "Waves" at bounding box center [267, 563] width 273 height 38
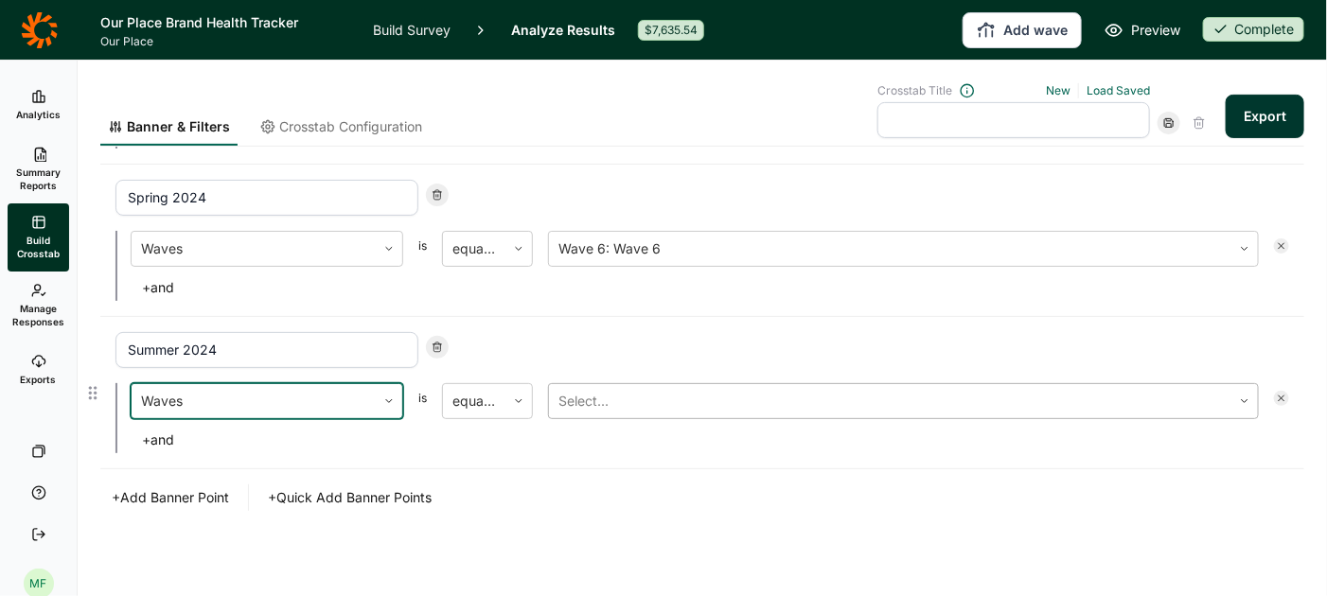
click at [623, 384] on div "Select..." at bounding box center [890, 401] width 683 height 34
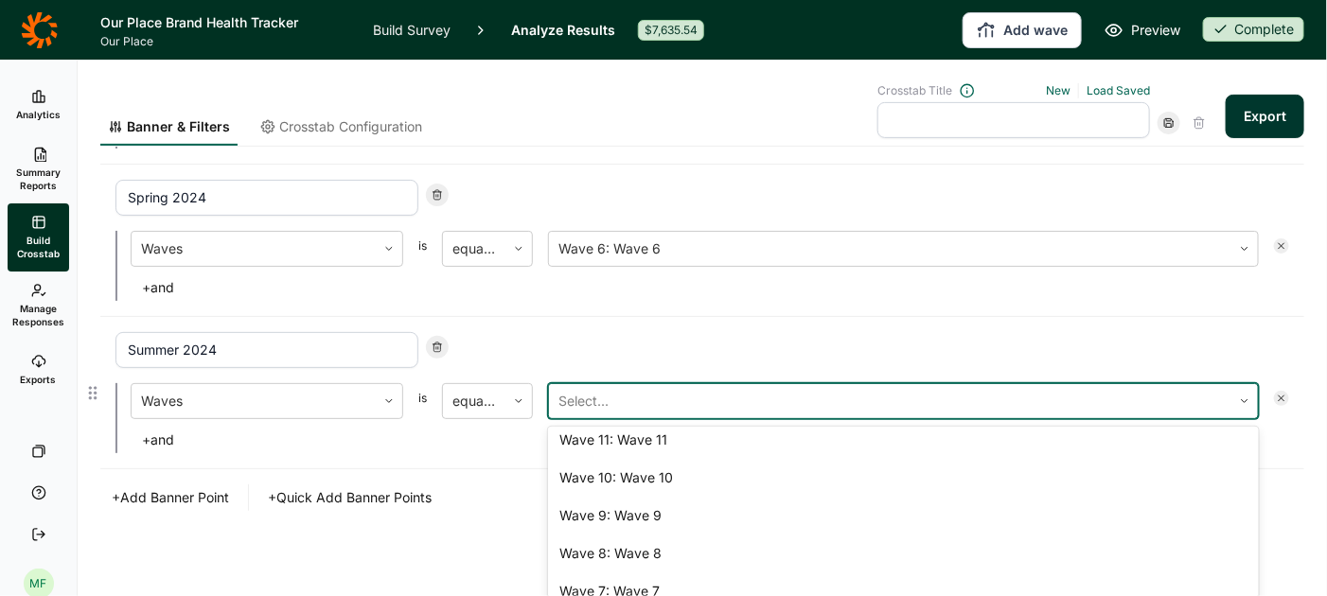
scroll to position [470, 0]
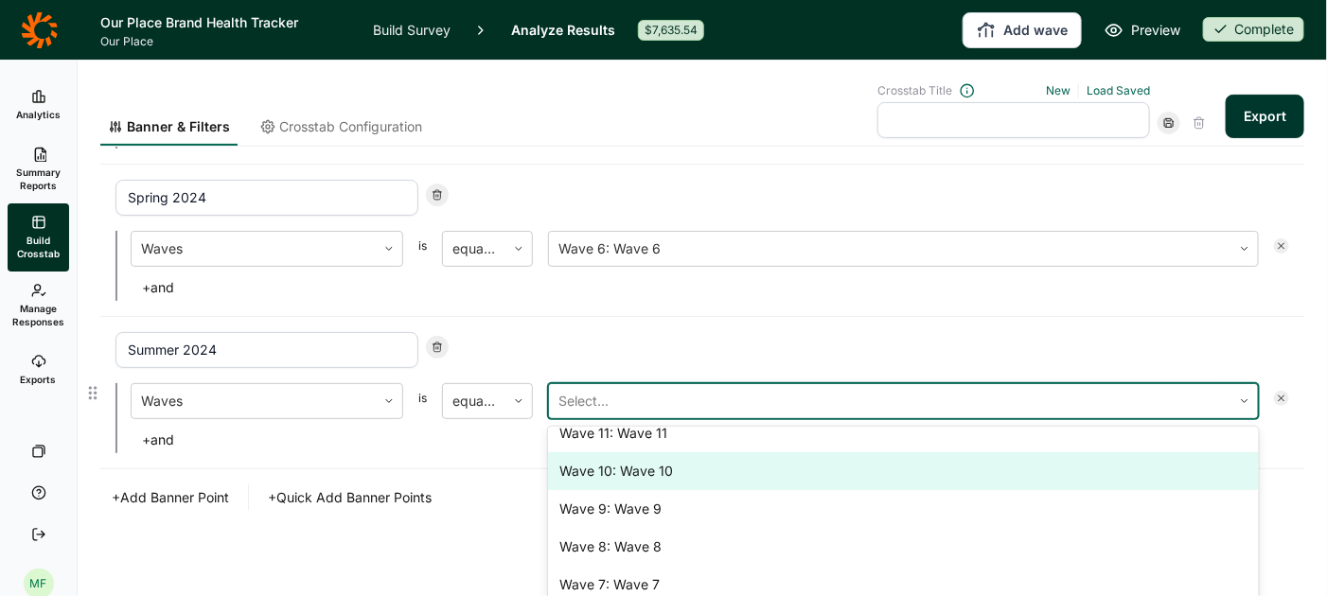
click at [628, 468] on div "Wave 10: Wave 10" at bounding box center [903, 471] width 711 height 38
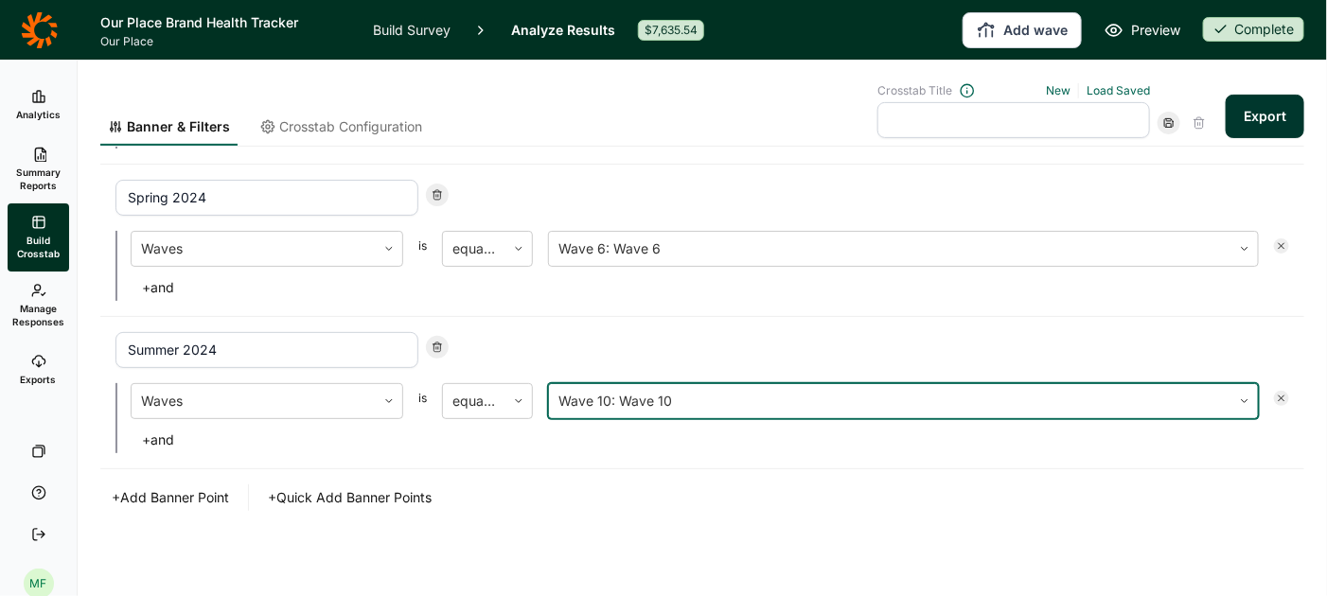
click at [187, 493] on button "+ Add Banner Point" at bounding box center [170, 498] width 140 height 27
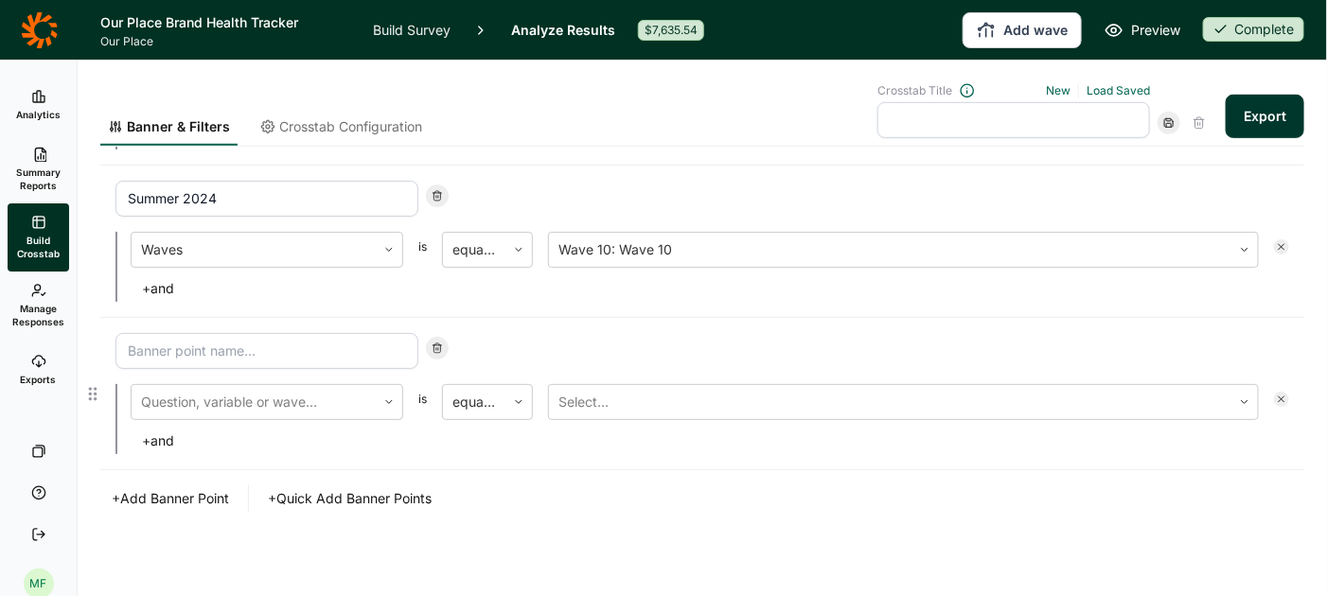
click at [215, 343] on input at bounding box center [266, 351] width 303 height 36
type input "Fall 2024"
click at [222, 393] on div at bounding box center [253, 402] width 225 height 27
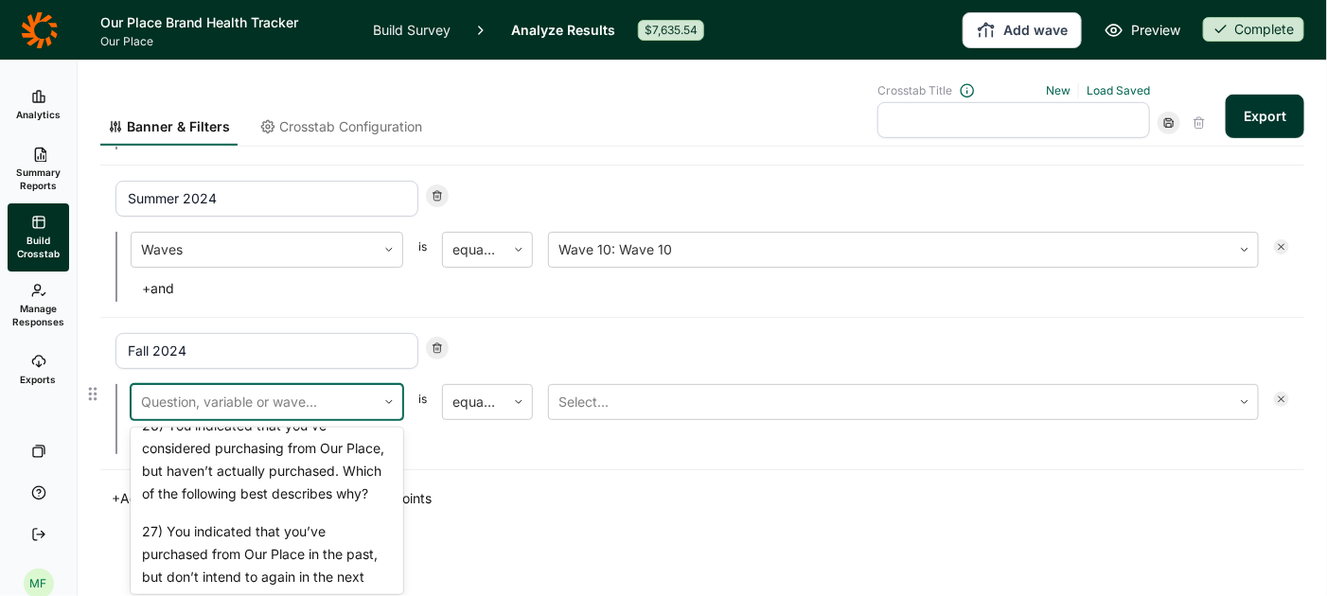
scroll to position [3629, 0]
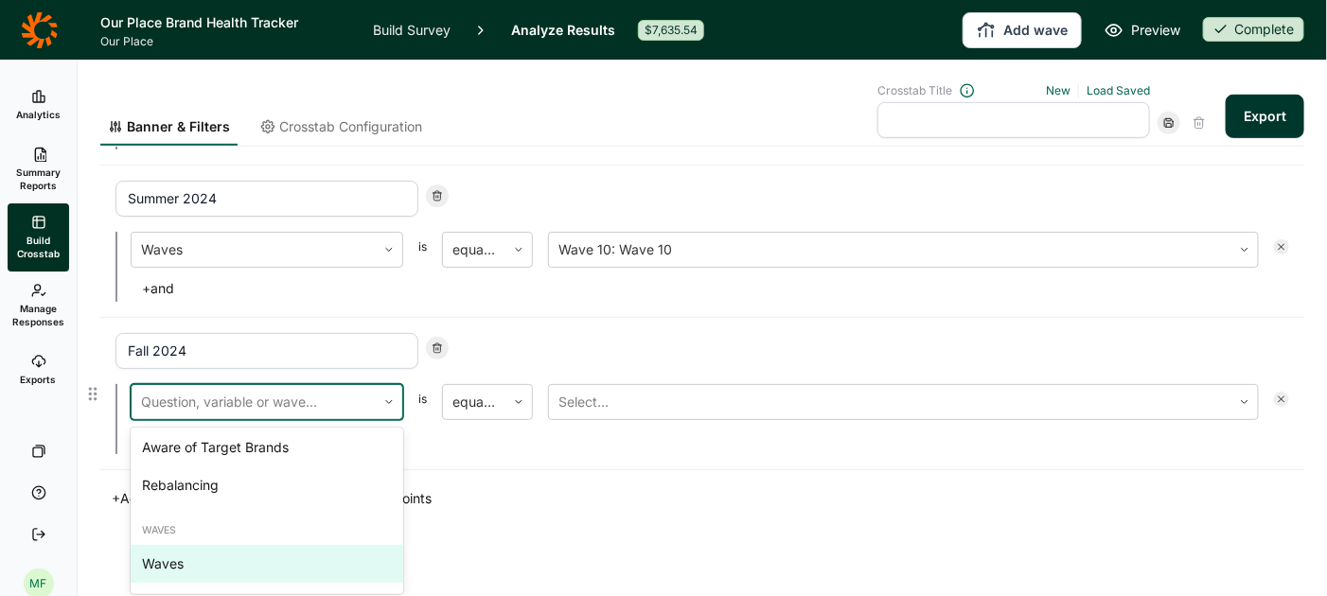
click at [180, 559] on div "Waves" at bounding box center [267, 564] width 273 height 38
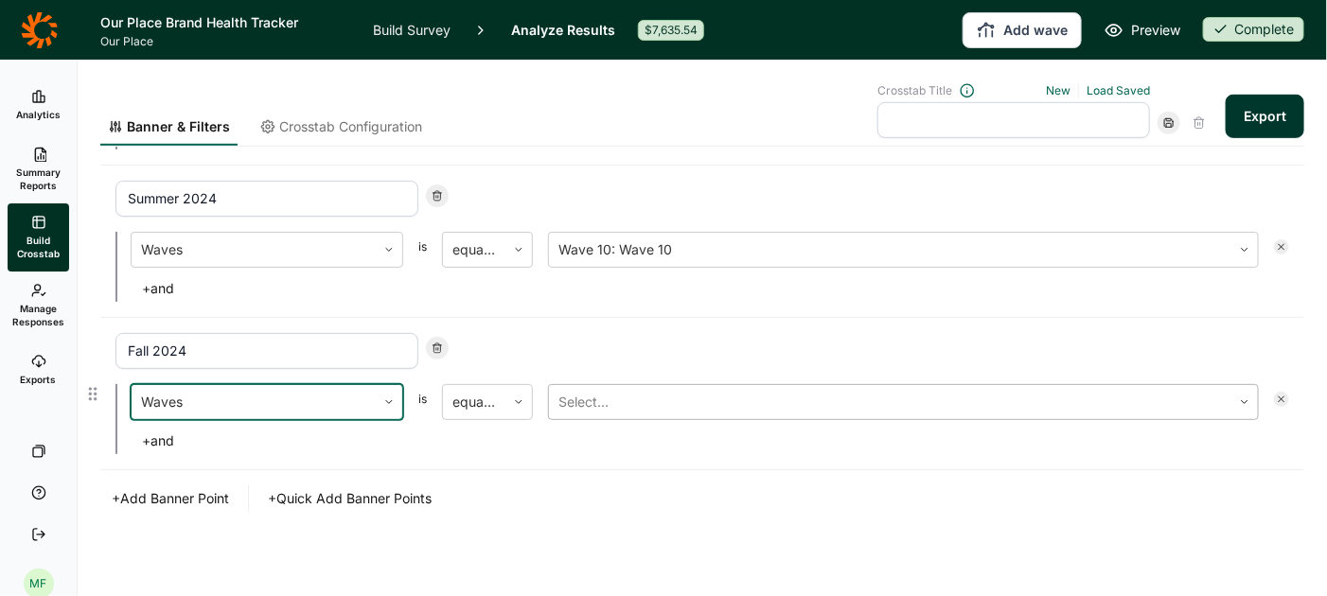
click at [595, 398] on div at bounding box center [891, 402] width 664 height 27
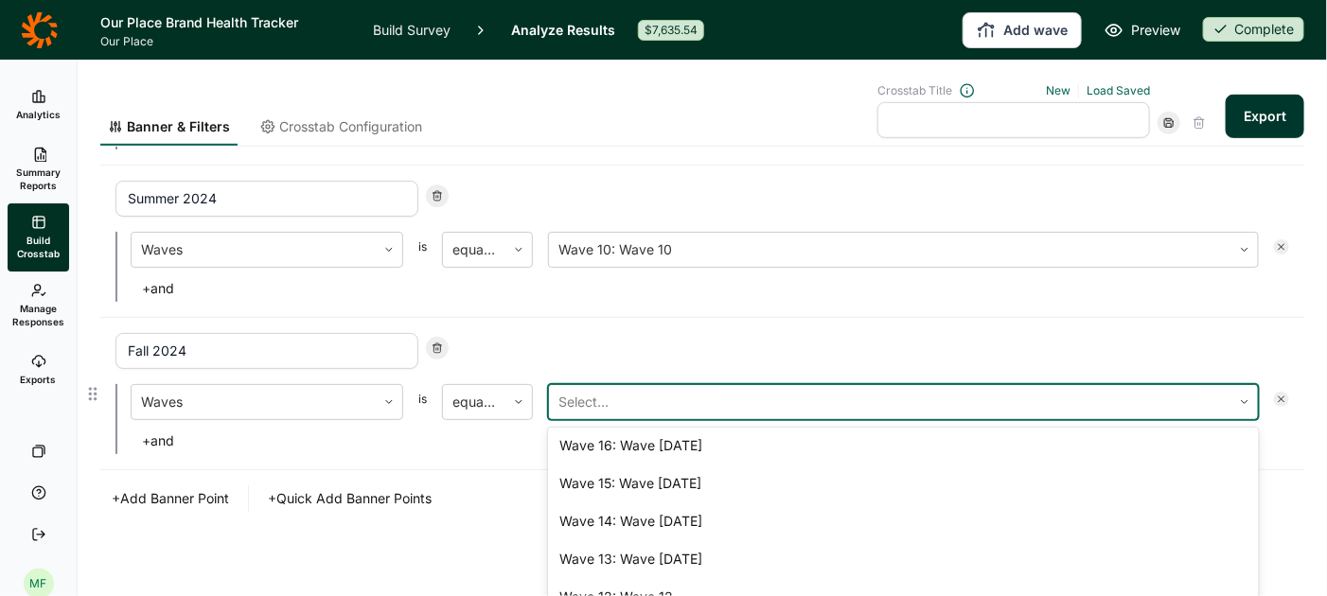
scroll to position [289, 0]
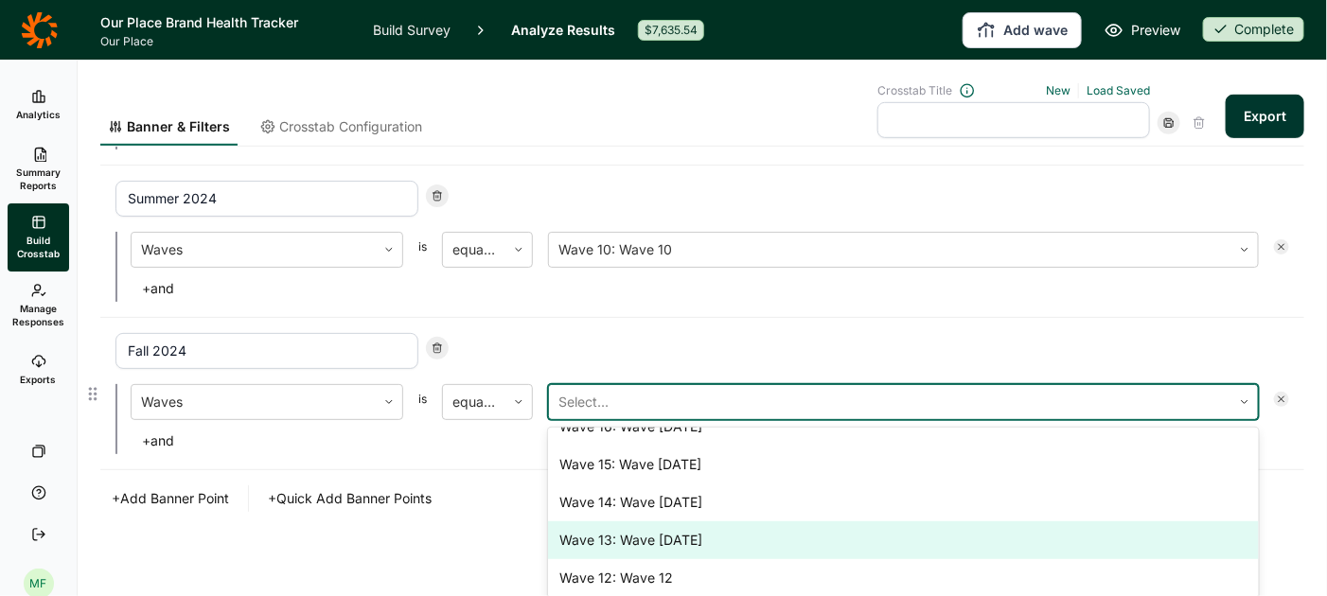
click at [603, 534] on div "Wave 13: Wave 13 November 2024" at bounding box center [903, 541] width 711 height 38
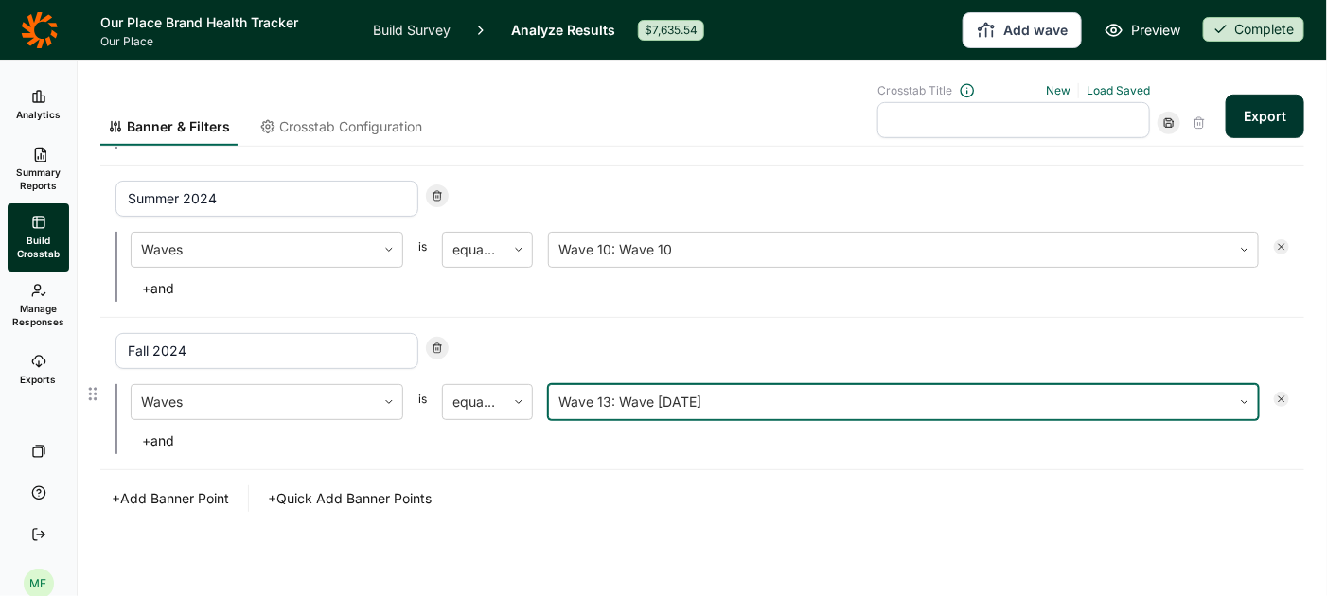
click at [201, 496] on button "+ Add Banner Point" at bounding box center [170, 499] width 140 height 27
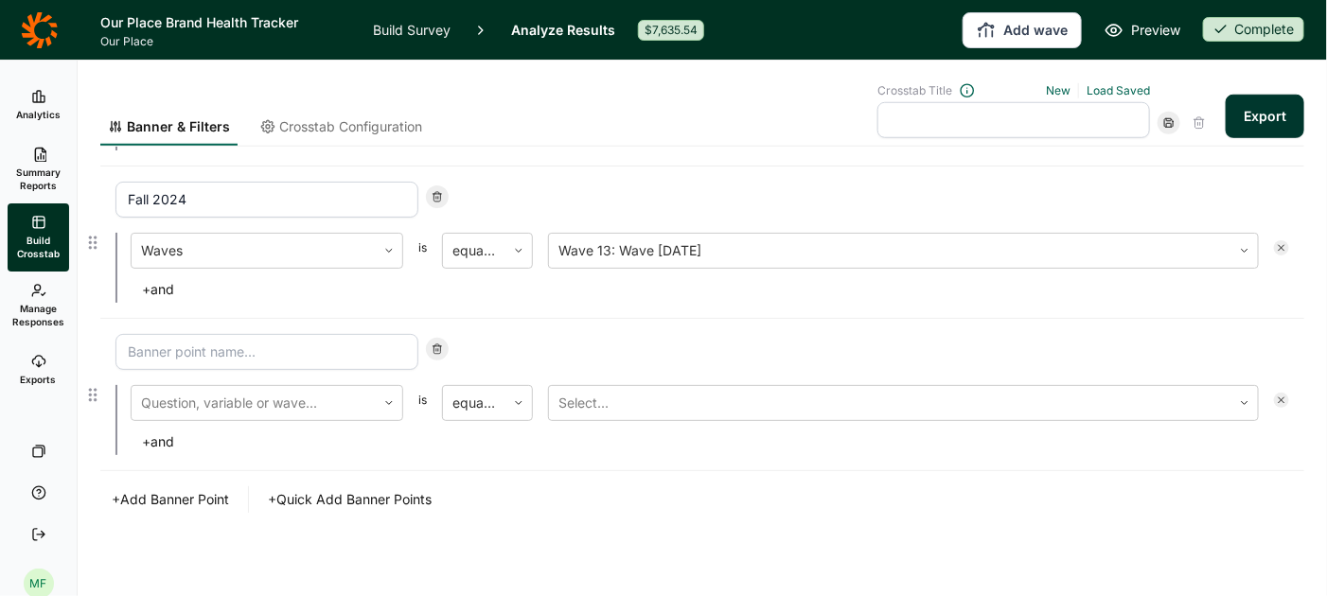
click at [226, 347] on input at bounding box center [266, 352] width 303 height 36
type input "A"
type input "Spring 2025"
click at [239, 399] on div at bounding box center [253, 403] width 225 height 27
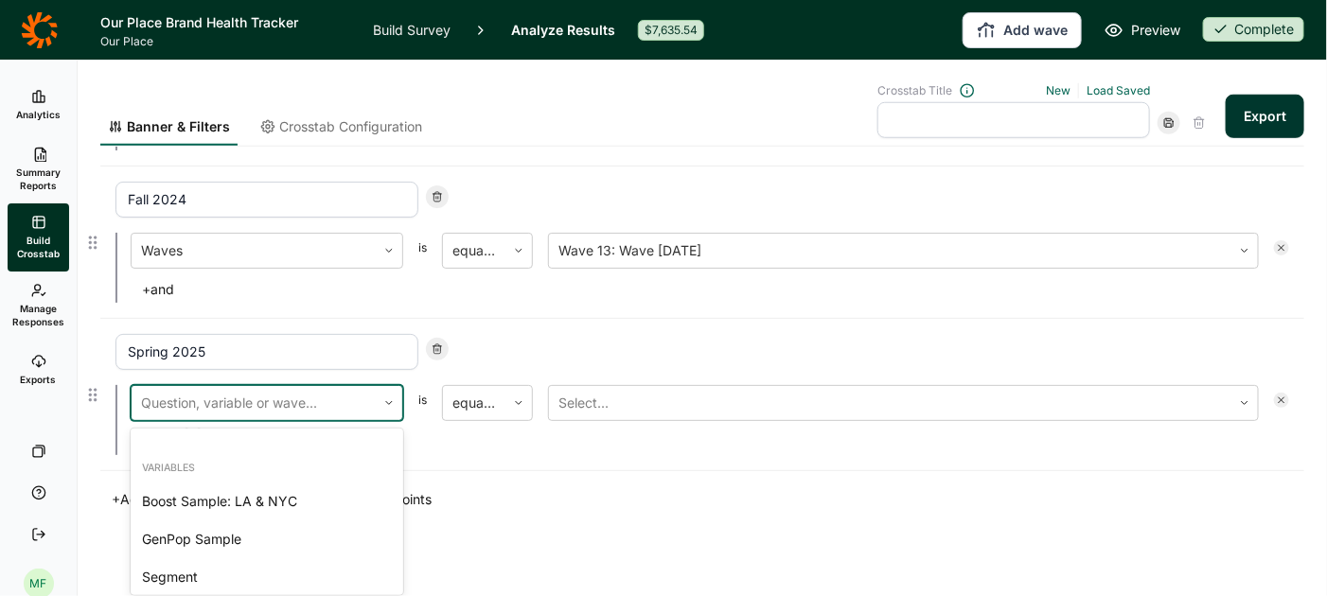
scroll to position [3630, 0]
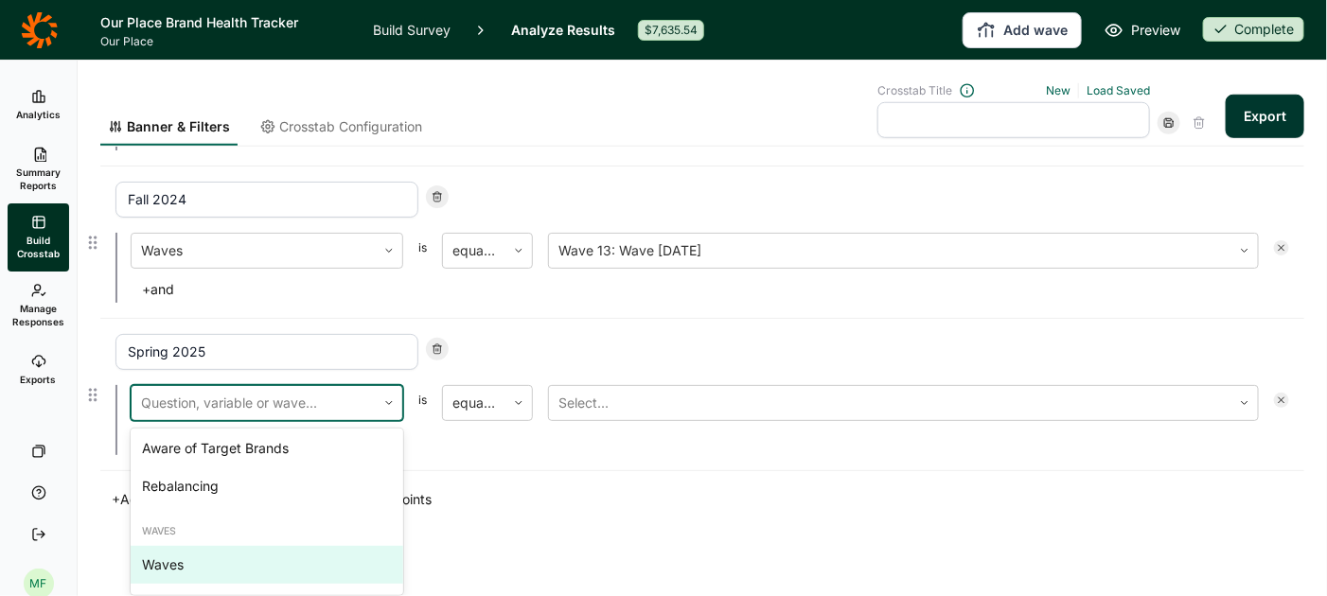
click at [185, 564] on div "Waves" at bounding box center [267, 565] width 273 height 38
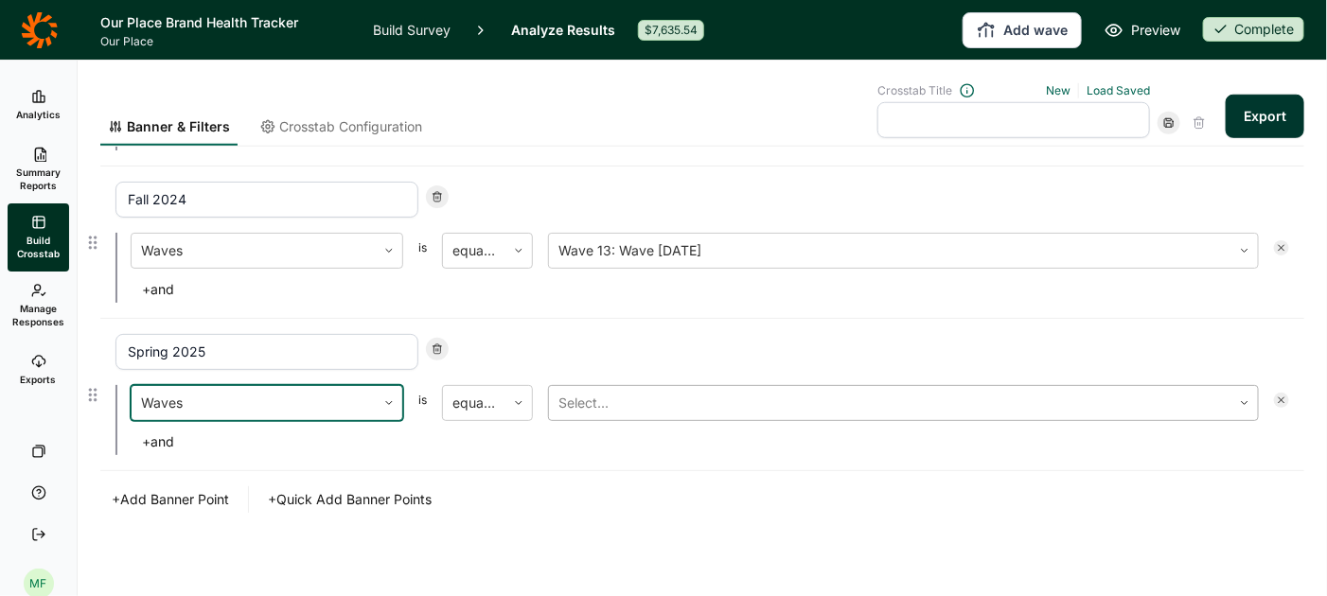
click at [608, 399] on div at bounding box center [891, 403] width 664 height 27
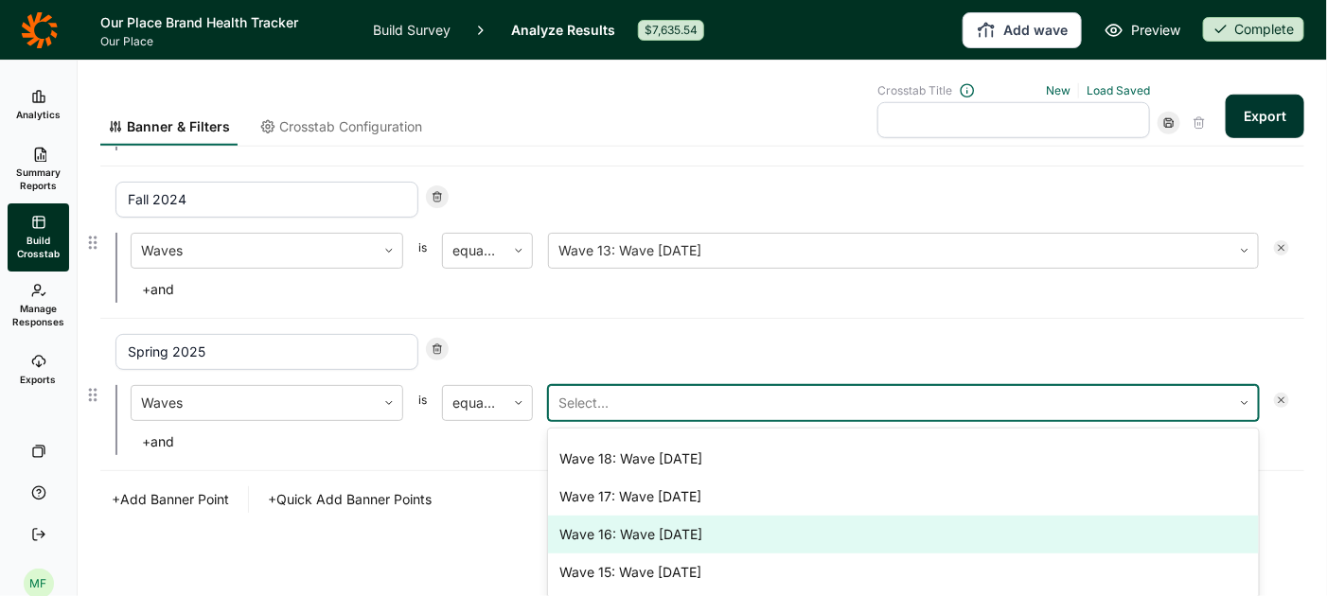
scroll to position [163, 0]
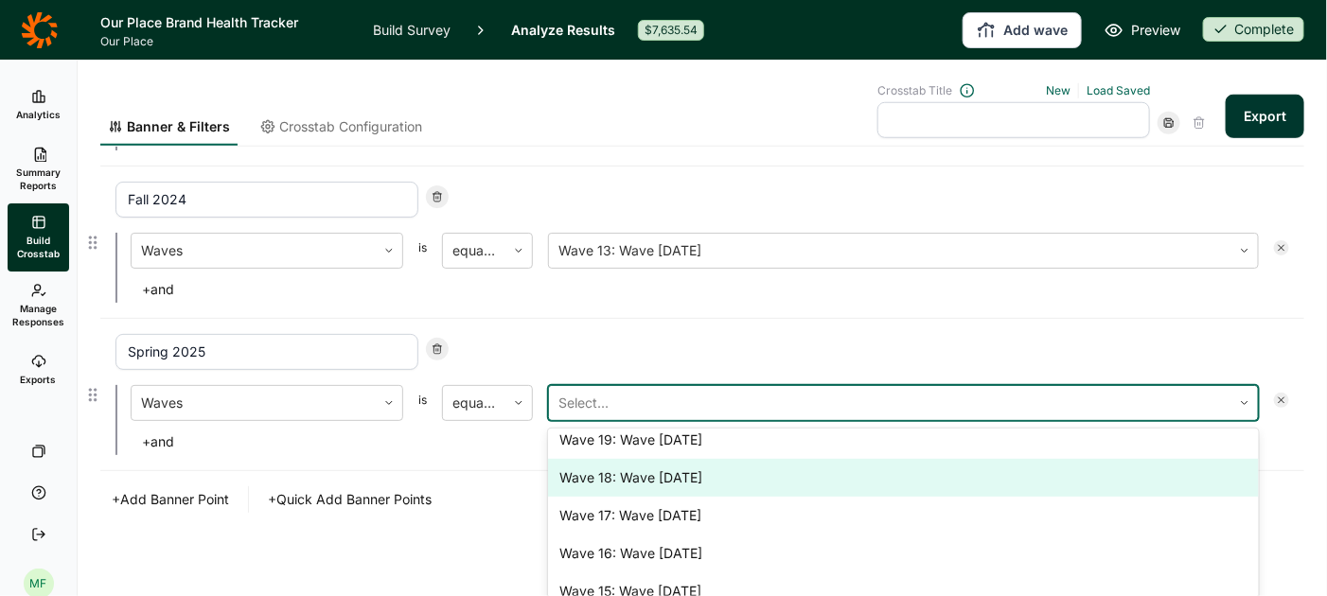
click at [617, 474] on div "Wave 18: Wave 18 April 2025" at bounding box center [903, 478] width 711 height 38
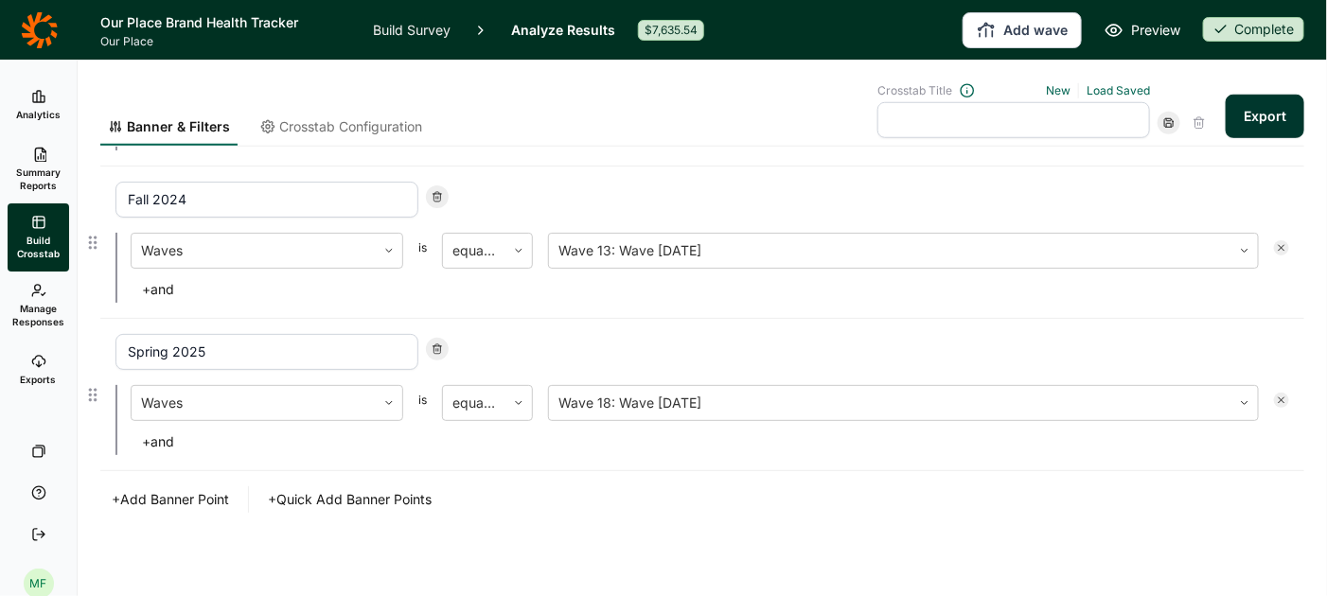
click at [159, 494] on button "+ Add Banner Point" at bounding box center [170, 500] width 140 height 27
click at [206, 346] on input at bounding box center [266, 353] width 303 height 36
type input "S"
type input "F"
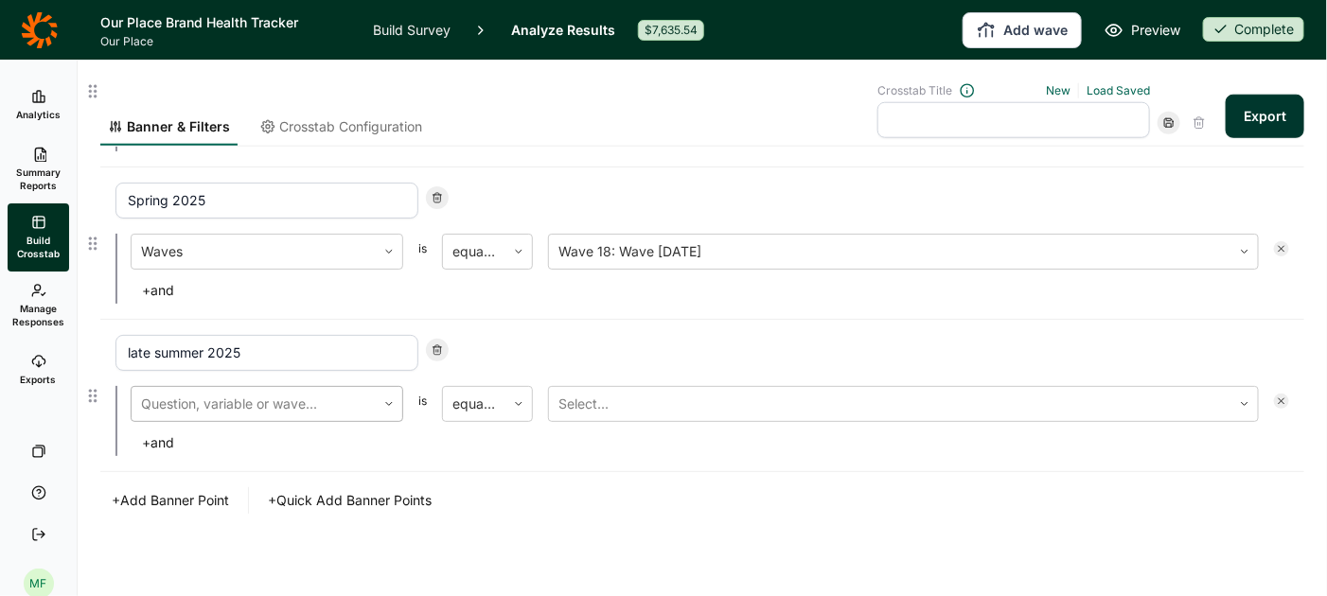
type input "late summer 2025"
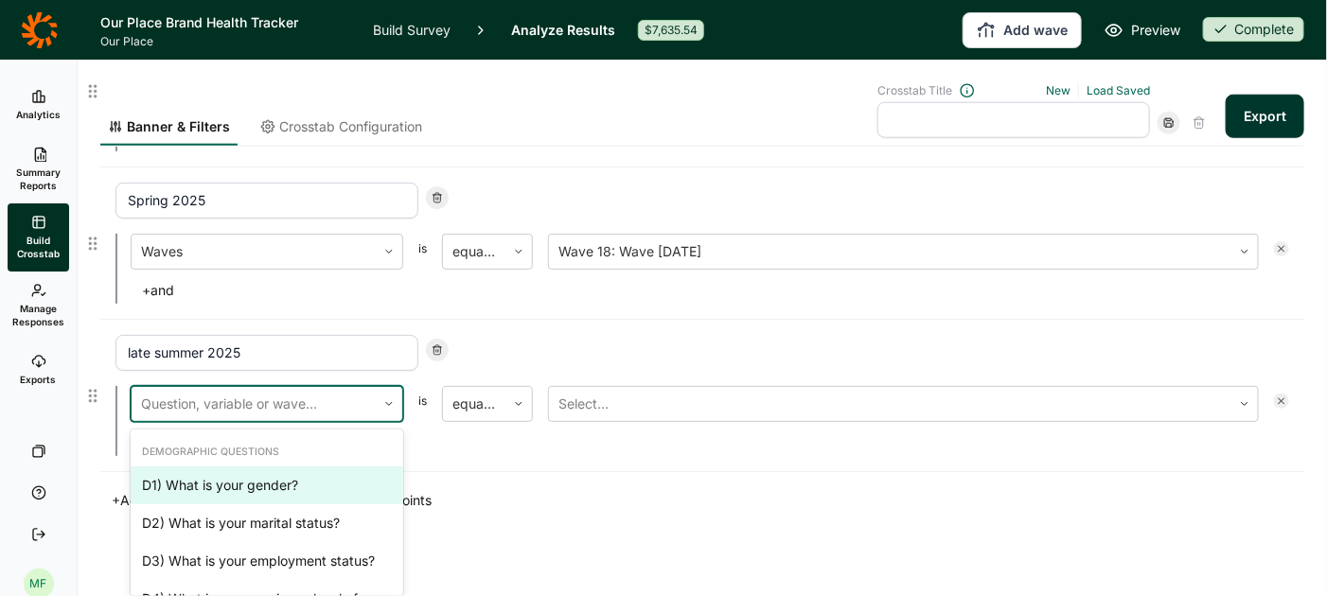
click at [197, 391] on div at bounding box center [253, 404] width 225 height 27
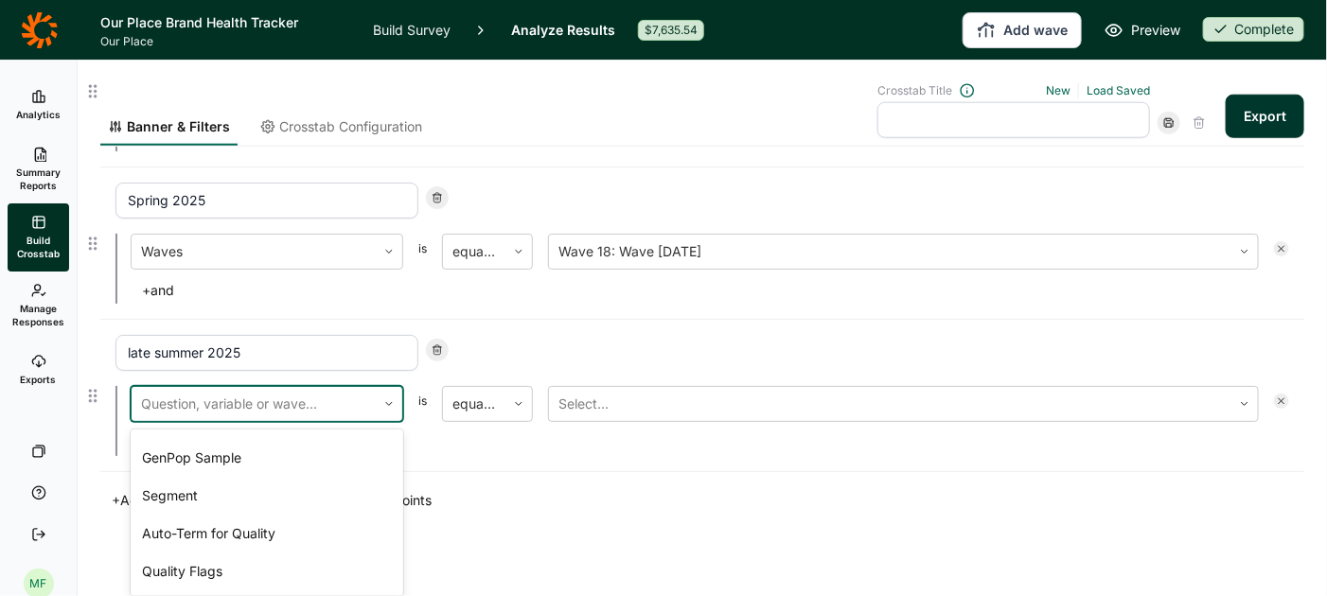
scroll to position [3629, 0]
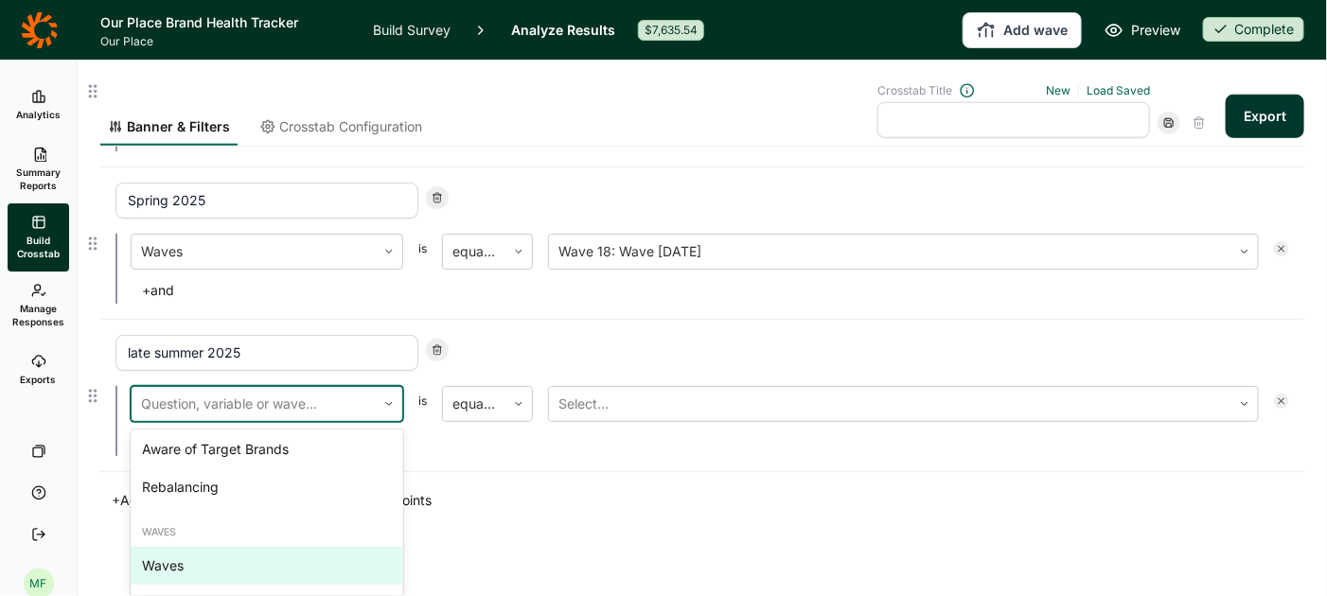
click at [186, 563] on div "Waves" at bounding box center [267, 566] width 273 height 38
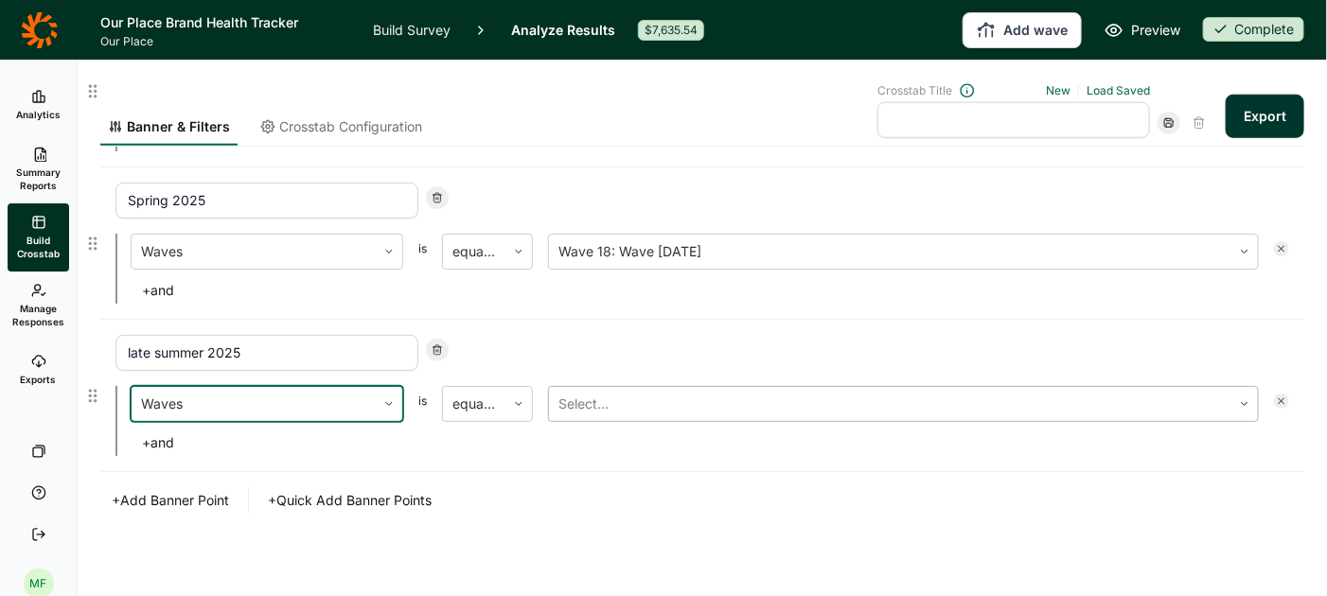
click at [586, 406] on div at bounding box center [891, 404] width 664 height 27
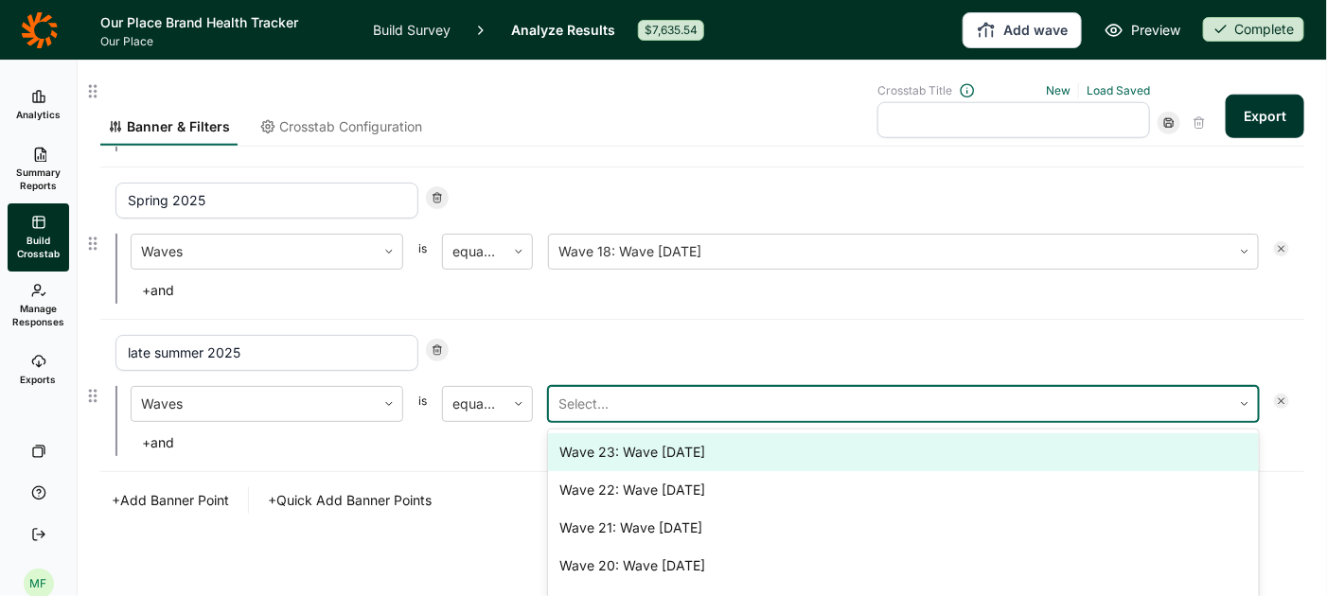
click at [588, 446] on div "Wave 23: Wave 23 September 2025" at bounding box center [903, 453] width 711 height 38
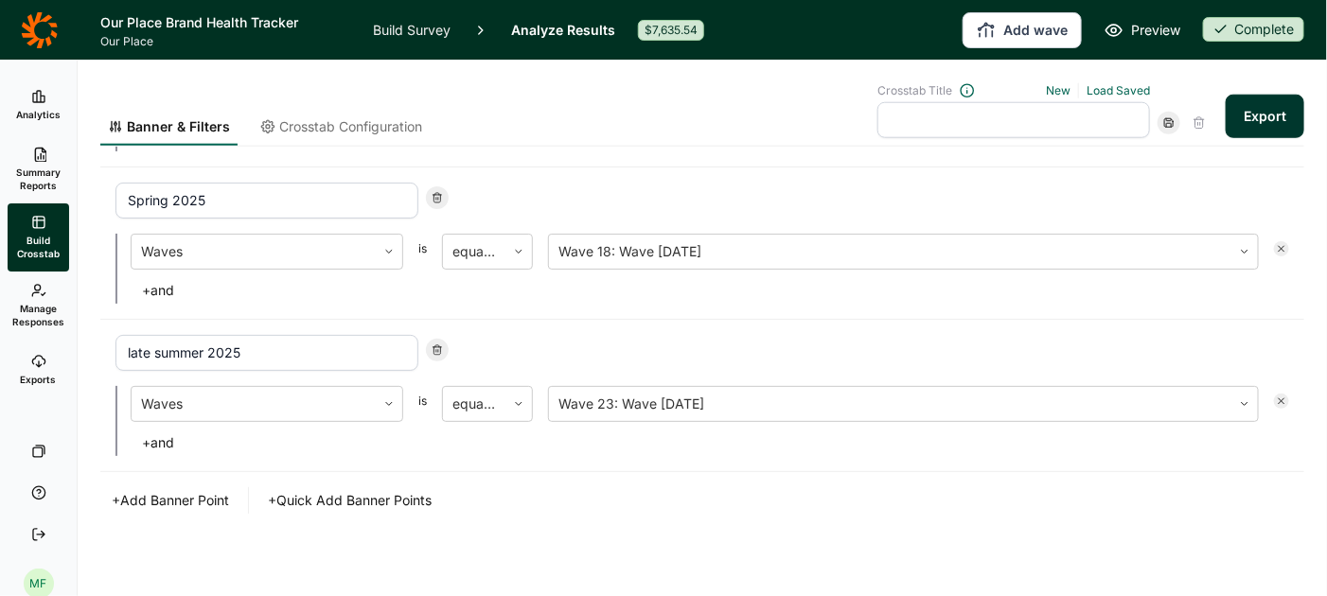
click at [1275, 115] on button "Export" at bounding box center [1265, 117] width 79 height 44
click at [1182, 543] on link "download your file here" at bounding box center [1153, 543] width 149 height 15
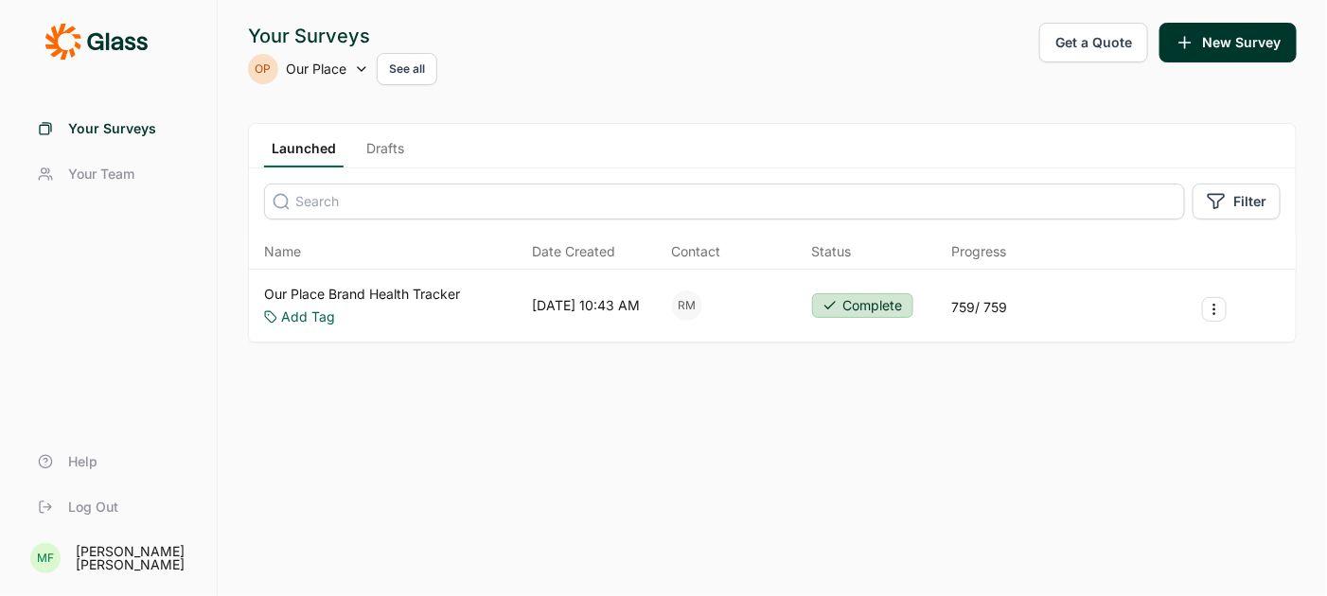
click at [1120, 39] on button "Get a Quote" at bounding box center [1093, 43] width 109 height 40
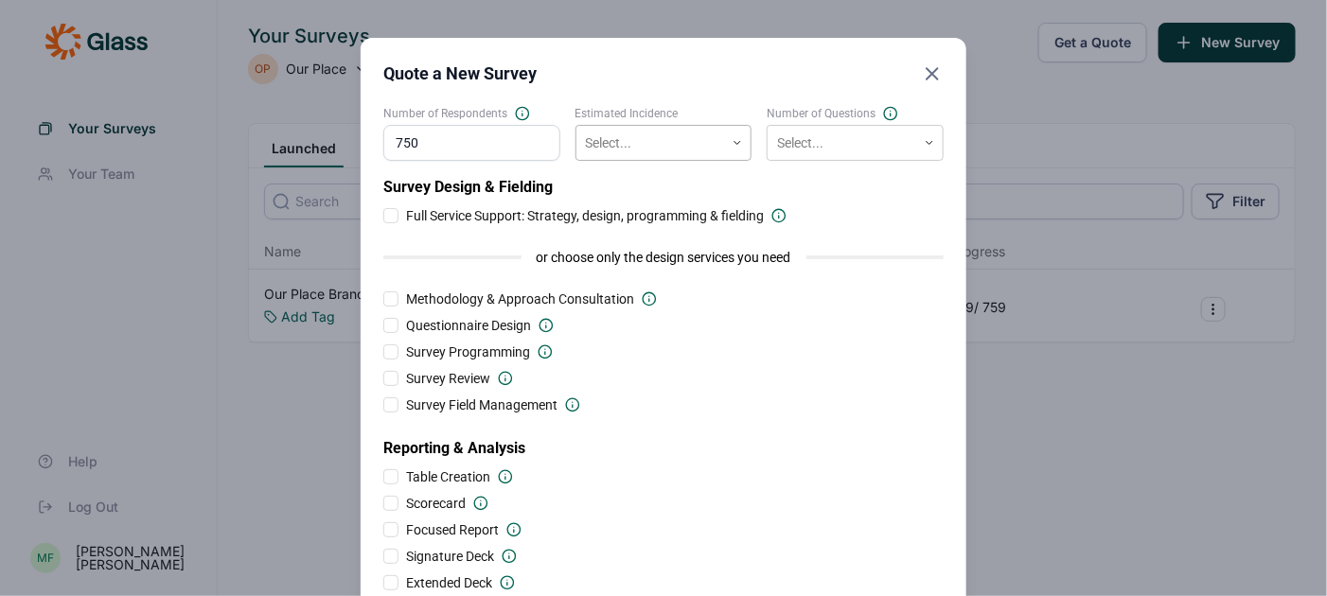
type input "750"
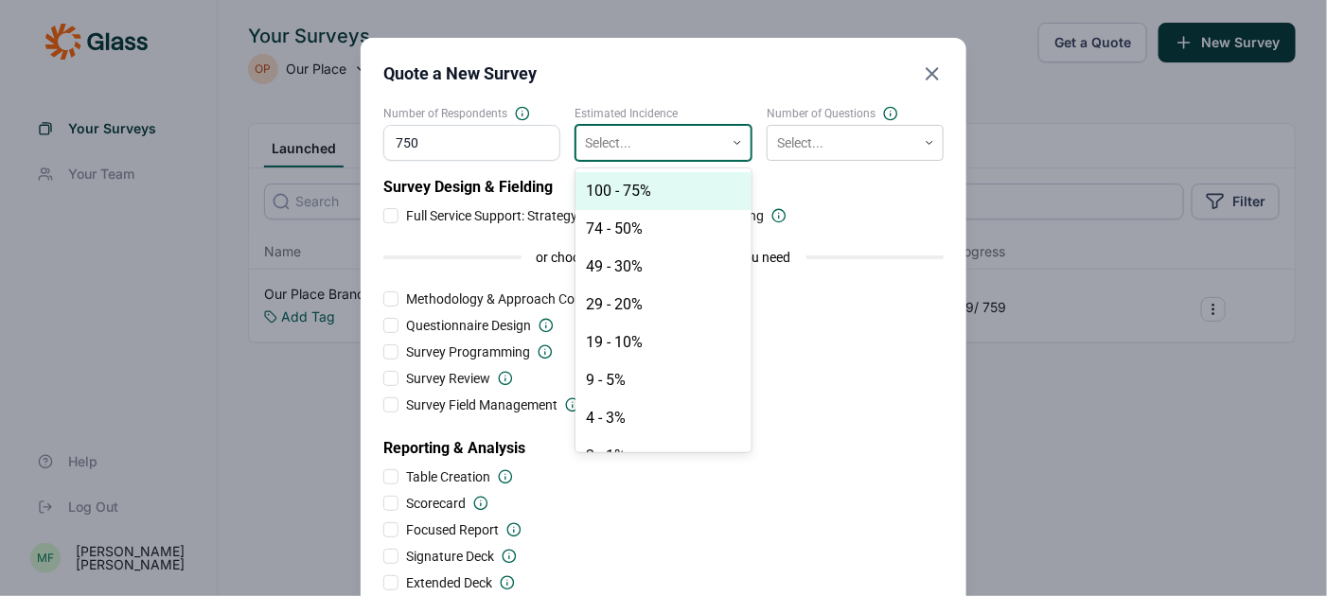
click at [673, 141] on div at bounding box center [651, 144] width 130 height 24
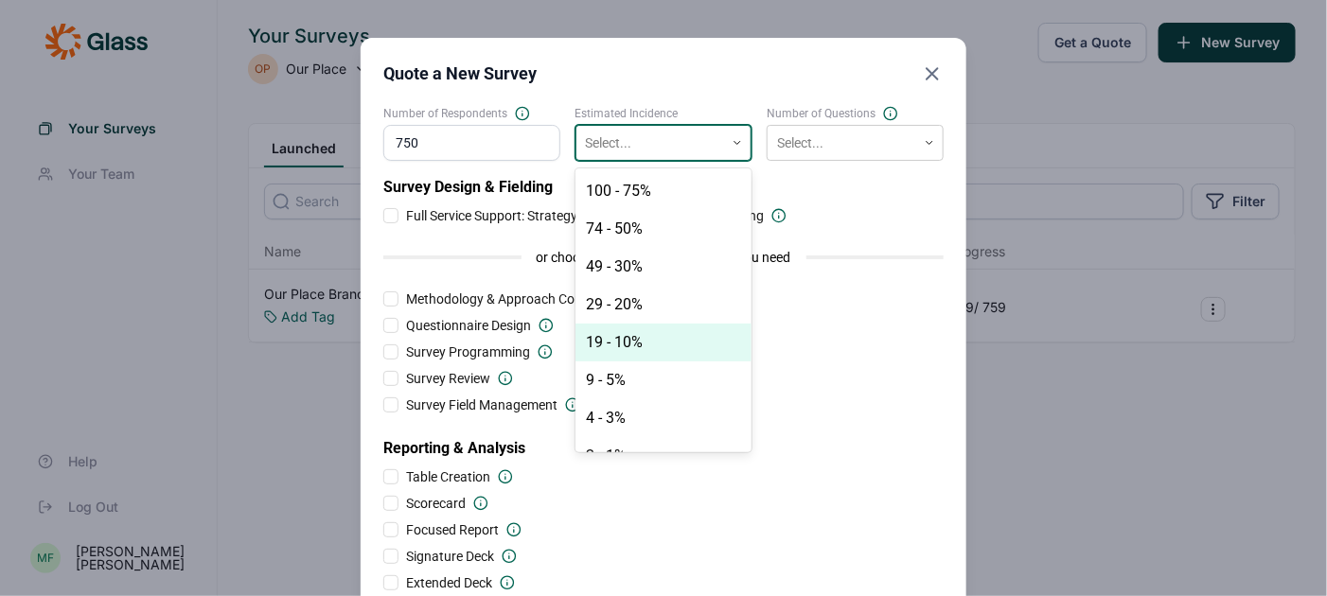
click at [626, 337] on div "19 - 10%" at bounding box center [664, 343] width 177 height 38
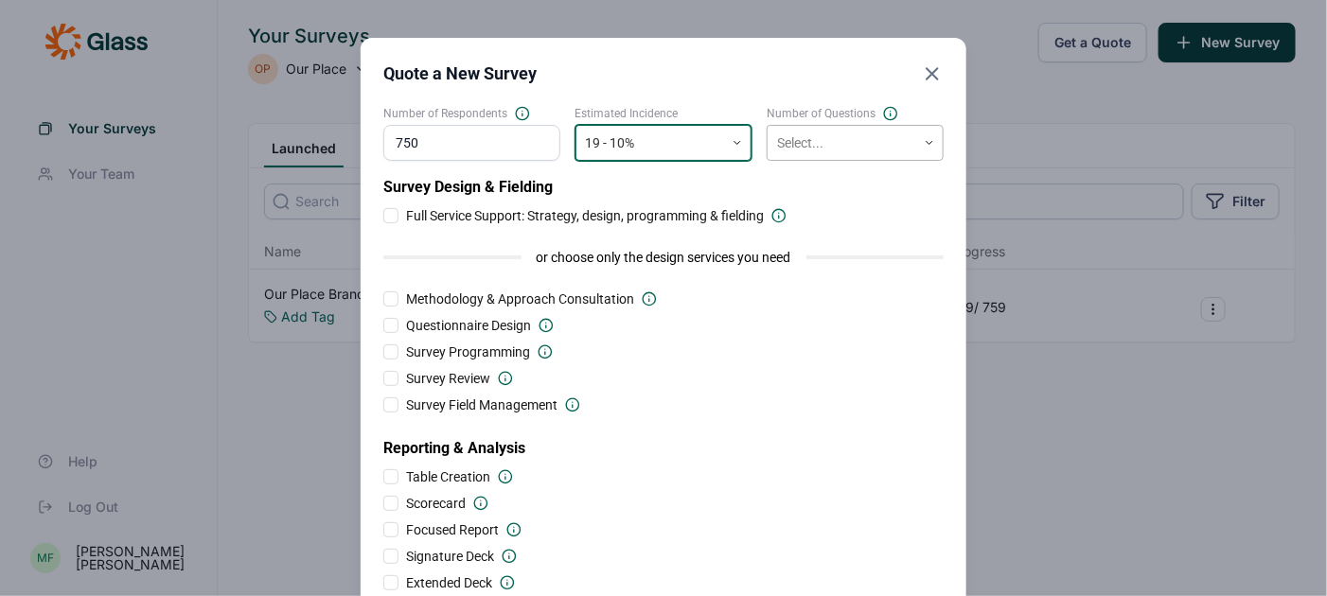
click at [813, 143] on div at bounding box center [842, 144] width 130 height 24
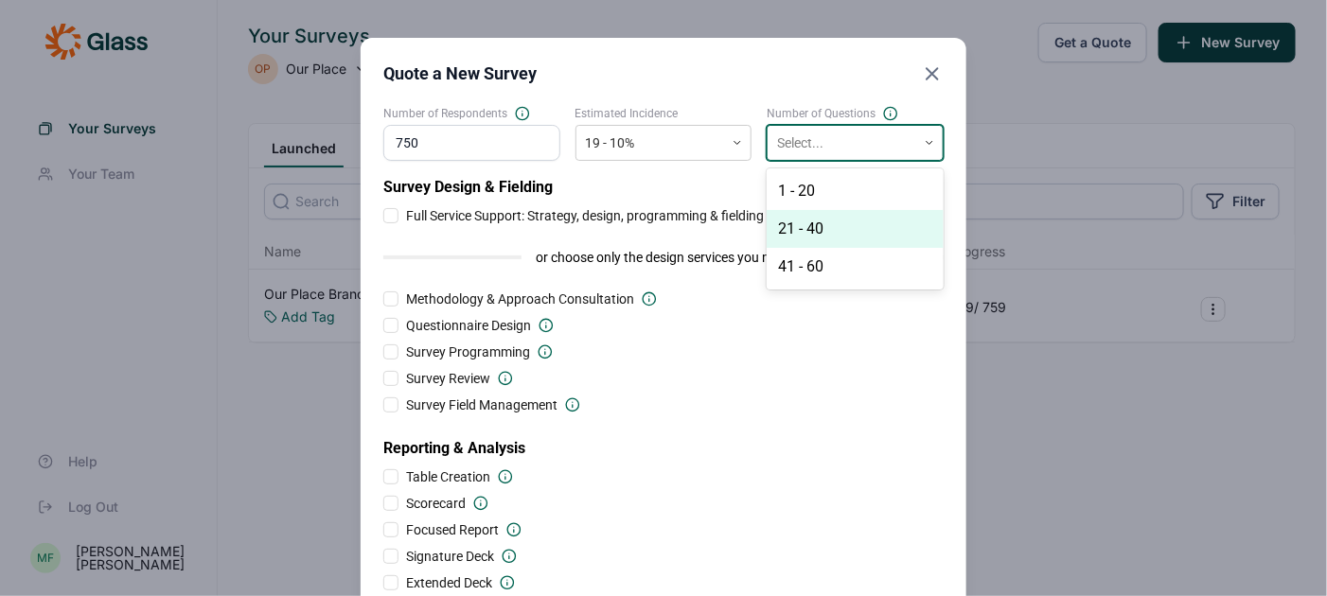
click at [817, 231] on div "21 - 40" at bounding box center [855, 229] width 177 height 38
click at [933, 81] on icon "Close" at bounding box center [932, 73] width 23 height 23
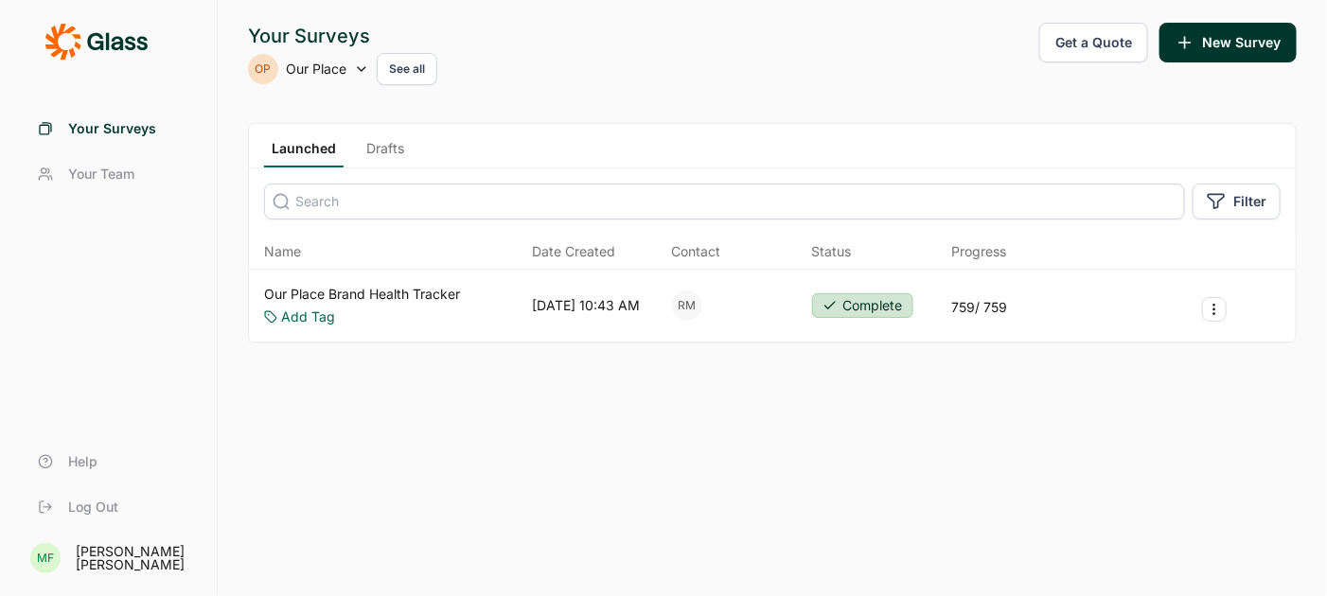
click at [347, 285] on link "Our Place Brand Health Tracker" at bounding box center [362, 294] width 196 height 19
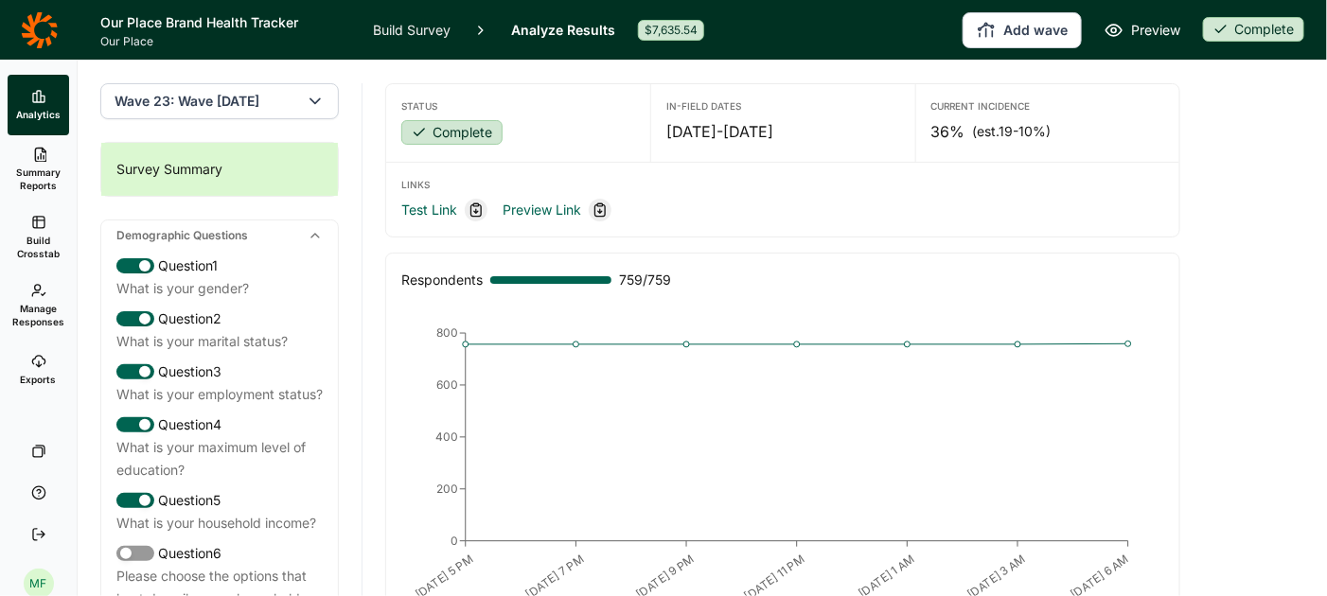
click at [320, 94] on icon "button" at bounding box center [315, 101] width 19 height 19
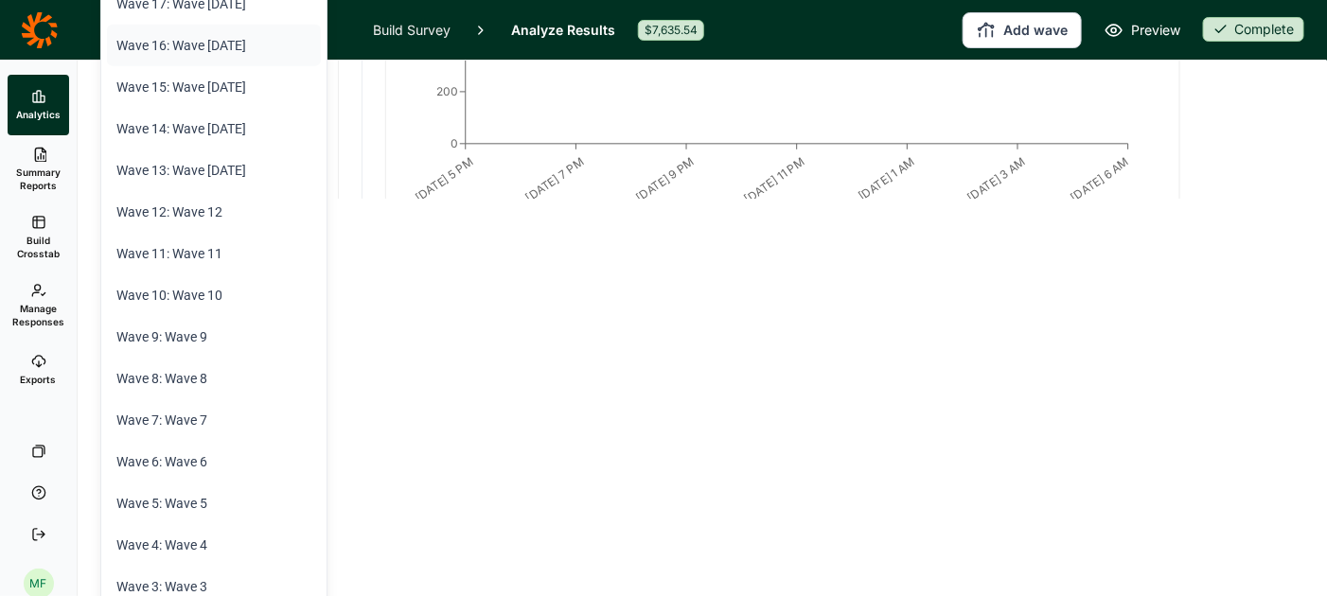
scroll to position [409, 0]
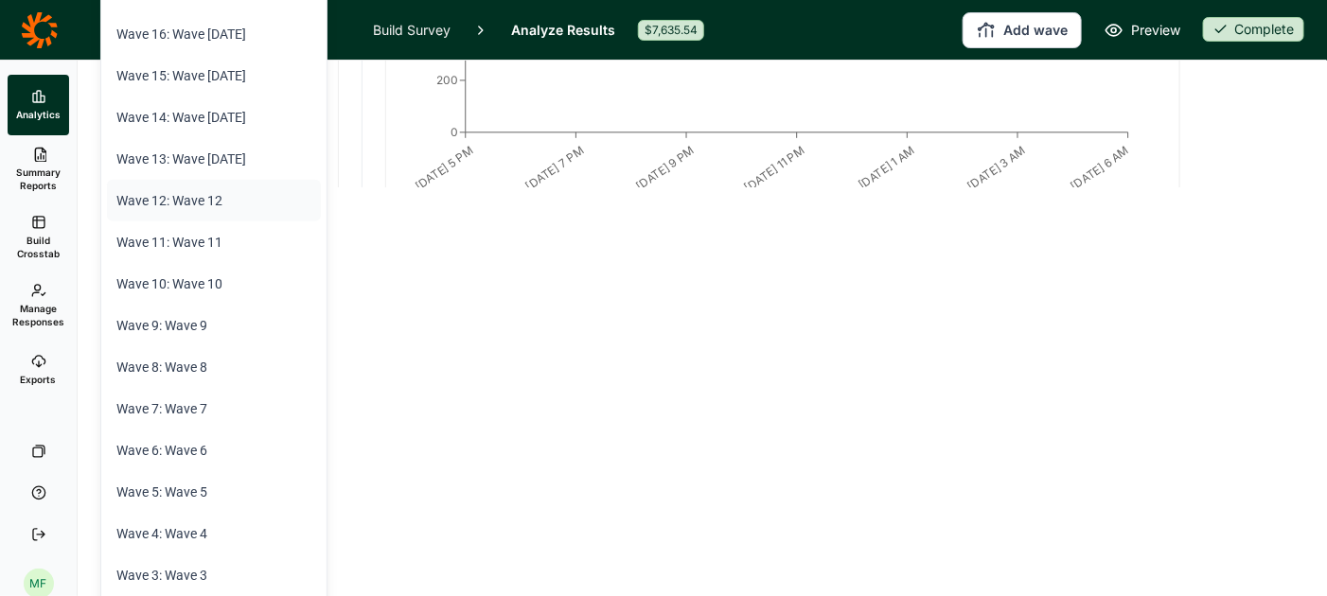
click at [211, 200] on li "Wave 12: Wave 12" at bounding box center [214, 201] width 214 height 42
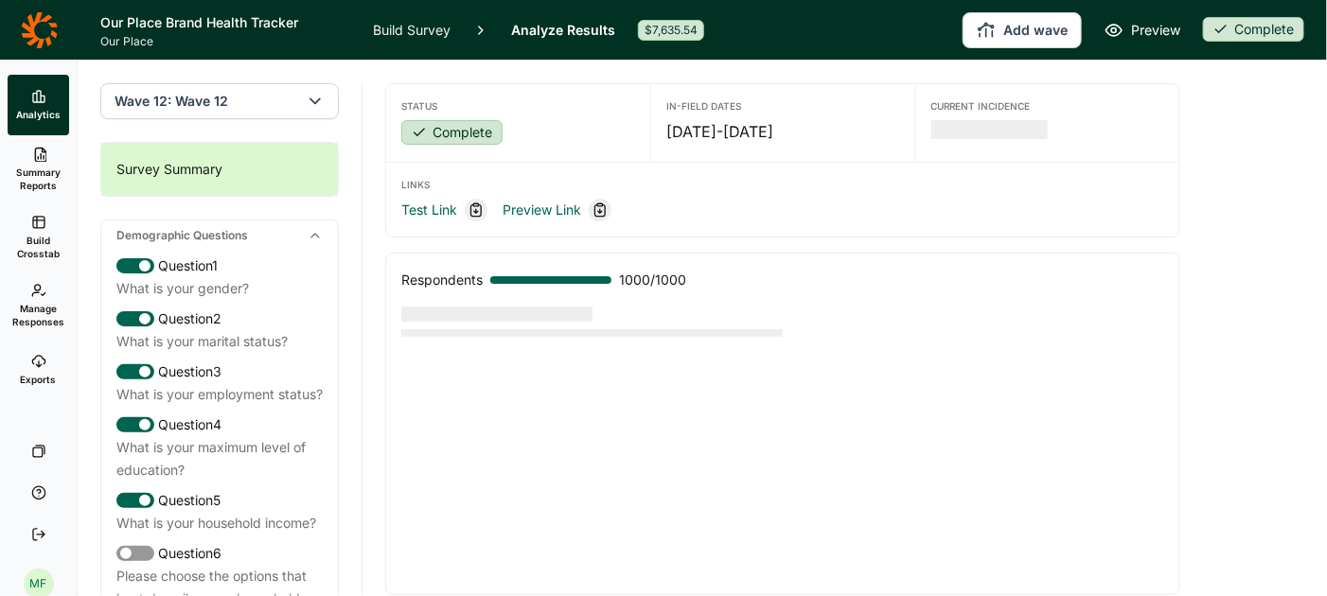
scroll to position [0, 0]
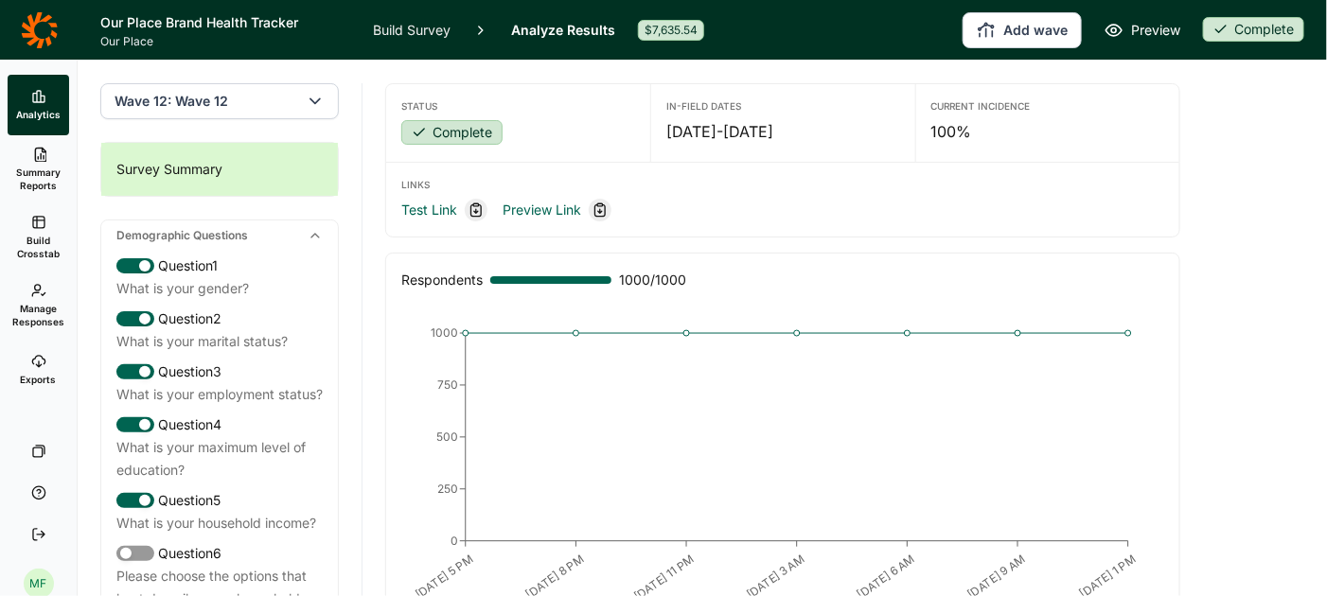
click at [300, 103] on button "Wave 12: Wave 12" at bounding box center [219, 101] width 239 height 36
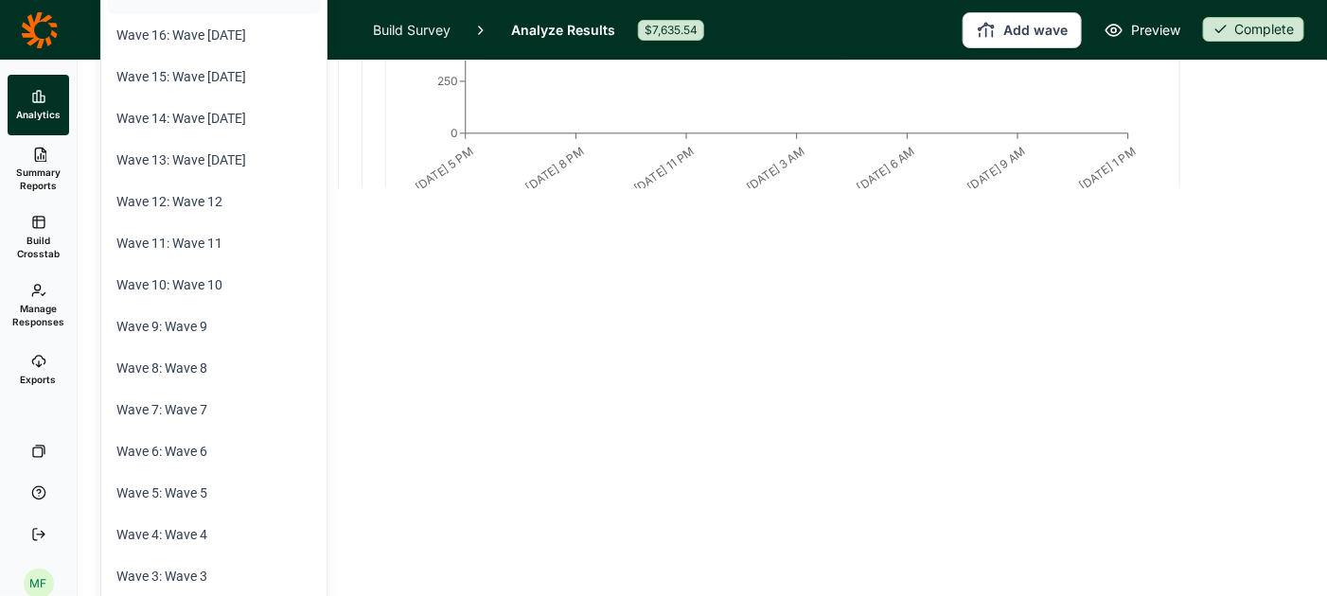
scroll to position [411, 0]
click at [202, 499] on li "Wave 5: Wave 5" at bounding box center [214, 491] width 214 height 42
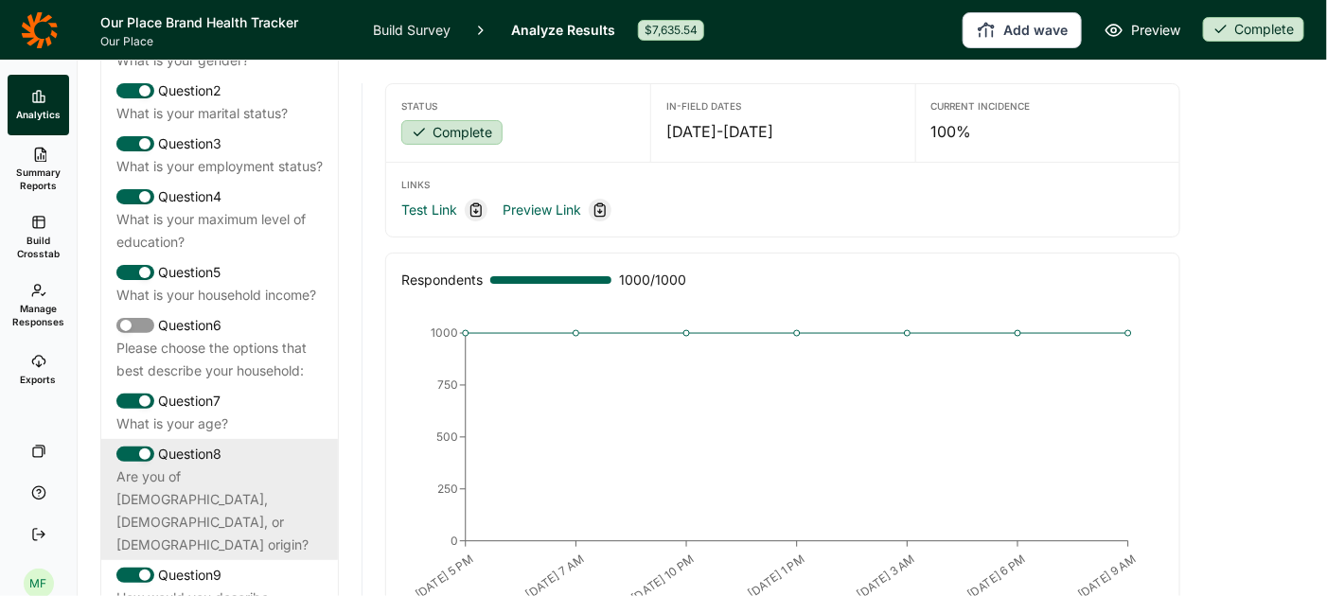
scroll to position [0, 0]
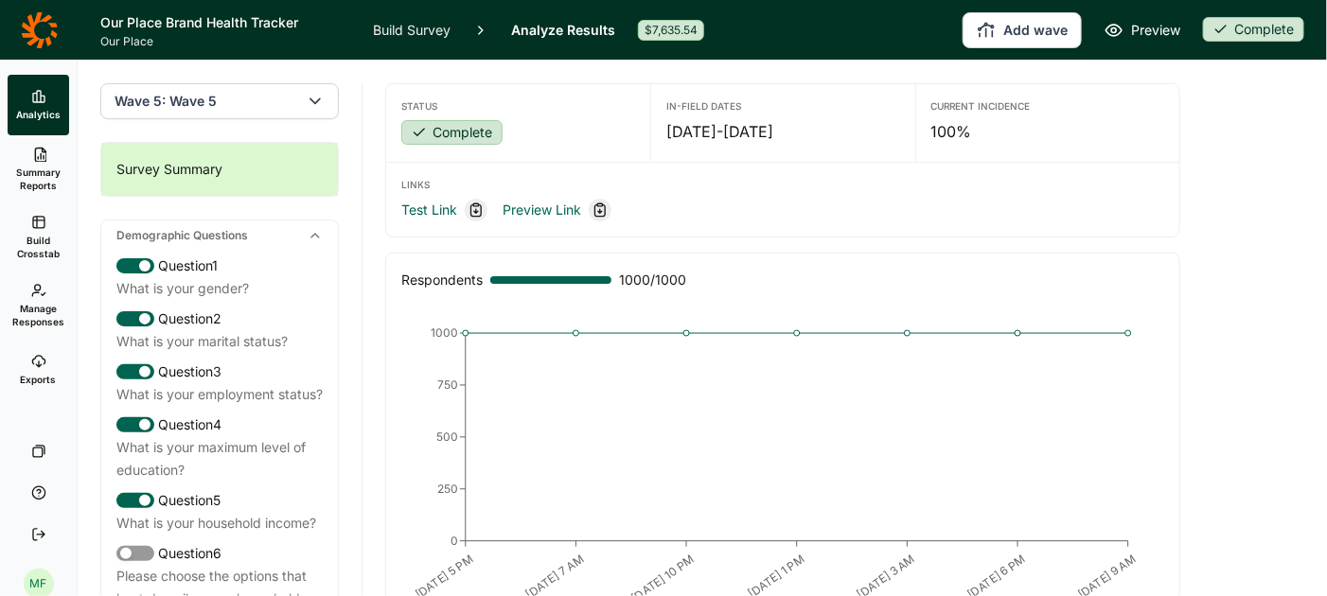
click at [318, 108] on icon "button" at bounding box center [315, 101] width 19 height 19
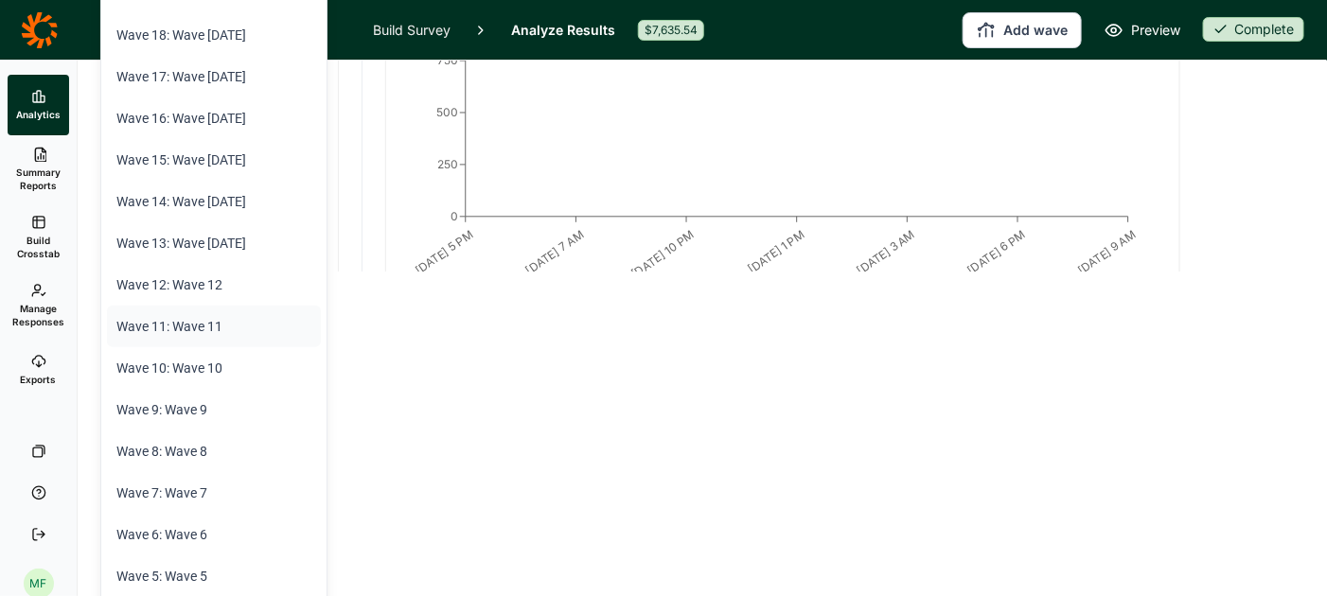
scroll to position [538, 0]
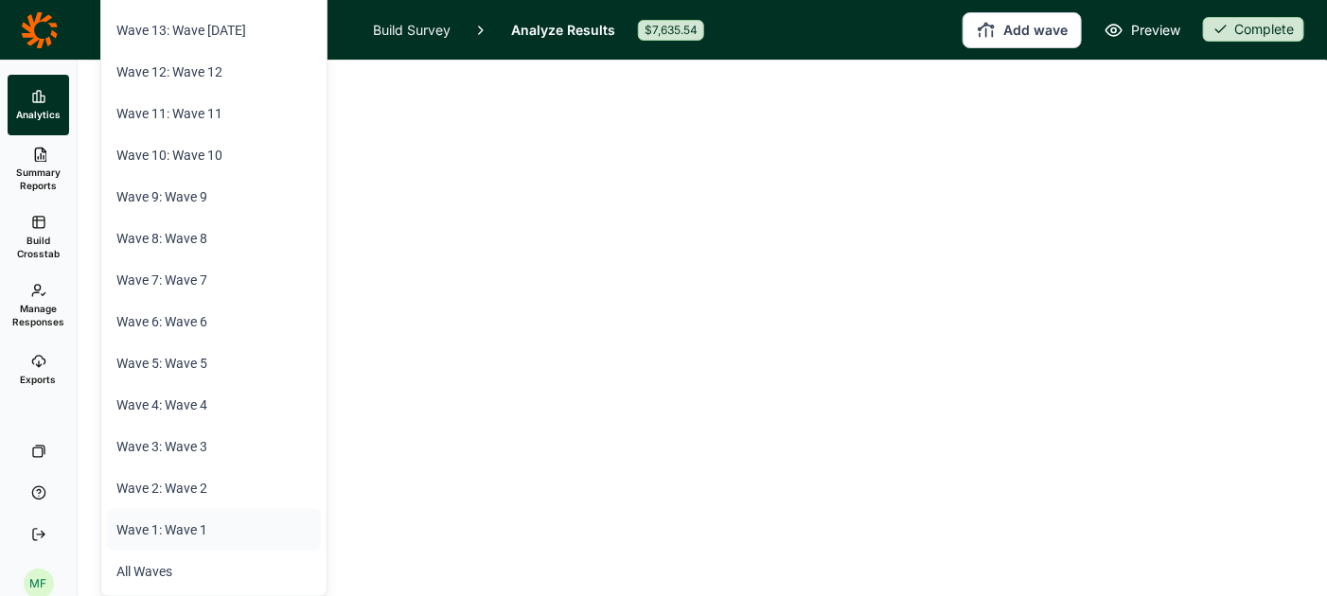
click at [188, 525] on li "Wave 1: Wave 1" at bounding box center [214, 530] width 214 height 42
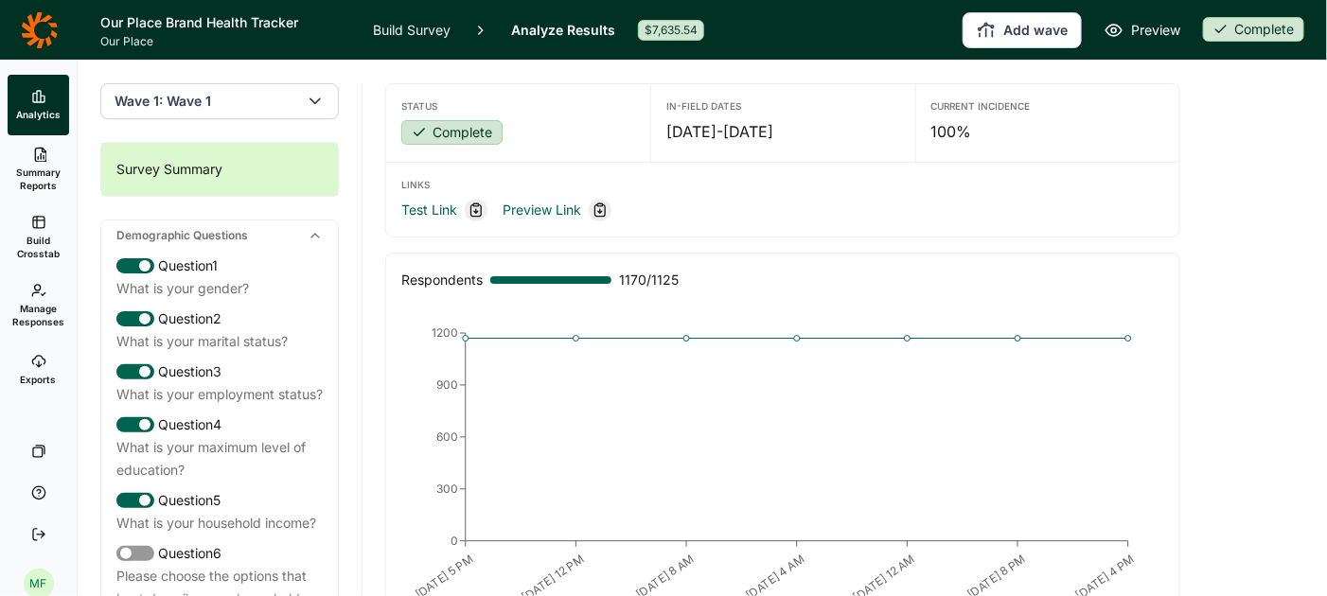
click at [310, 99] on icon "button" at bounding box center [315, 101] width 19 height 19
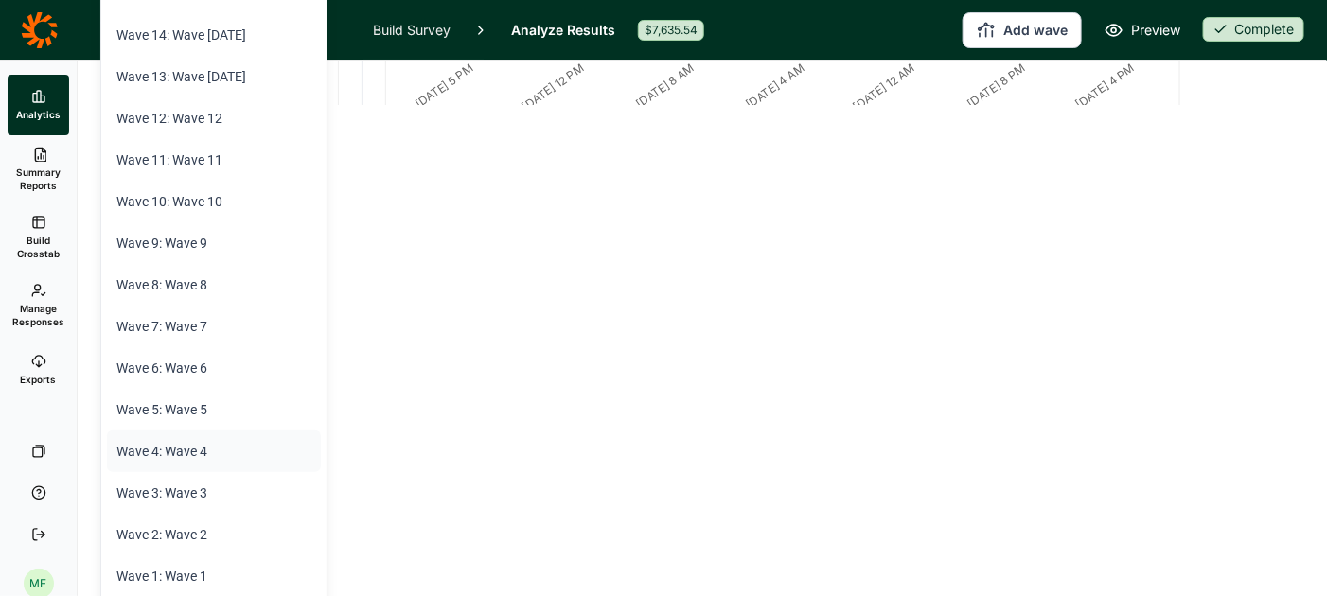
click at [206, 452] on li "Wave 4: Wave 4" at bounding box center [214, 452] width 214 height 42
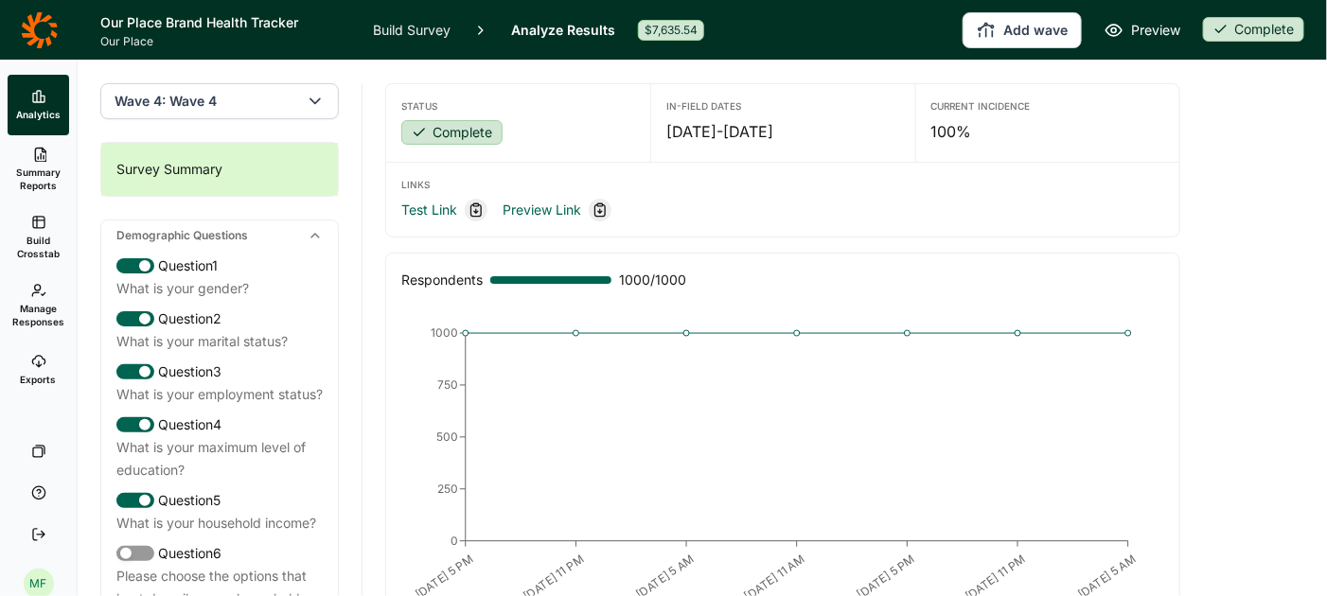
click at [323, 102] on icon "button" at bounding box center [315, 101] width 19 height 19
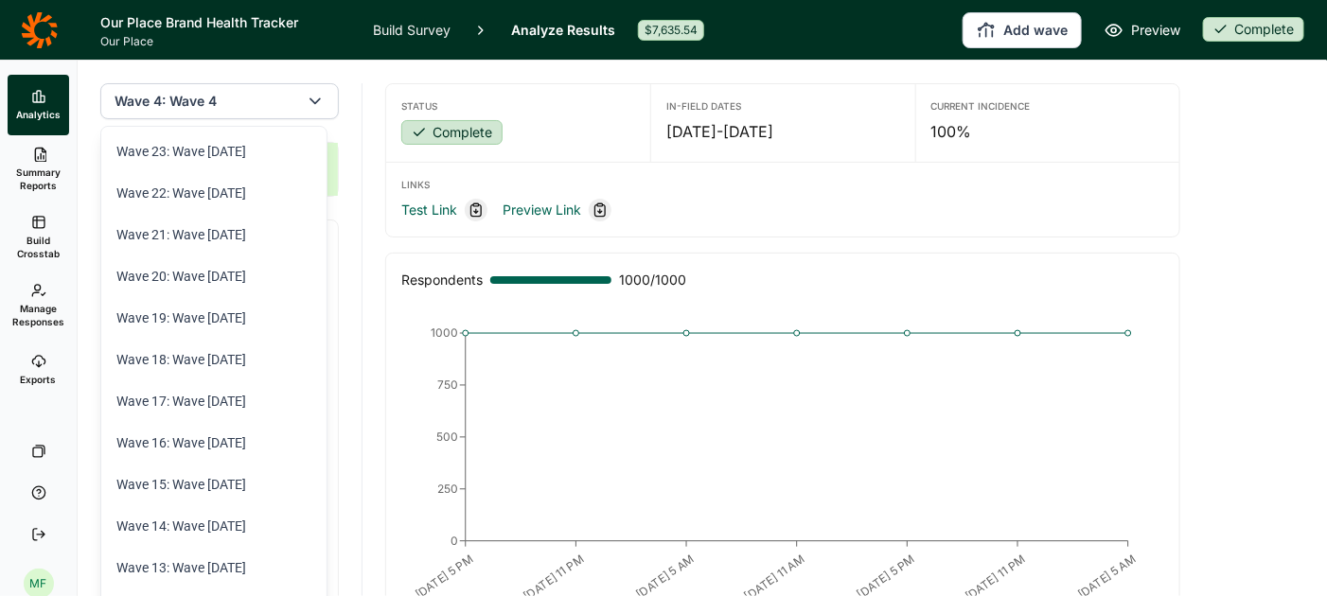
scroll to position [366, 0]
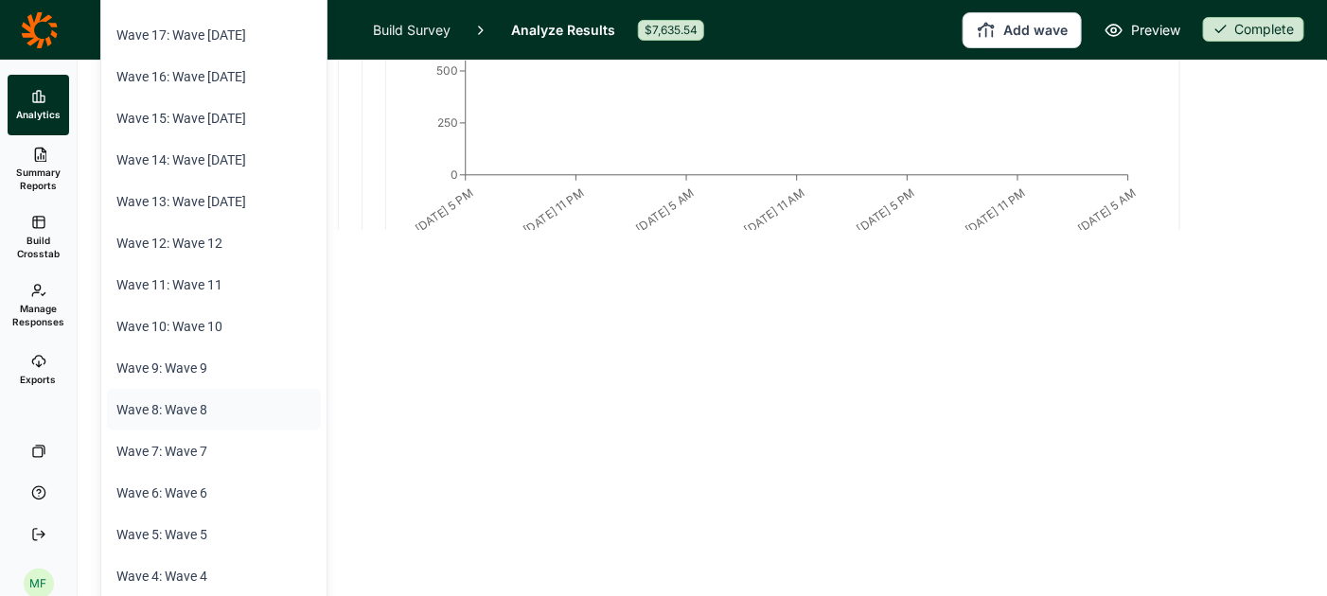
click at [211, 417] on li "Wave 8: Wave 8" at bounding box center [214, 410] width 214 height 42
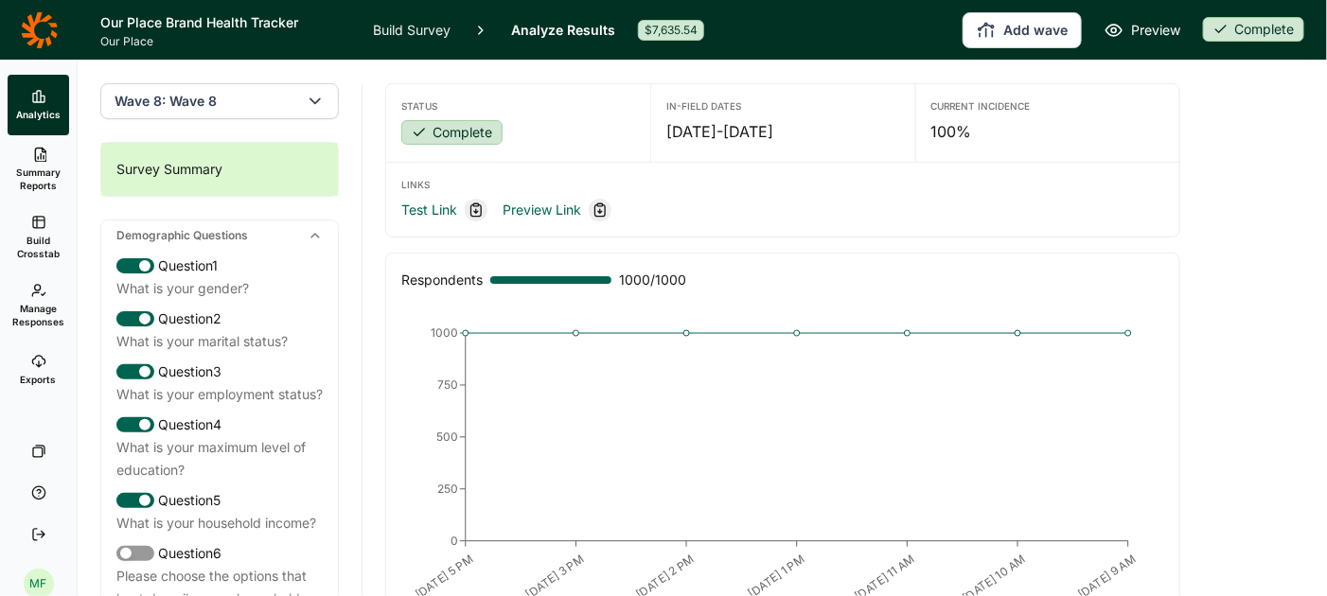
click at [313, 103] on icon "button" at bounding box center [315, 101] width 19 height 19
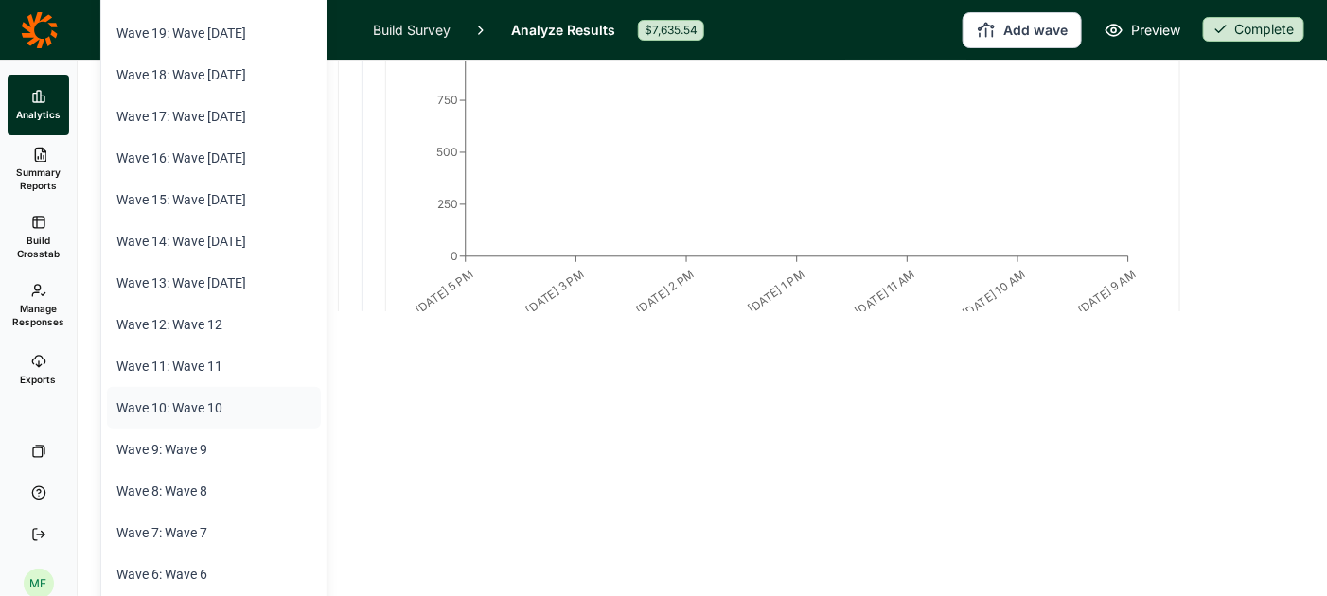
scroll to position [337, 0]
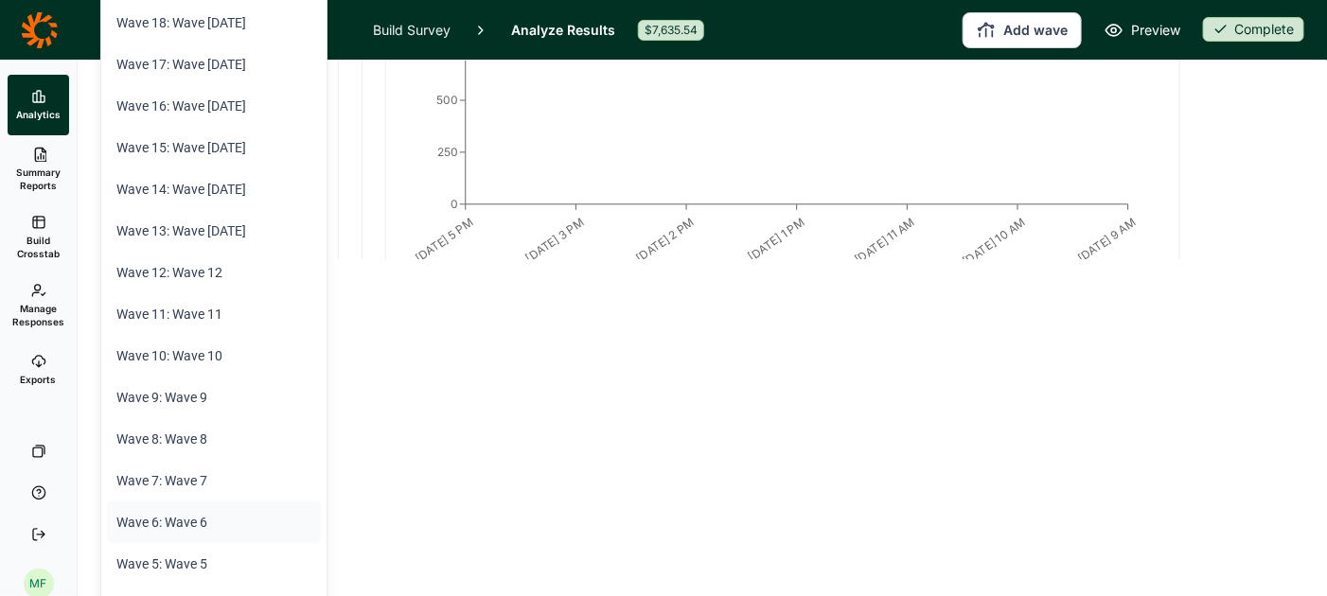
click at [207, 521] on li "Wave 6: Wave 6" at bounding box center [214, 523] width 214 height 42
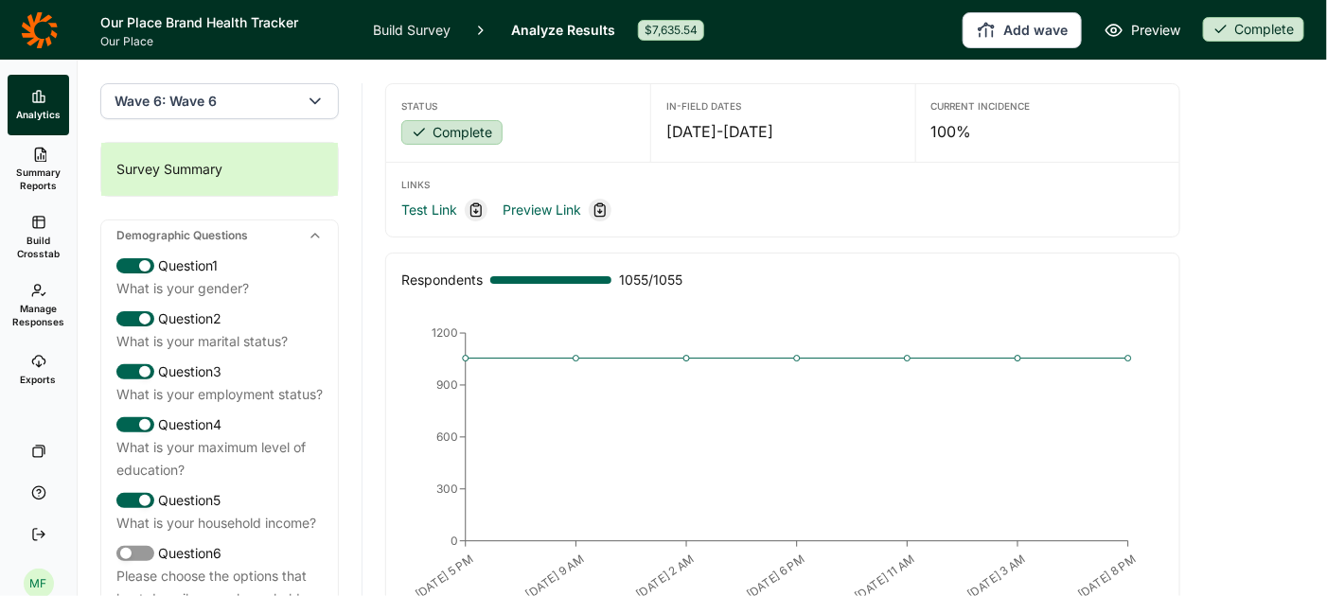
click at [320, 104] on icon "button" at bounding box center [315, 101] width 19 height 19
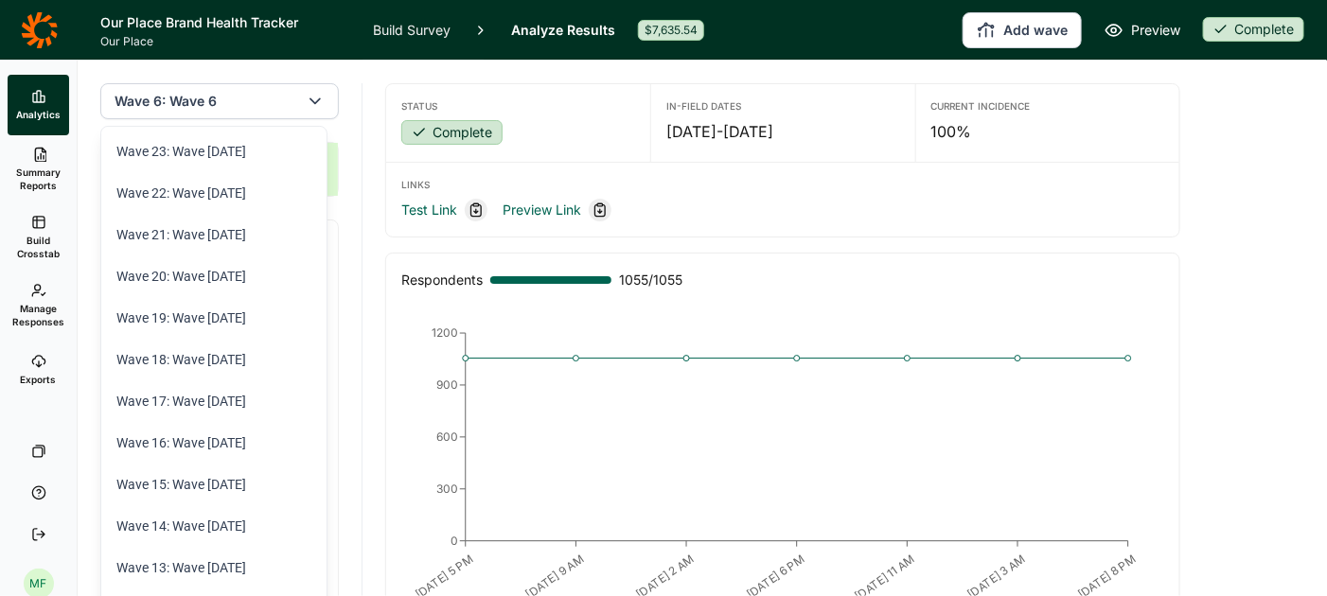
scroll to position [283, 0]
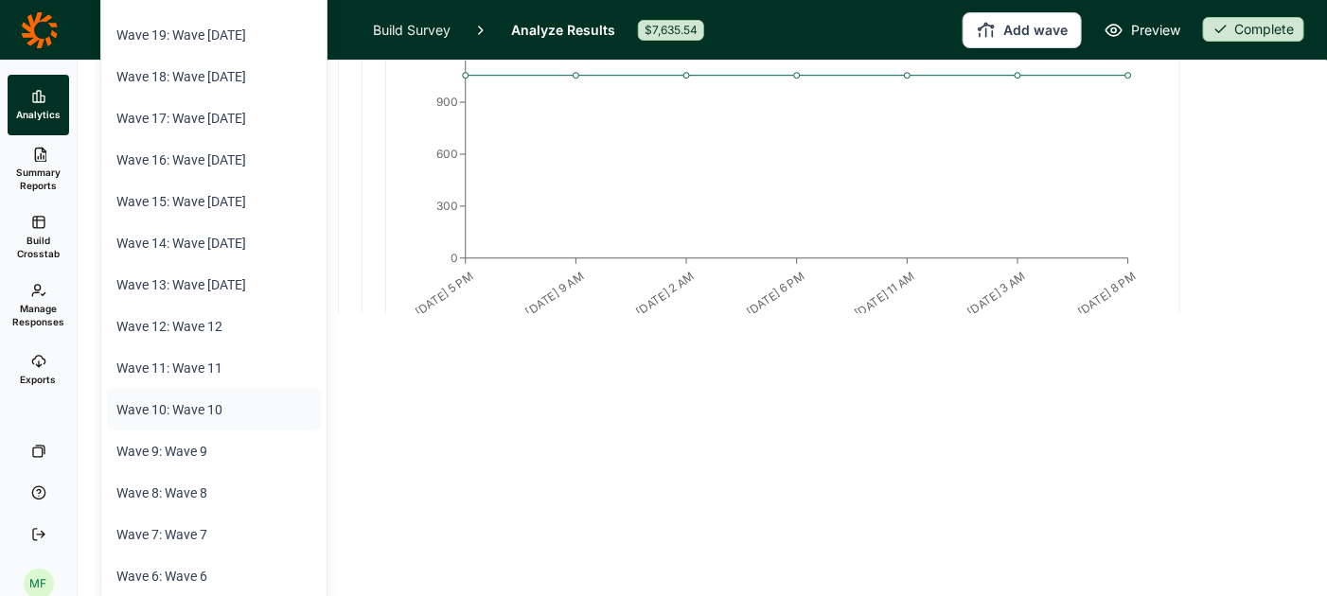
click at [215, 403] on li "Wave 10: Wave 10" at bounding box center [214, 410] width 214 height 42
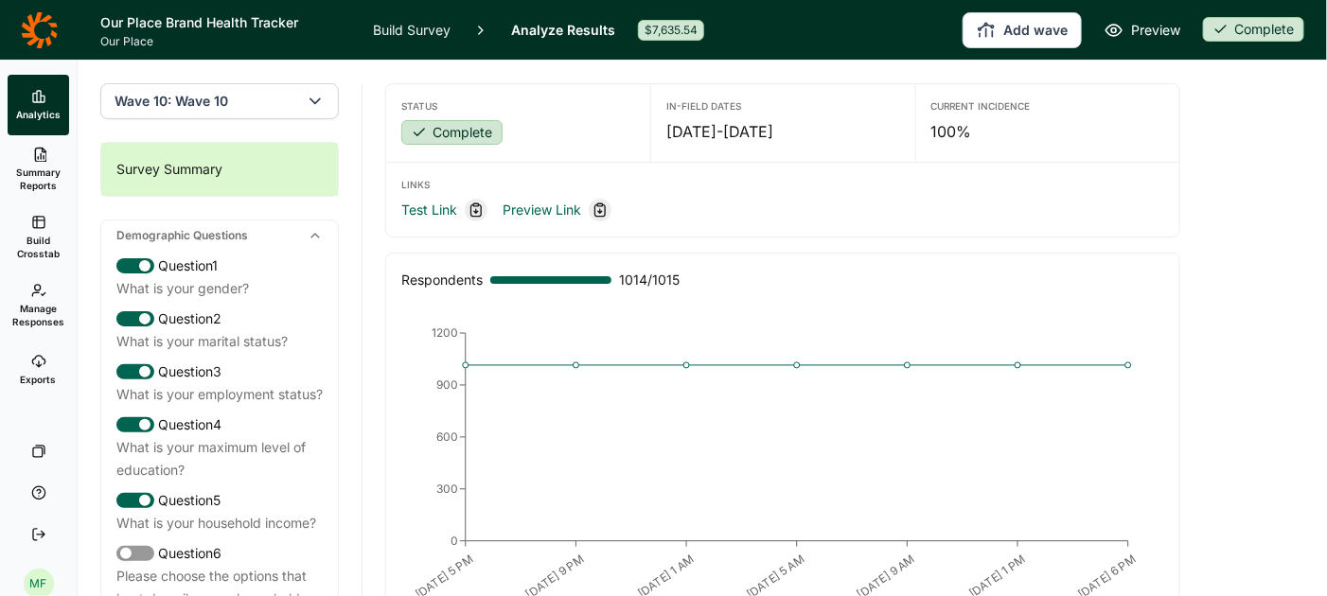
click at [308, 110] on button "Wave 10: Wave 10" at bounding box center [219, 101] width 239 height 36
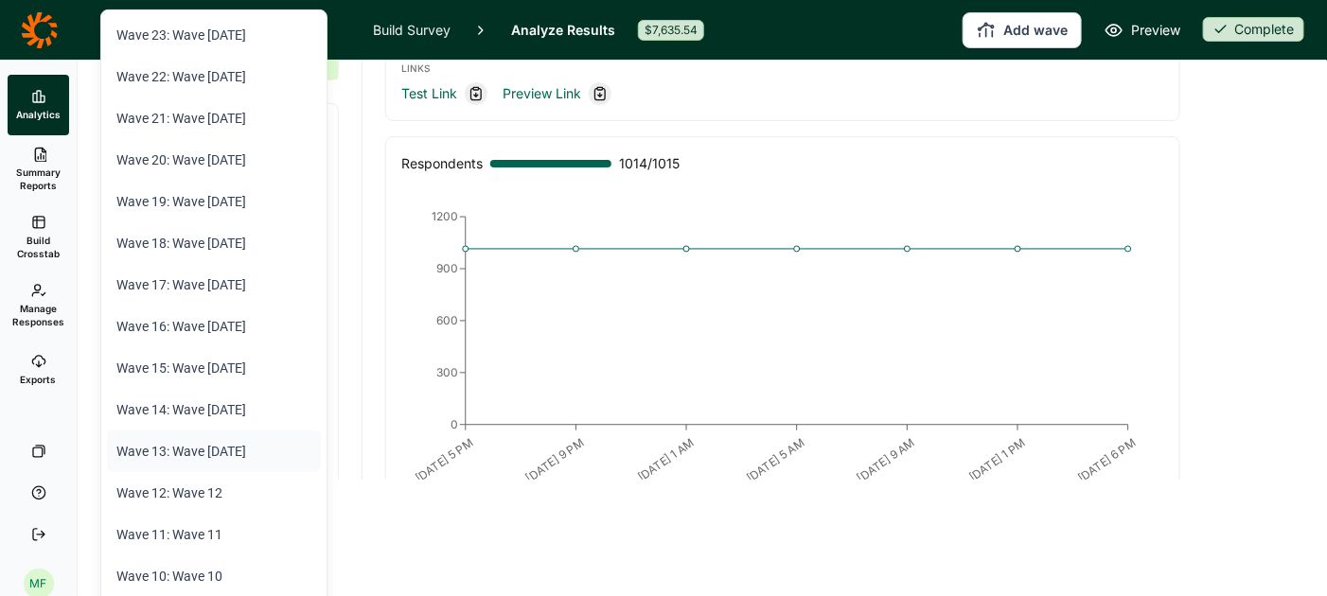
click at [249, 453] on li "Wave 13: Wave 13 November 2024" at bounding box center [214, 452] width 214 height 42
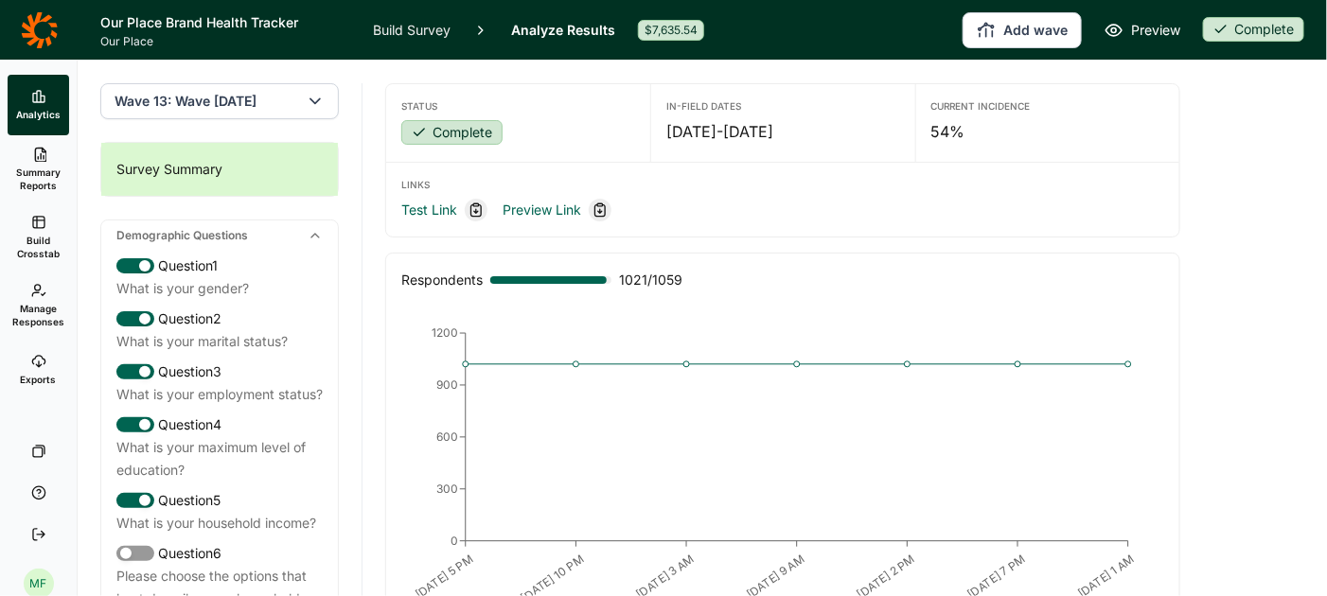
click at [314, 116] on button "Wave 13: Wave 13 November 2024" at bounding box center [219, 101] width 239 height 36
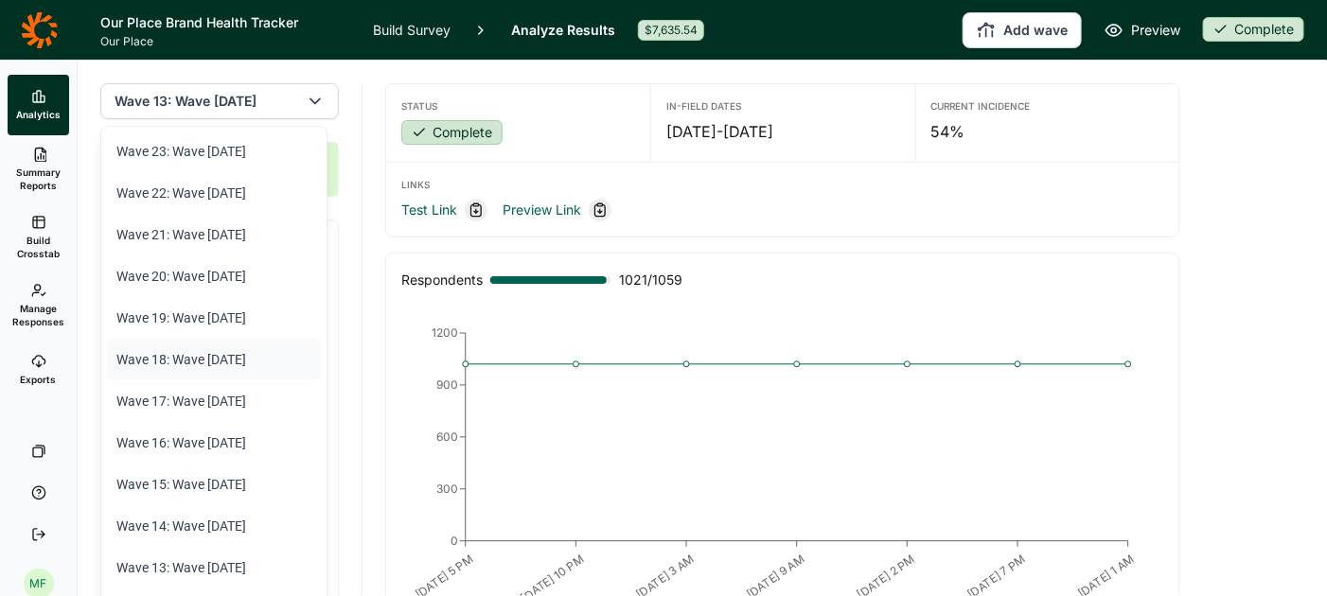
click at [249, 364] on li "Wave 18: Wave 18 April 2025" at bounding box center [214, 360] width 214 height 42
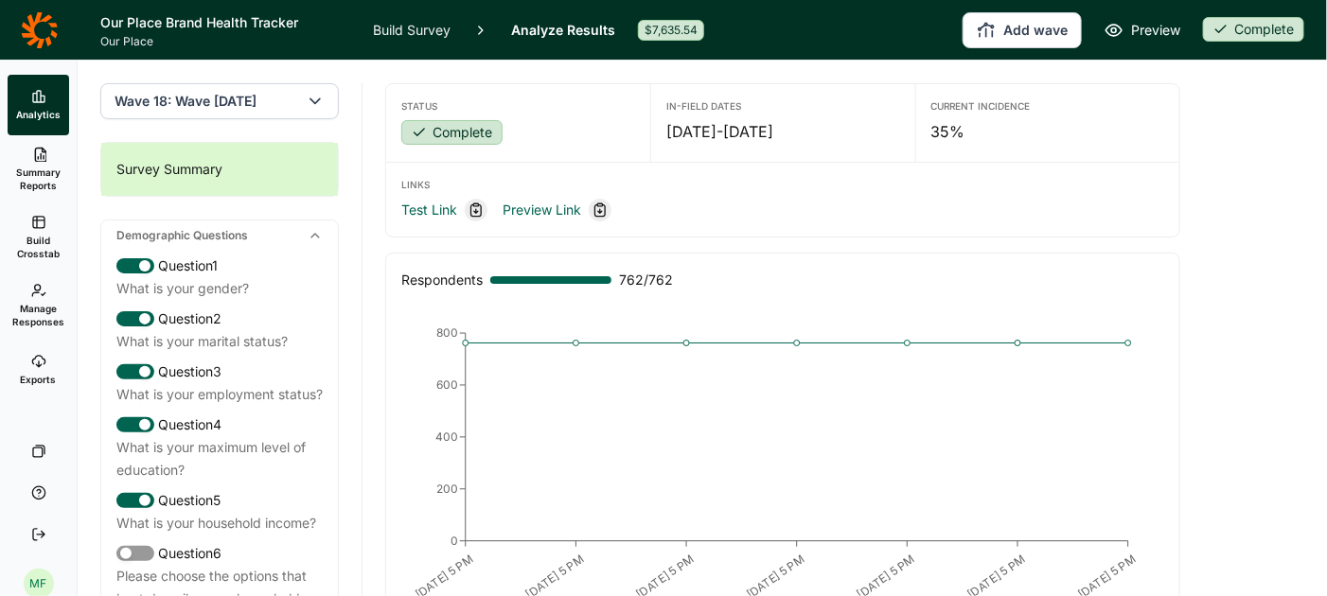
click at [314, 107] on icon "button" at bounding box center [315, 101] width 19 height 19
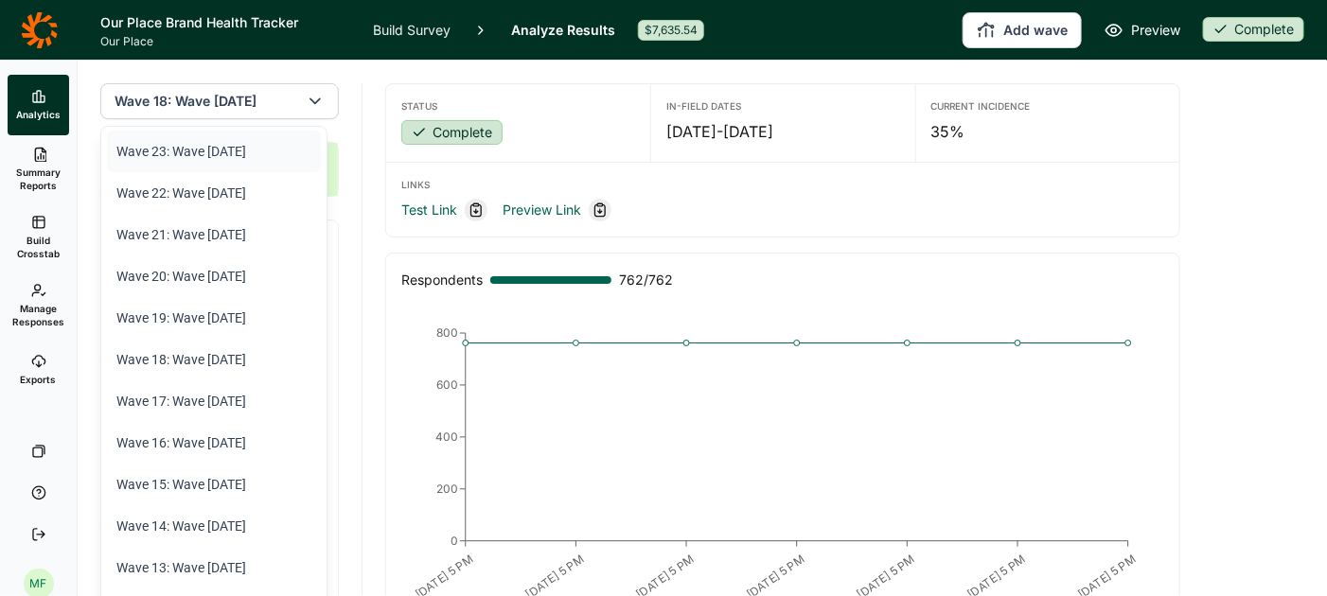
click at [263, 157] on li "Wave 23: Wave 23 September 2025" at bounding box center [214, 152] width 214 height 42
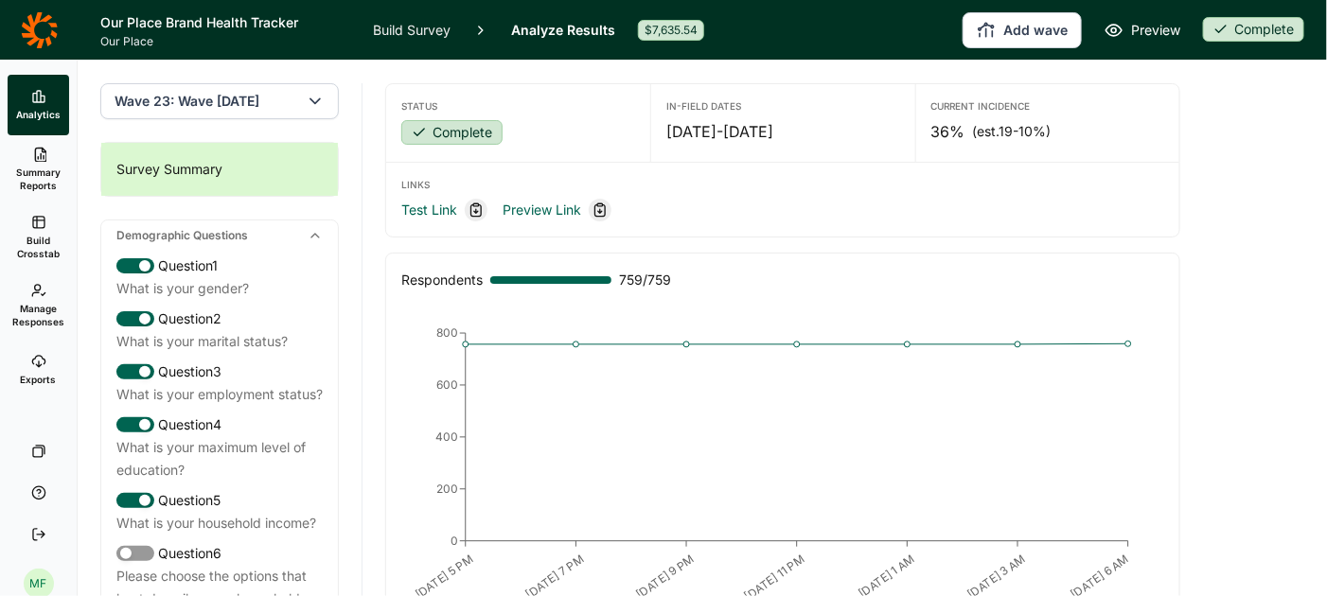
click at [411, 27] on link "Build Survey" at bounding box center [412, 30] width 78 height 60
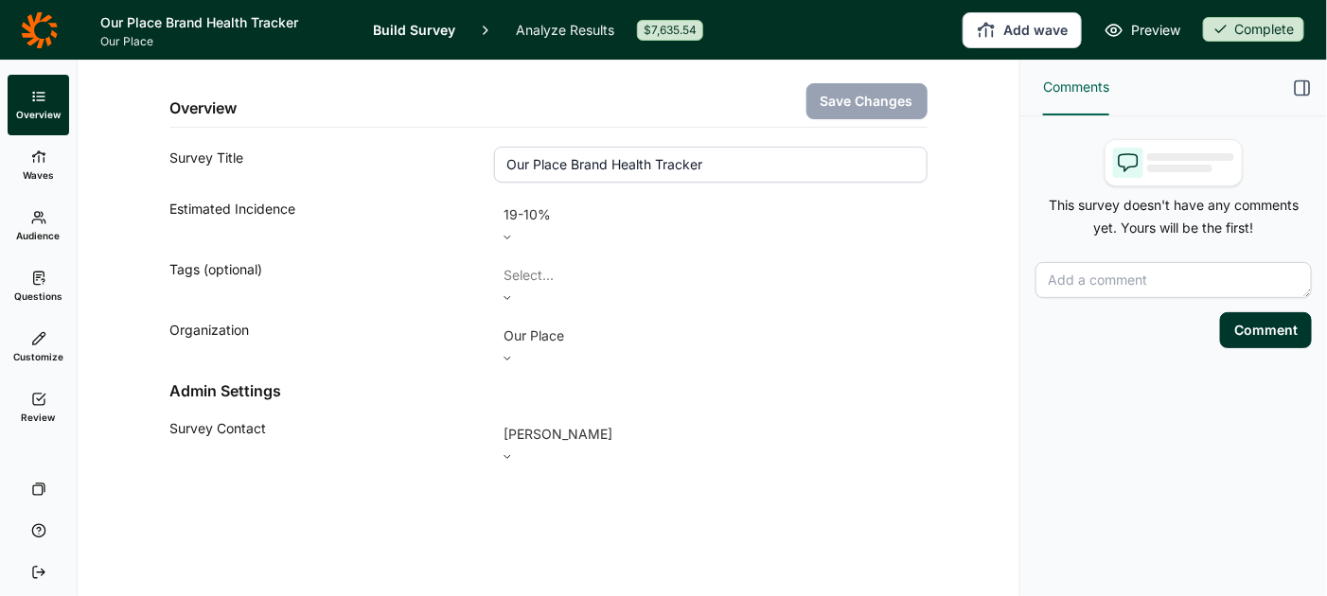
click at [40, 226] on link "Audience" at bounding box center [39, 226] width 62 height 61
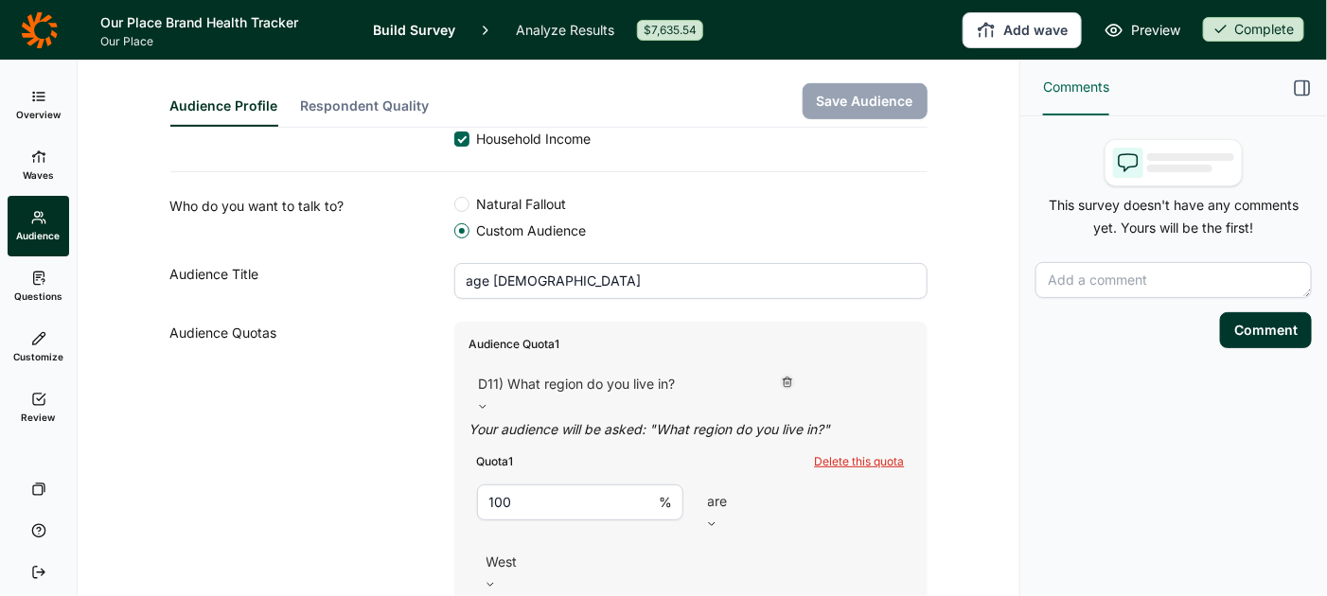
scroll to position [352, 0]
click at [49, 162] on link "Waves" at bounding box center [39, 165] width 62 height 61
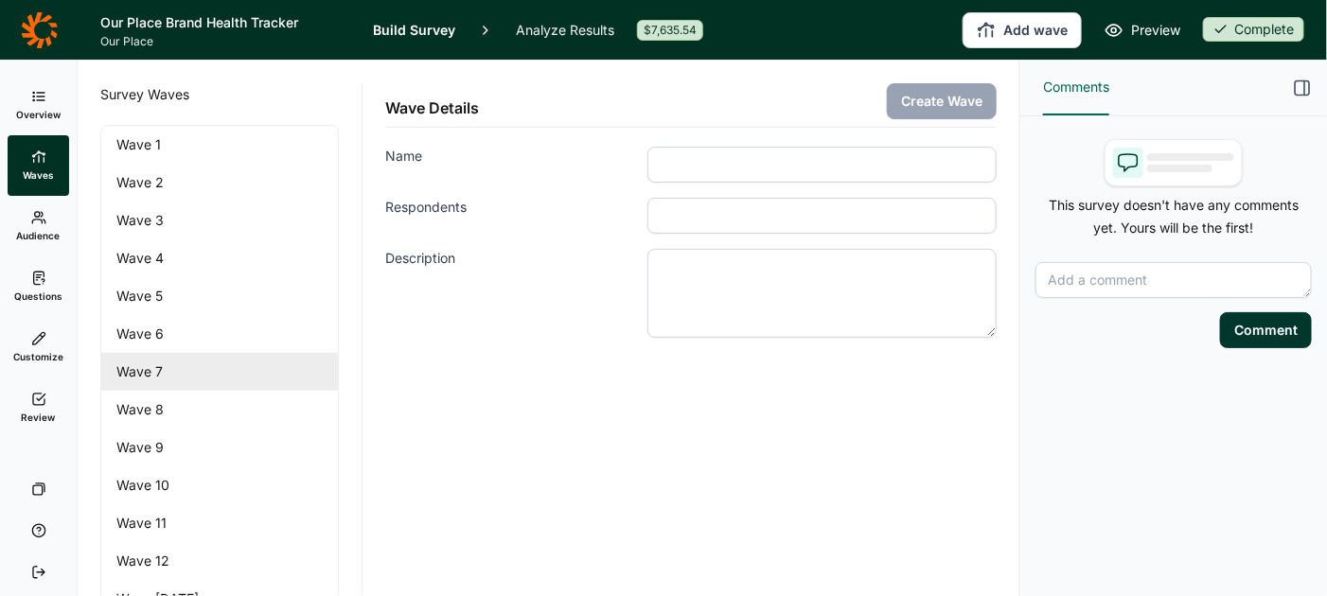
click at [218, 372] on link "Wave 7" at bounding box center [219, 372] width 237 height 38
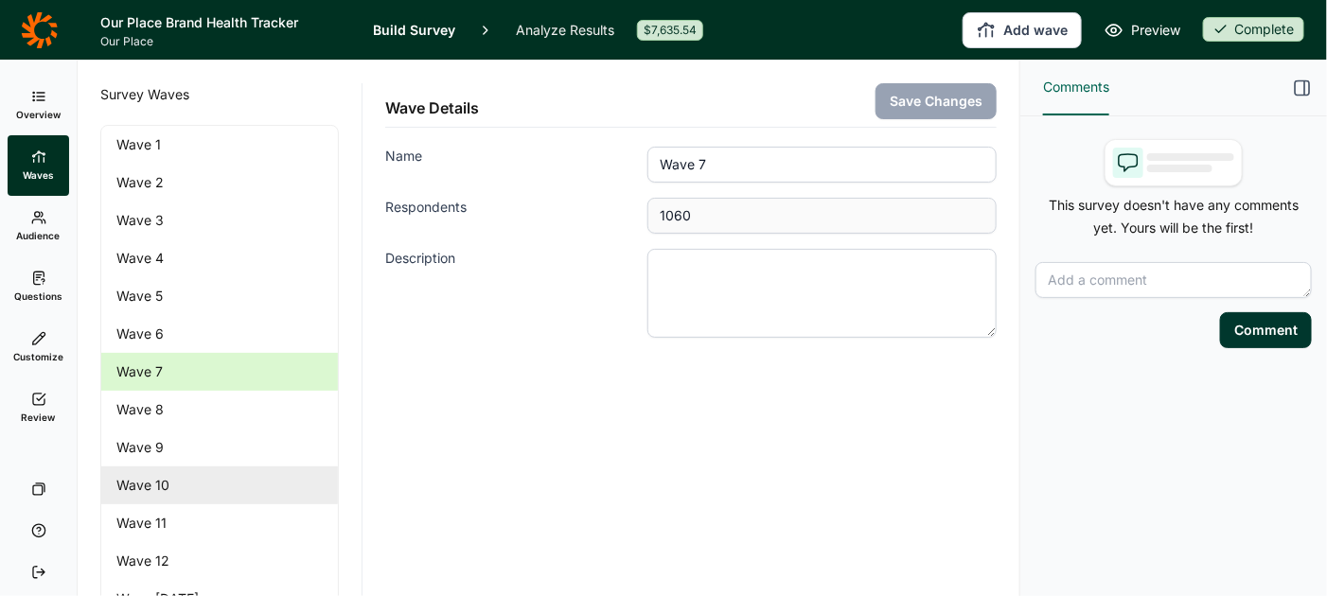
click at [185, 479] on link "Wave 10" at bounding box center [219, 486] width 237 height 38
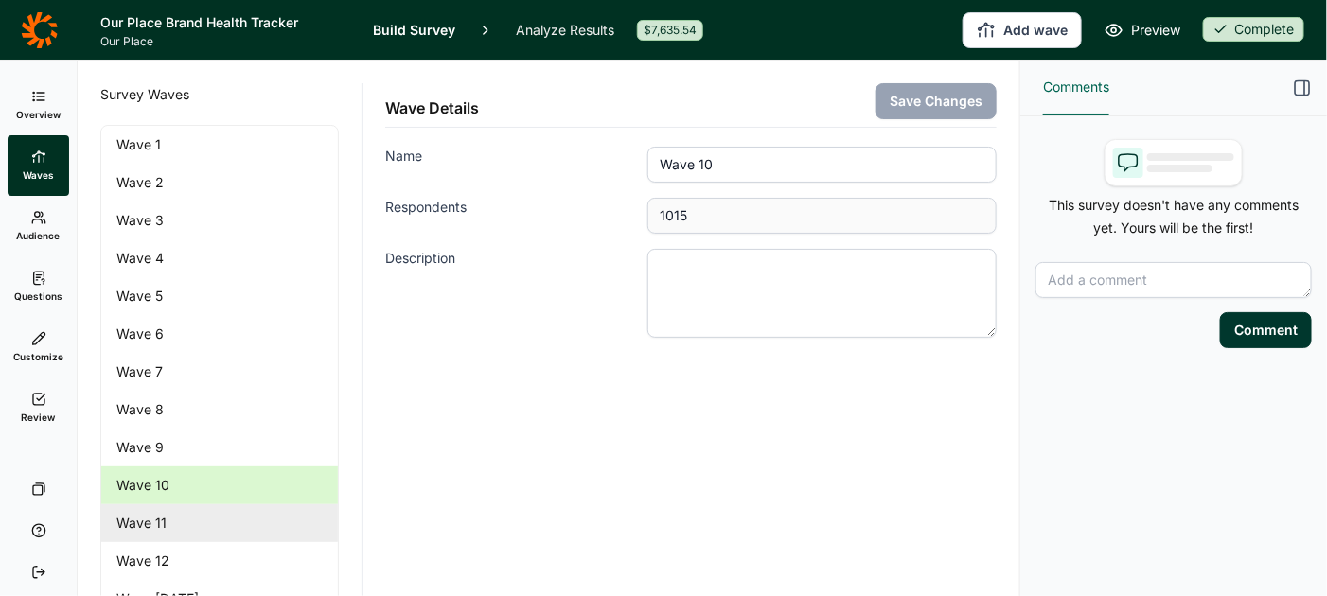
click at [182, 515] on link "Wave 11" at bounding box center [219, 524] width 237 height 38
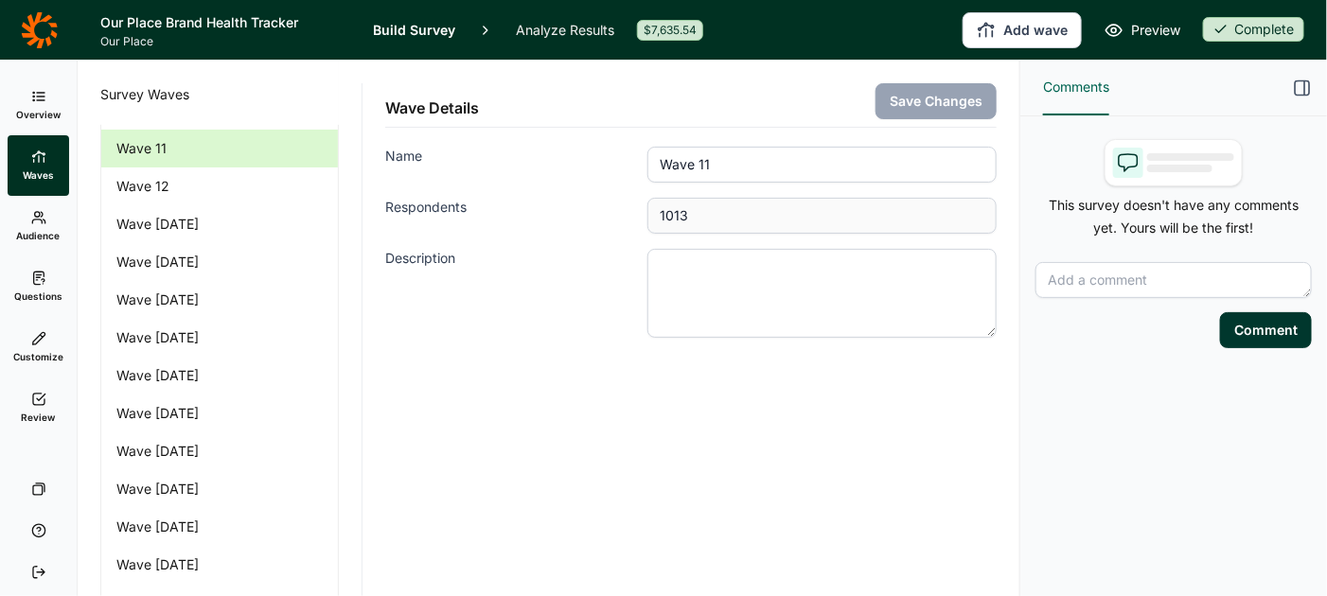
scroll to position [385, 0]
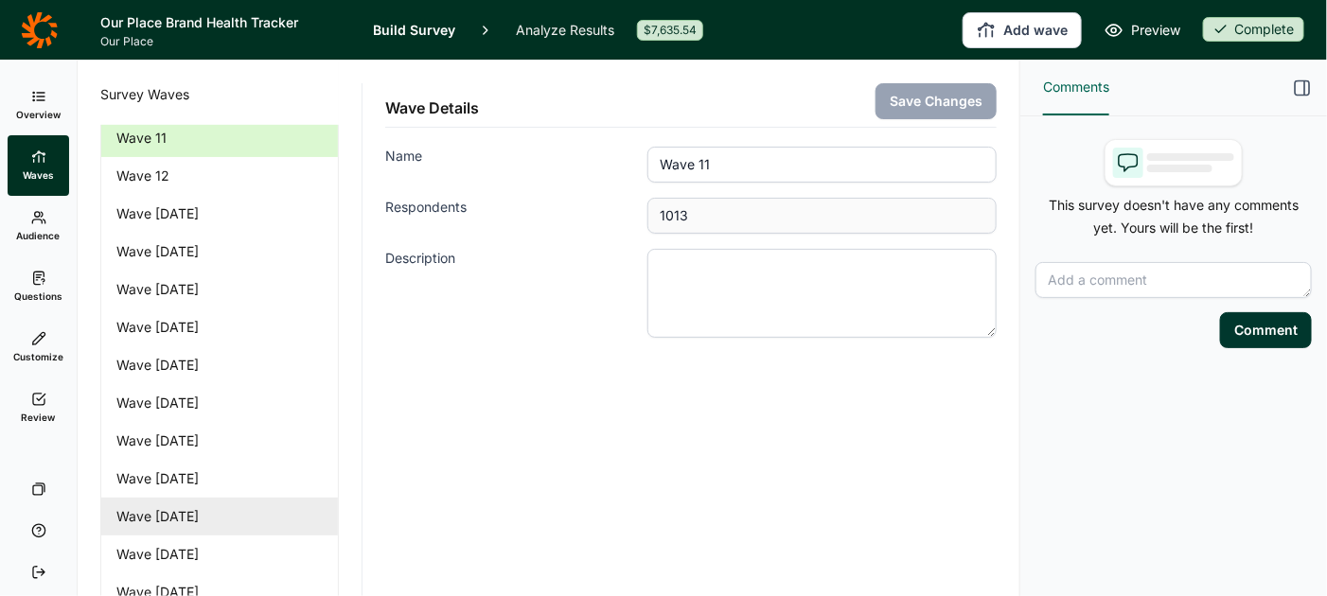
click at [182, 514] on link "Wave 21 July 2025" at bounding box center [219, 517] width 237 height 38
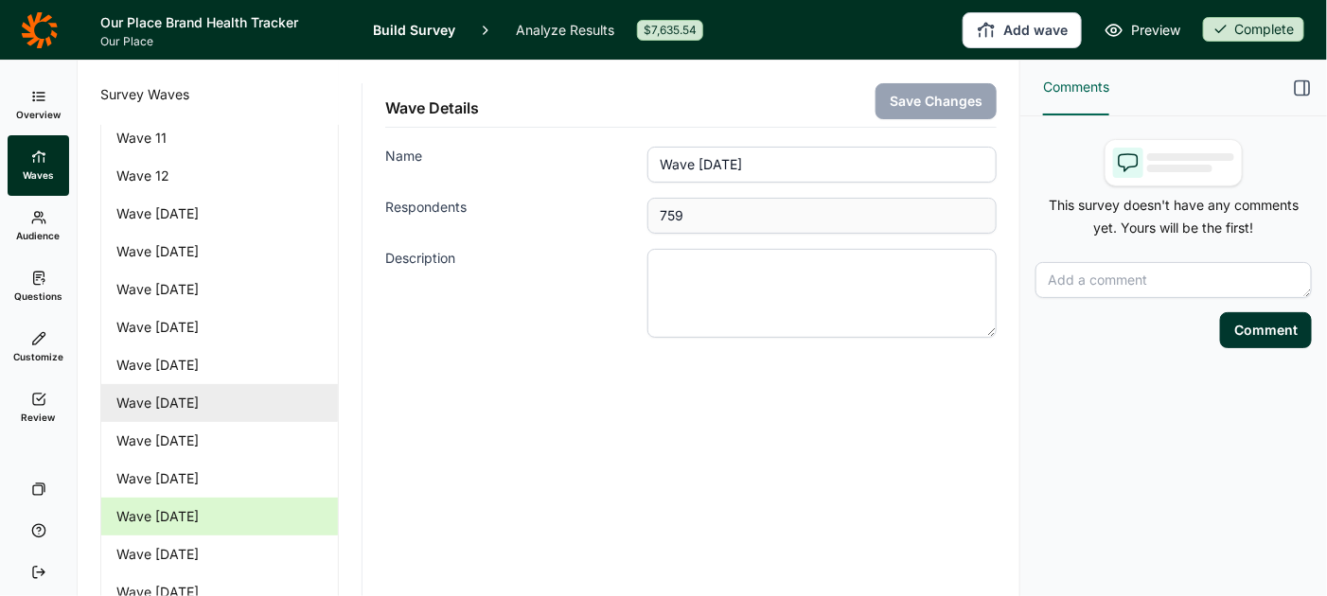
click at [186, 400] on link "Wave 18 April 2025" at bounding box center [219, 403] width 237 height 38
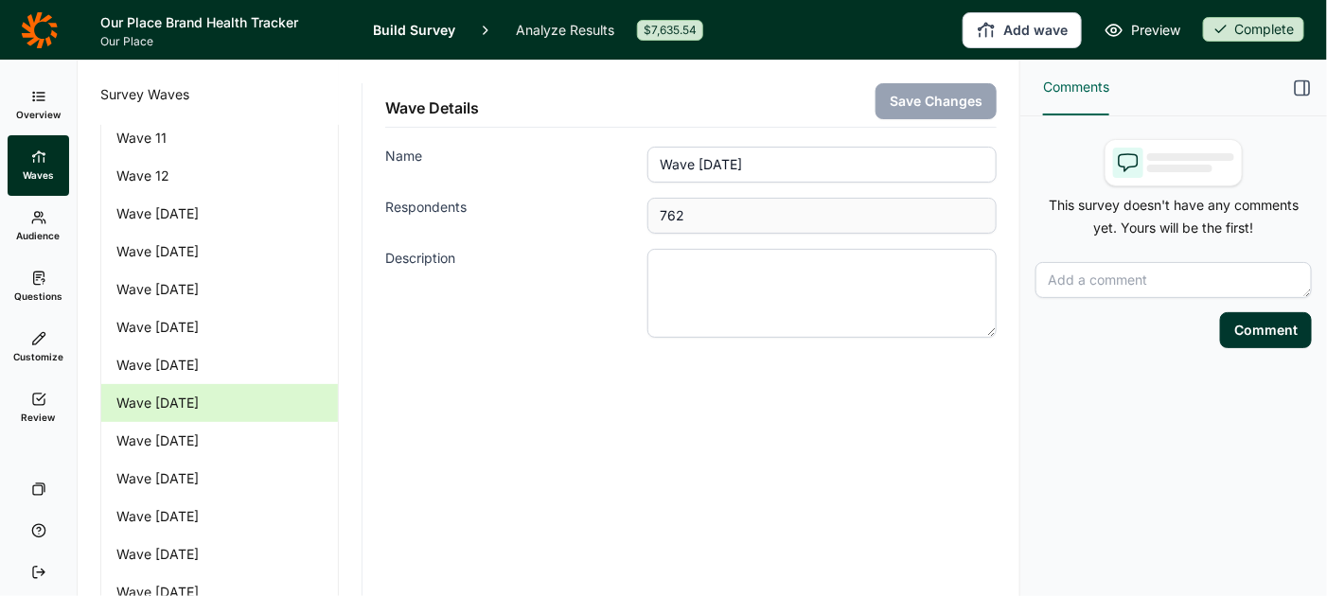
scroll to position [552, 0]
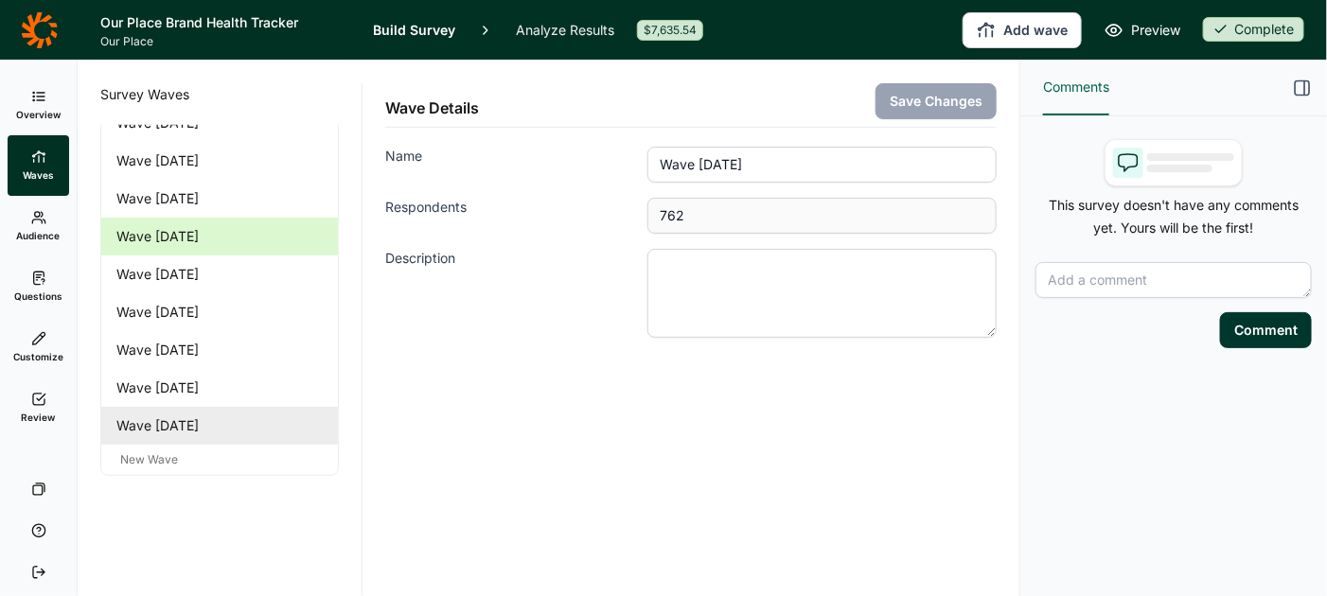
click at [183, 434] on link "Wave 23 September 2025" at bounding box center [219, 426] width 237 height 38
